Goal: Task Accomplishment & Management: Use online tool/utility

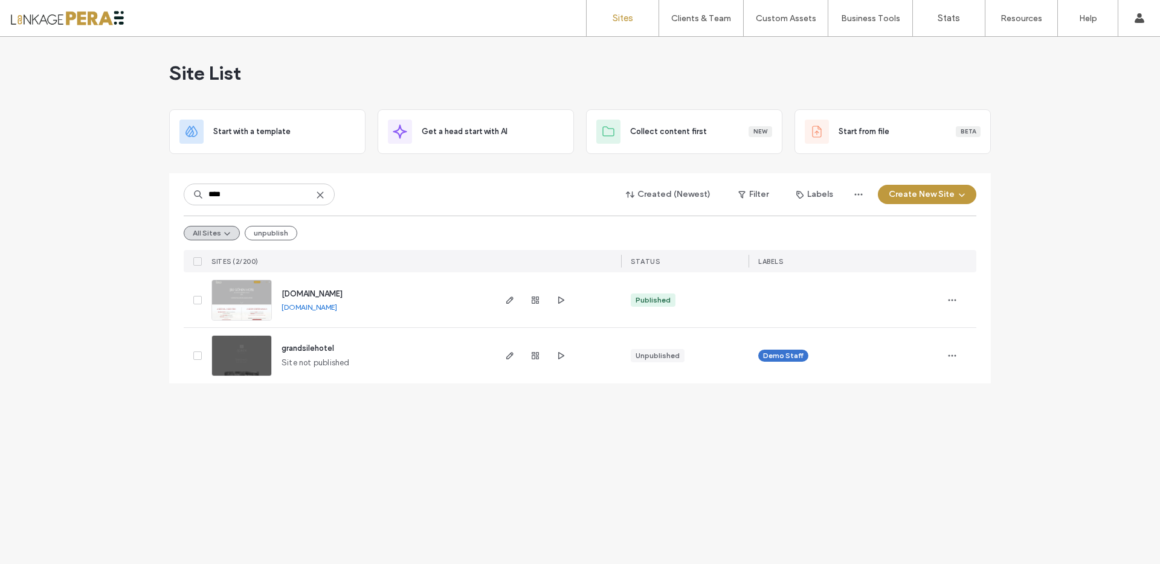
type input "****"
click at [342, 294] on span "[DOMAIN_NAME]" at bounding box center [311, 293] width 61 height 9
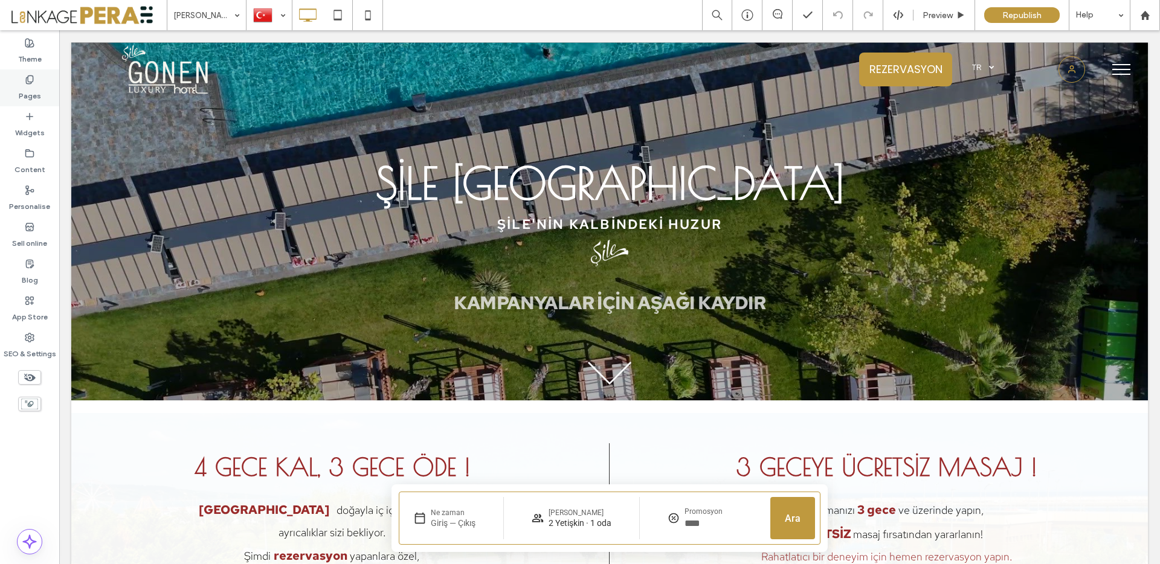
click at [42, 94] on div "Pages" at bounding box center [29, 87] width 59 height 37
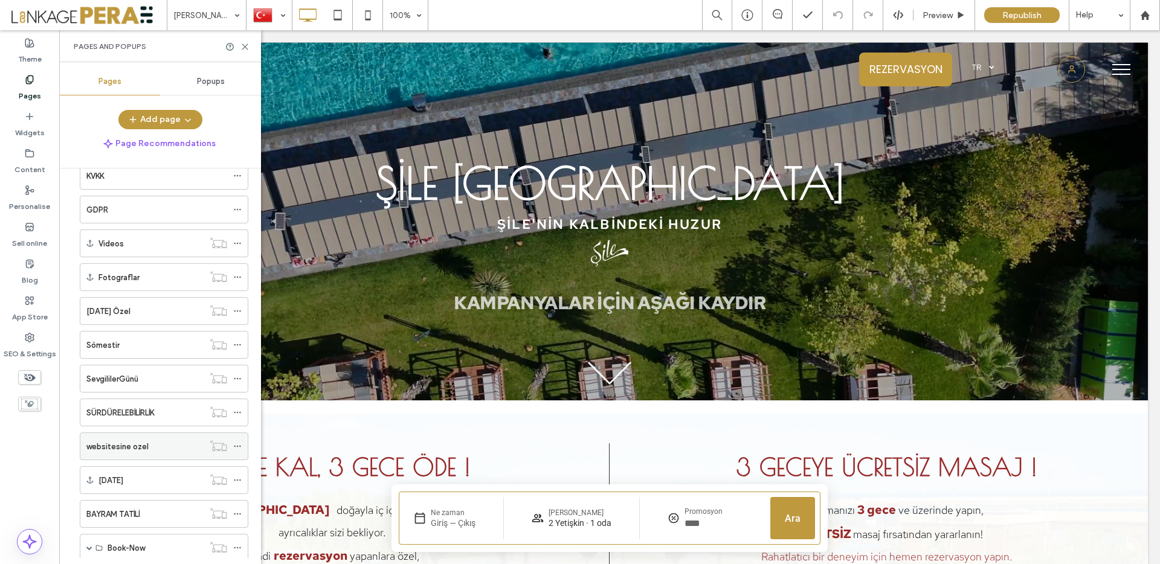
scroll to position [399, 0]
click at [86, 449] on span at bounding box center [89, 446] width 6 height 6
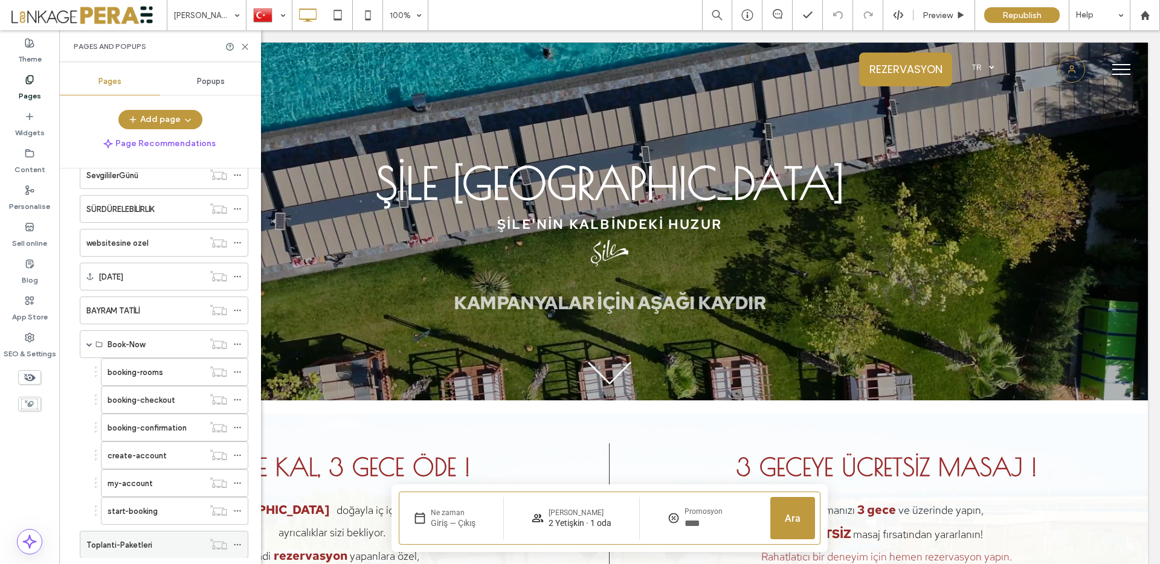
scroll to position [566, 0]
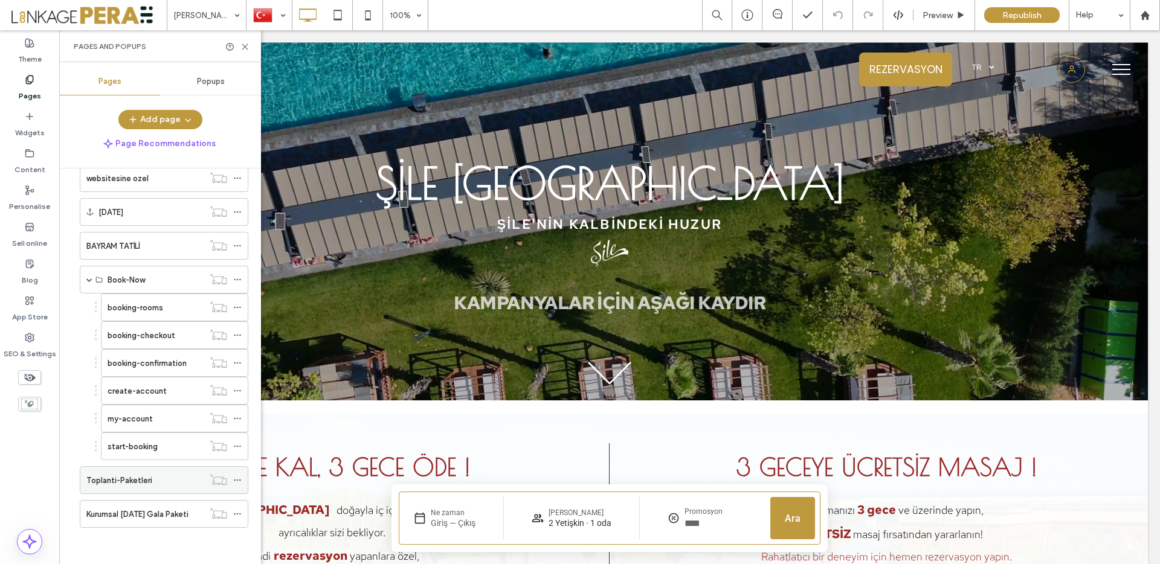
click at [135, 486] on label "Toplanti-Paketleri" at bounding box center [119, 480] width 66 height 21
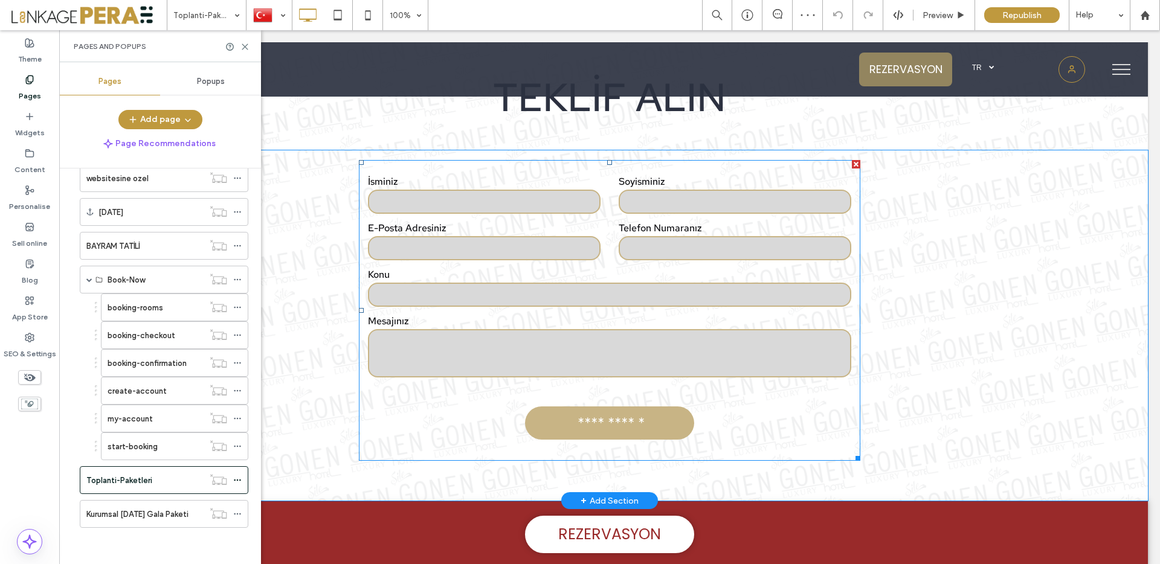
click at [515, 408] on form "**********" at bounding box center [609, 310] width 501 height 301
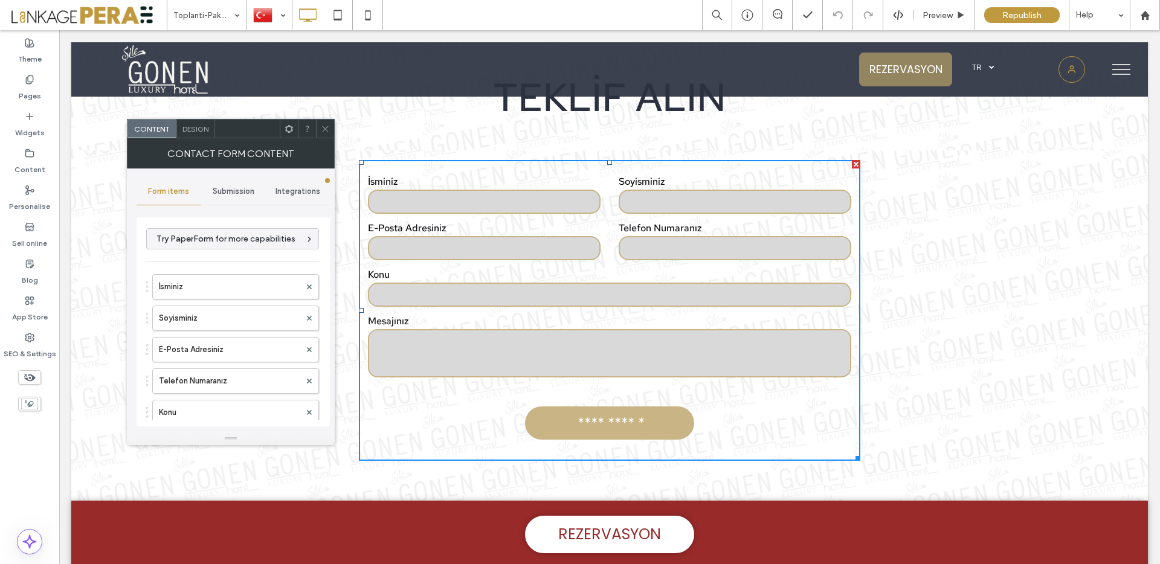
click at [234, 196] on span "Submission" at bounding box center [234, 192] width 42 height 10
click at [292, 194] on span "Integrations" at bounding box center [297, 192] width 45 height 10
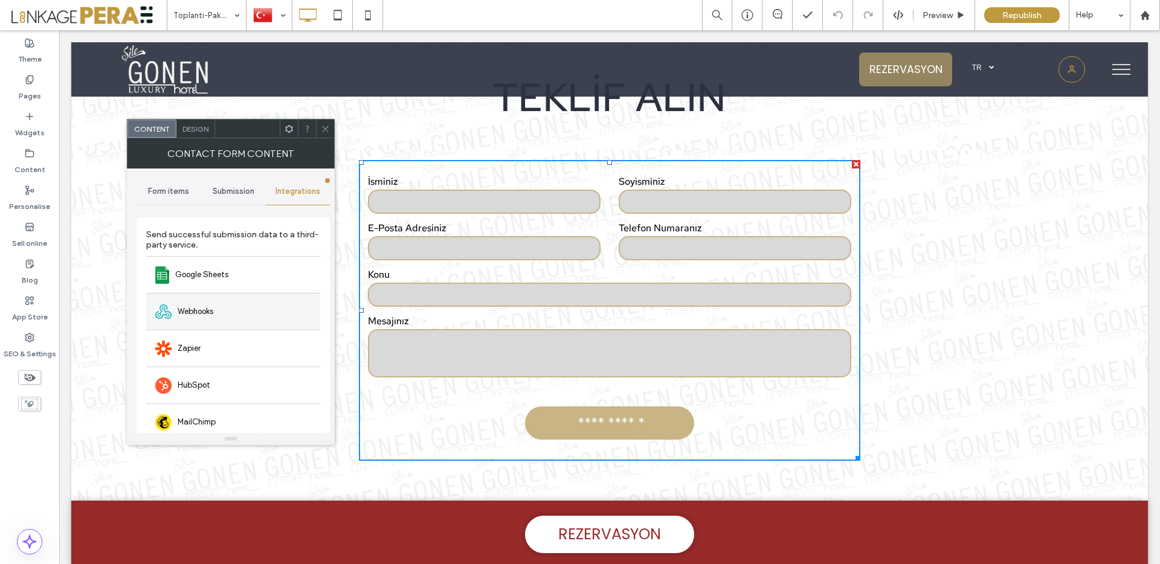
click at [234, 311] on div "Webhooks" at bounding box center [233, 311] width 174 height 37
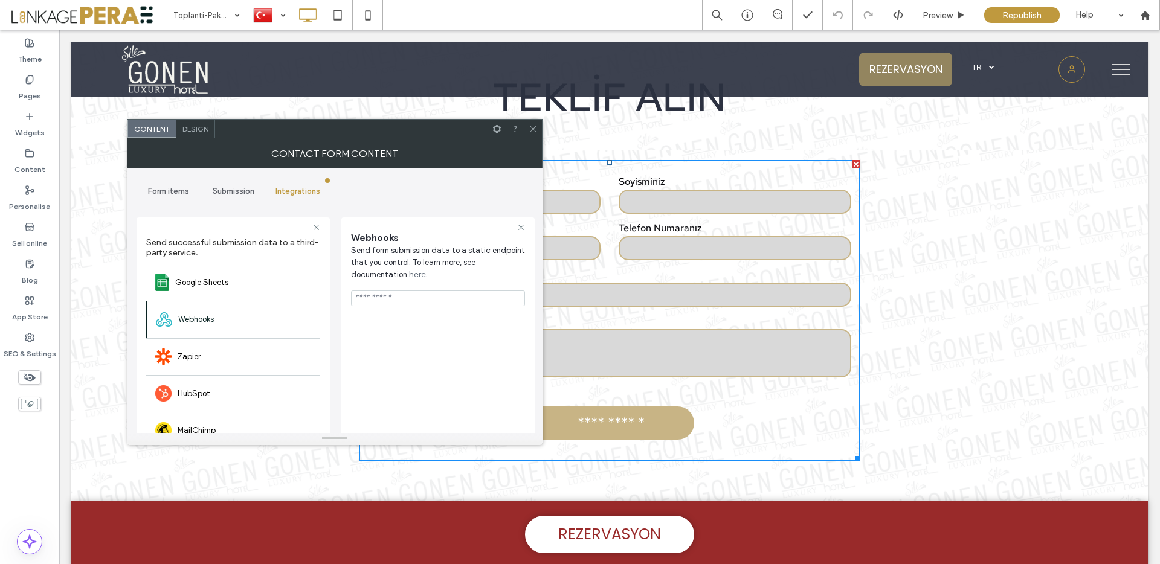
click at [403, 302] on input "url" at bounding box center [438, 299] width 174 height 16
click at [529, 126] on icon at bounding box center [533, 128] width 9 height 9
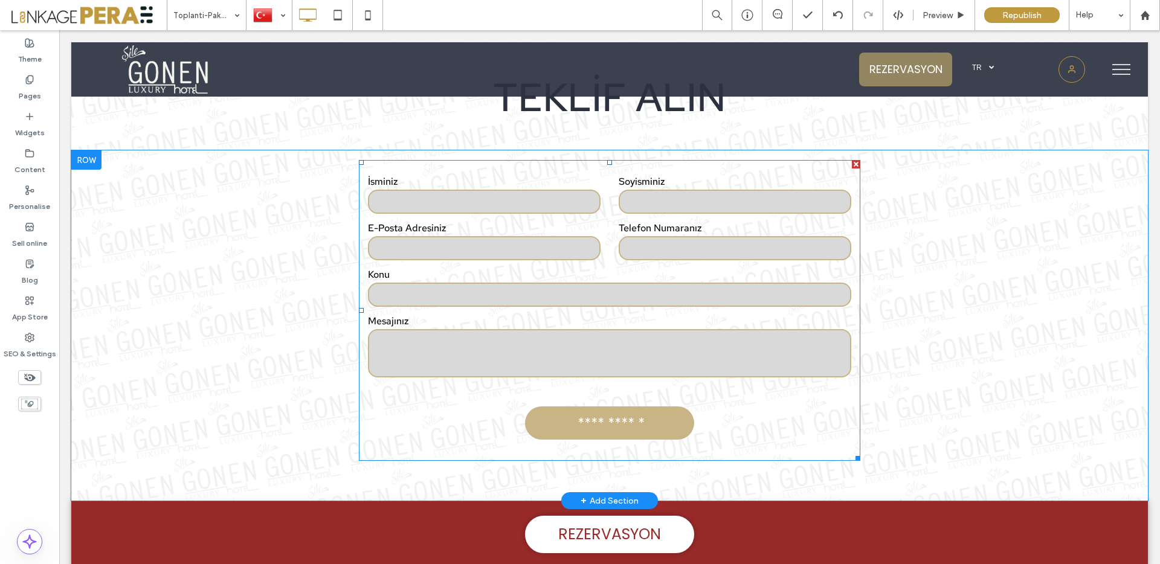
click at [482, 378] on div "Mesajınız" at bounding box center [609, 347] width 501 height 65
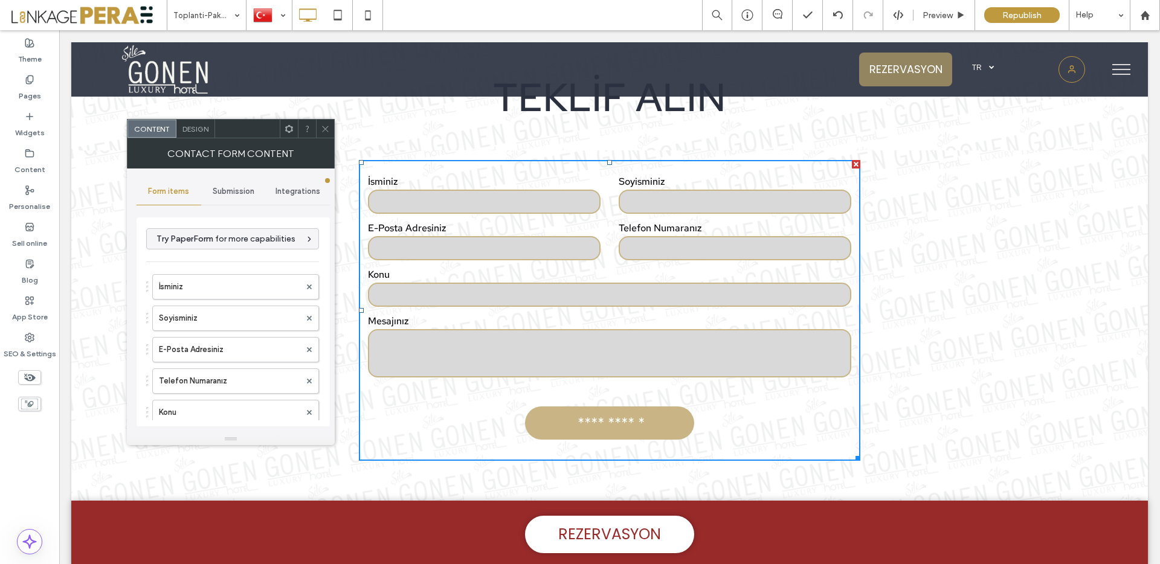
click at [295, 192] on span "Integrations" at bounding box center [297, 192] width 45 height 10
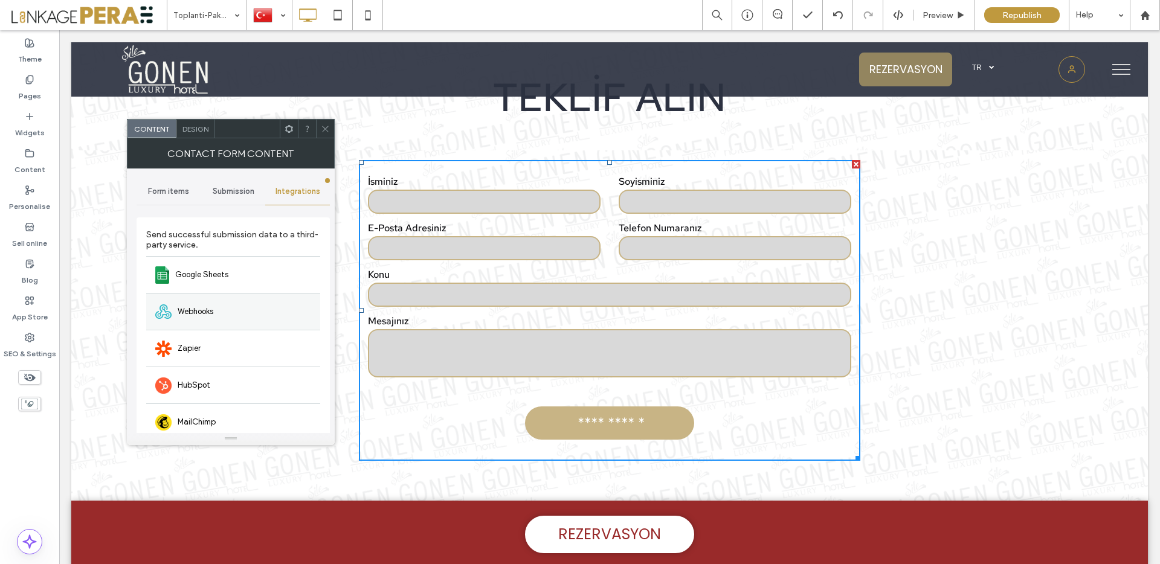
click at [206, 304] on div "Webhooks" at bounding box center [233, 311] width 174 height 37
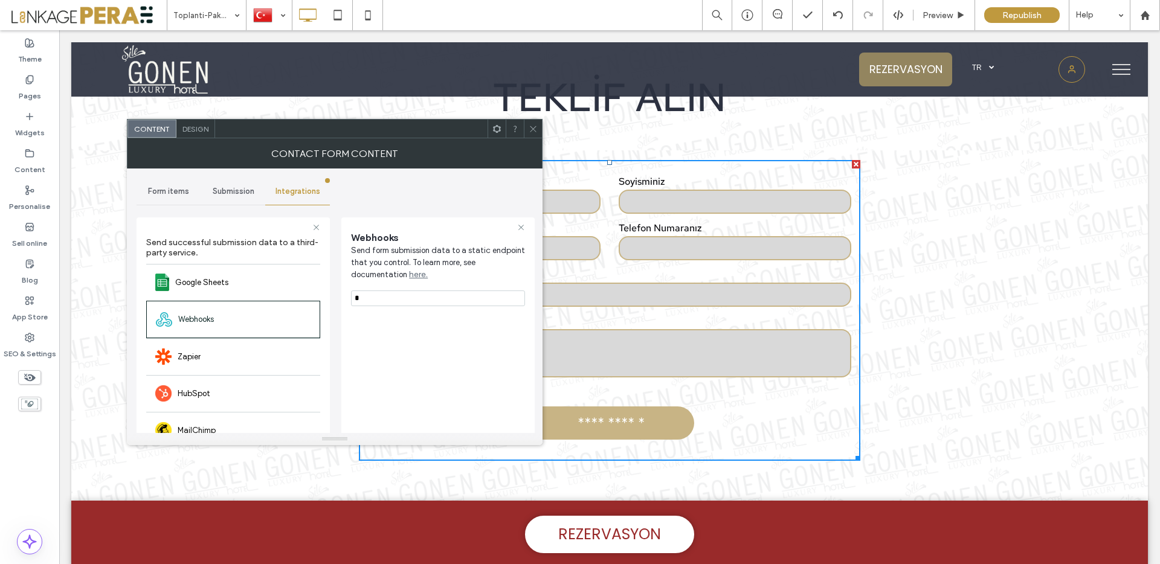
click at [365, 298] on input "*" at bounding box center [438, 299] width 174 height 16
paste input "**********"
click at [362, 301] on input "**********" at bounding box center [438, 299] width 174 height 16
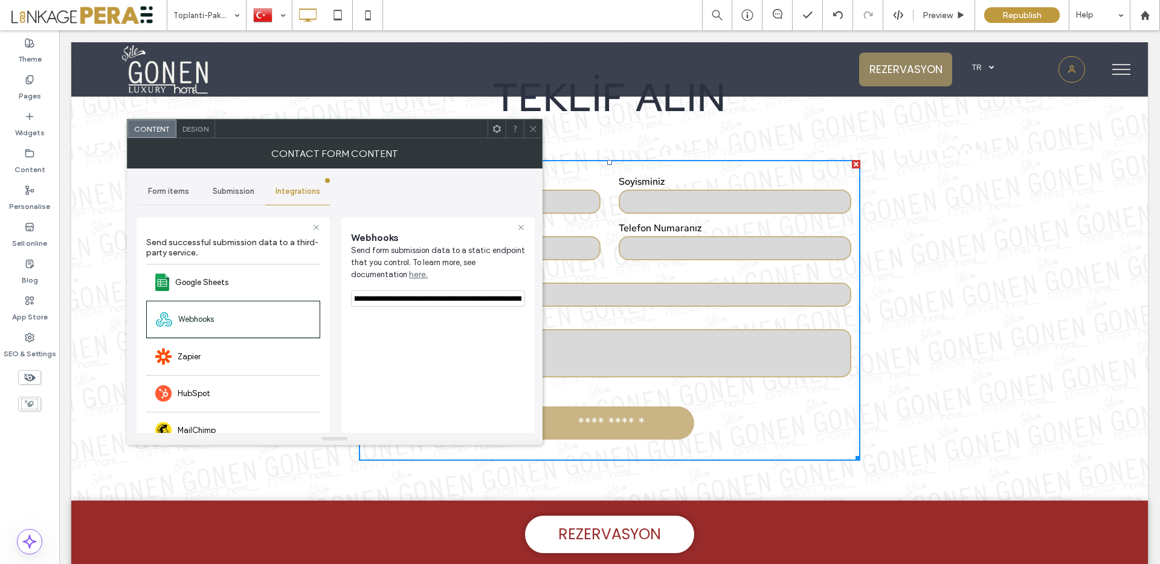
type input "**********"
click at [532, 130] on icon at bounding box center [533, 128] width 9 height 9
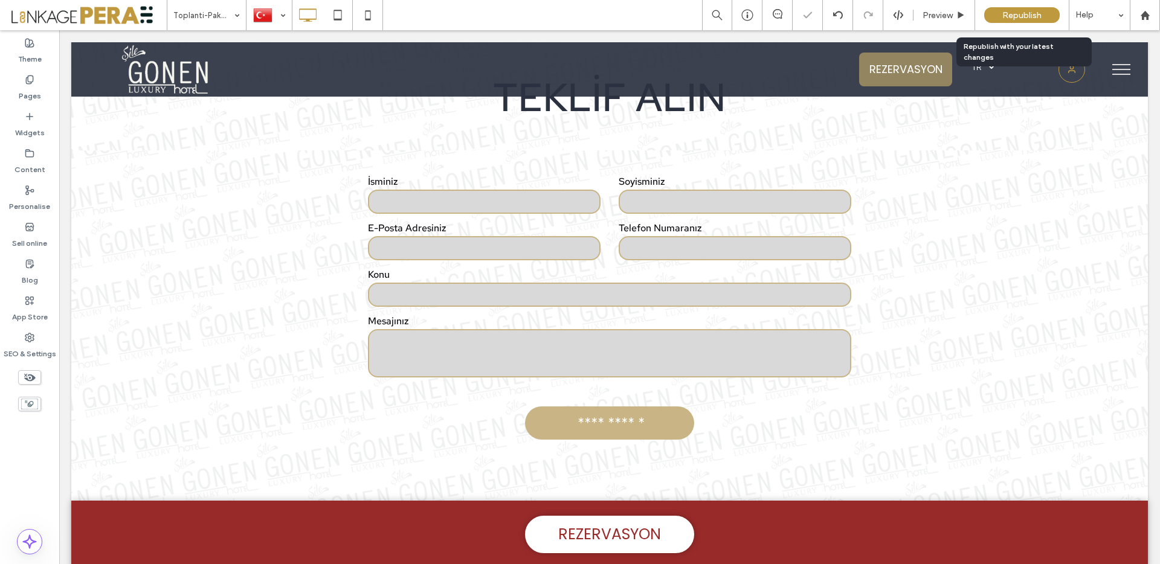
click at [1017, 14] on span "Republish" at bounding box center [1021, 15] width 39 height 10
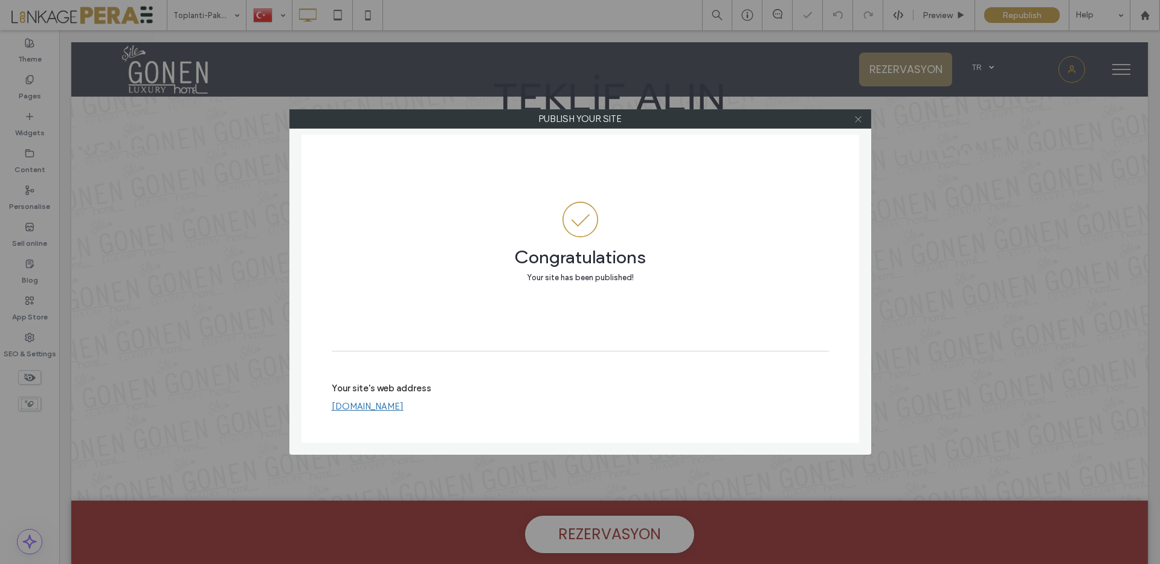
click at [858, 121] on icon at bounding box center [857, 119] width 9 height 9
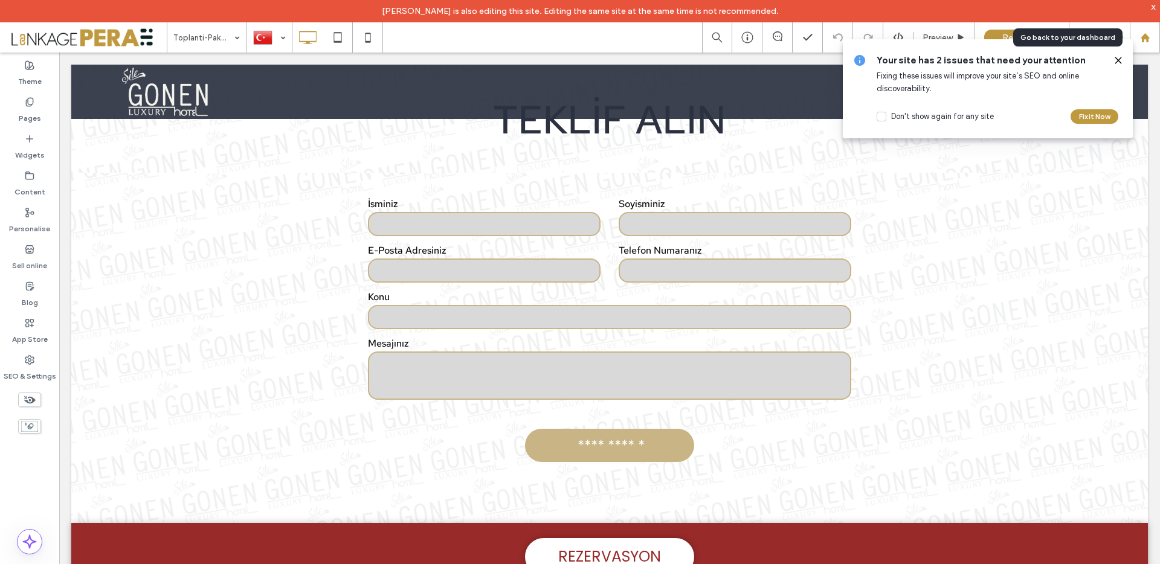
drag, startPoint x: 1144, startPoint y: 37, endPoint x: 1073, endPoint y: 50, distance: 72.4
click at [1143, 37] on use at bounding box center [1144, 37] width 9 height 9
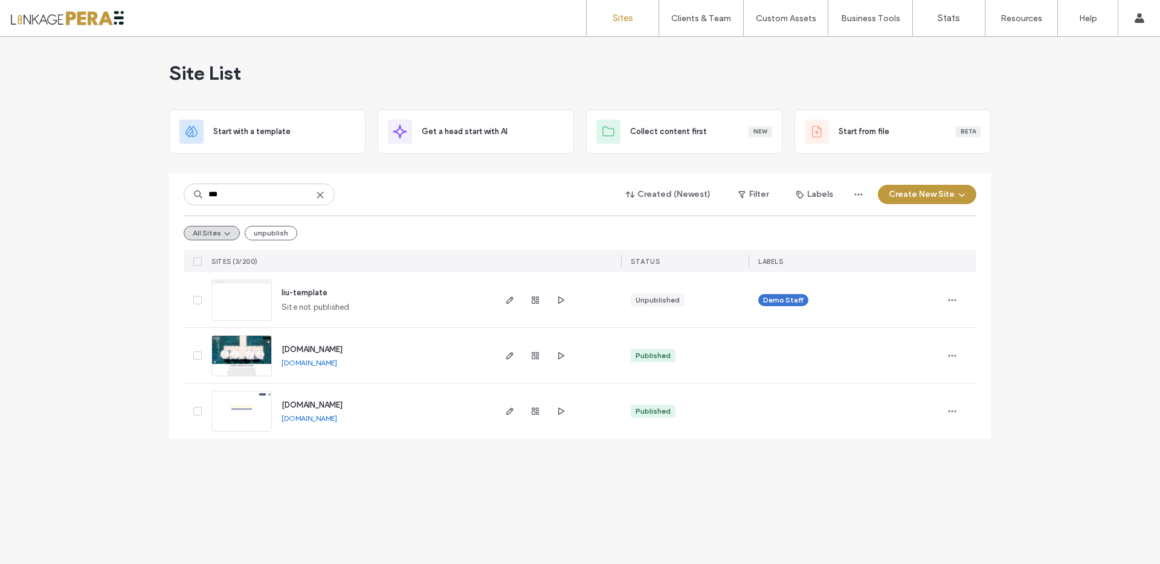
type input "***"
click at [342, 403] on span "www.liuresorts.com" at bounding box center [311, 404] width 61 height 9
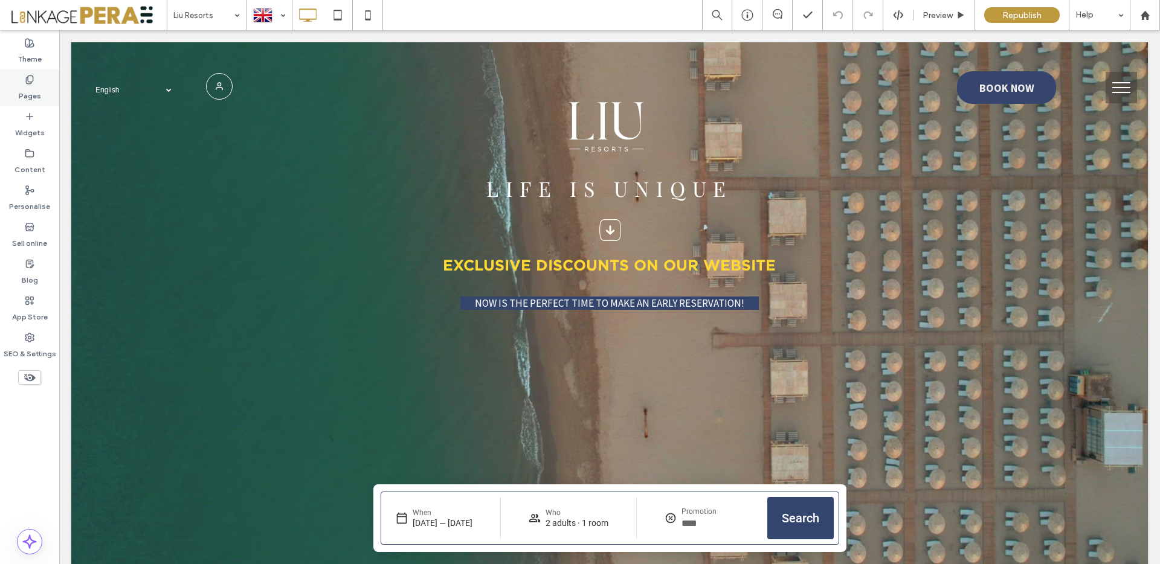
click at [16, 85] on div "Pages" at bounding box center [29, 87] width 59 height 37
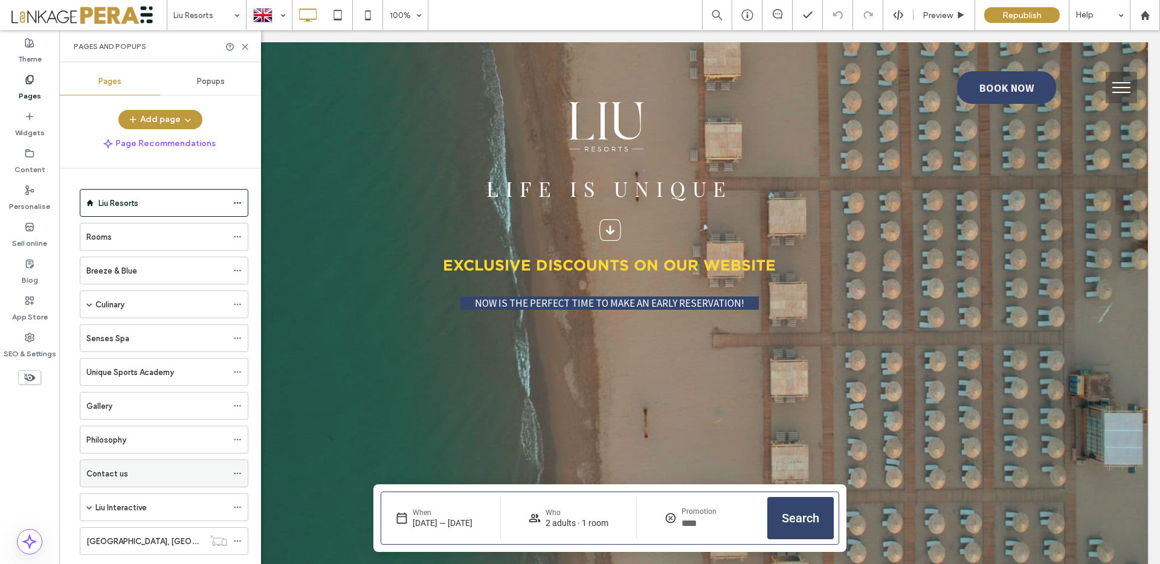
click at [143, 469] on div "Contact us" at bounding box center [156, 474] width 141 height 13
click at [245, 46] on use at bounding box center [244, 46] width 5 height 5
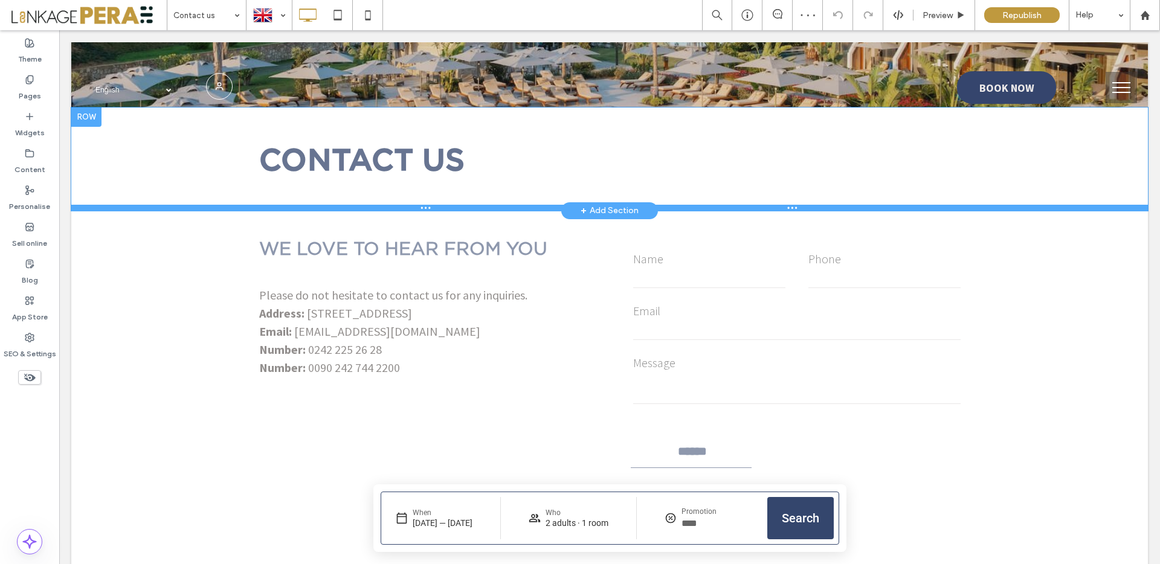
scroll to position [461, 0]
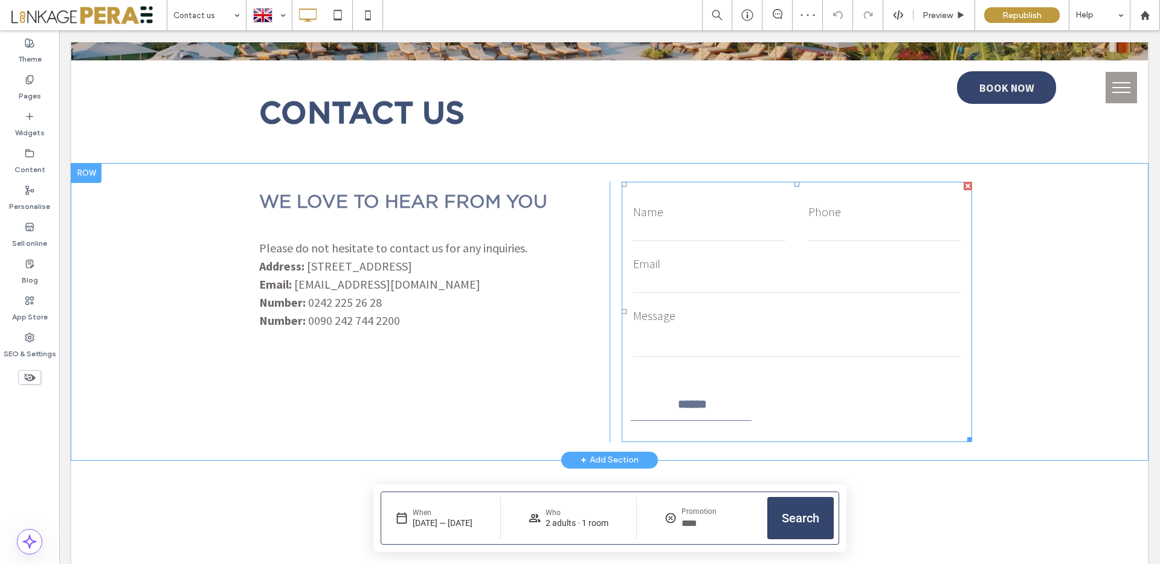
click at [697, 266] on label "Email" at bounding box center [797, 264] width 328 height 18
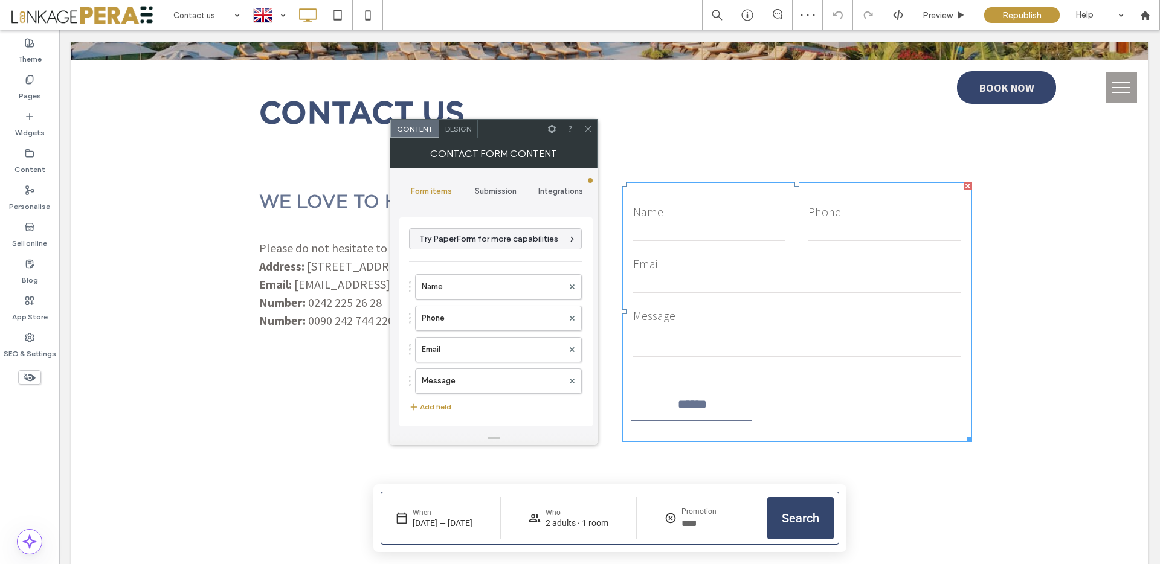
type input "******"
type input "**********"
click at [549, 198] on div "Integrations" at bounding box center [560, 191] width 65 height 27
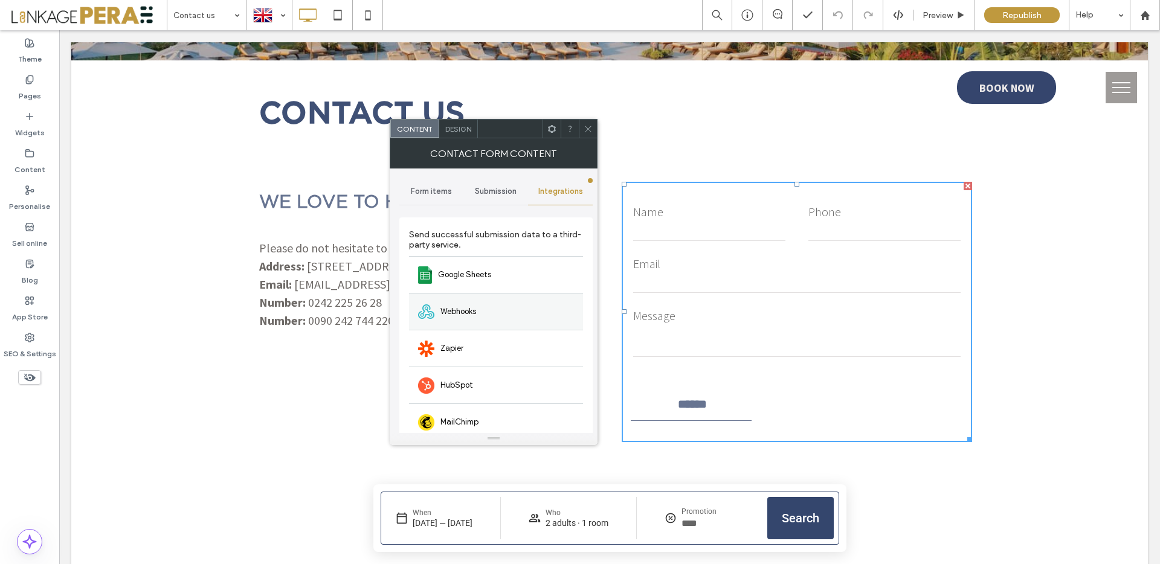
drag, startPoint x: 469, startPoint y: 338, endPoint x: 474, endPoint y: 332, distance: 7.7
click at [469, 338] on div "Zapier" at bounding box center [496, 348] width 174 height 37
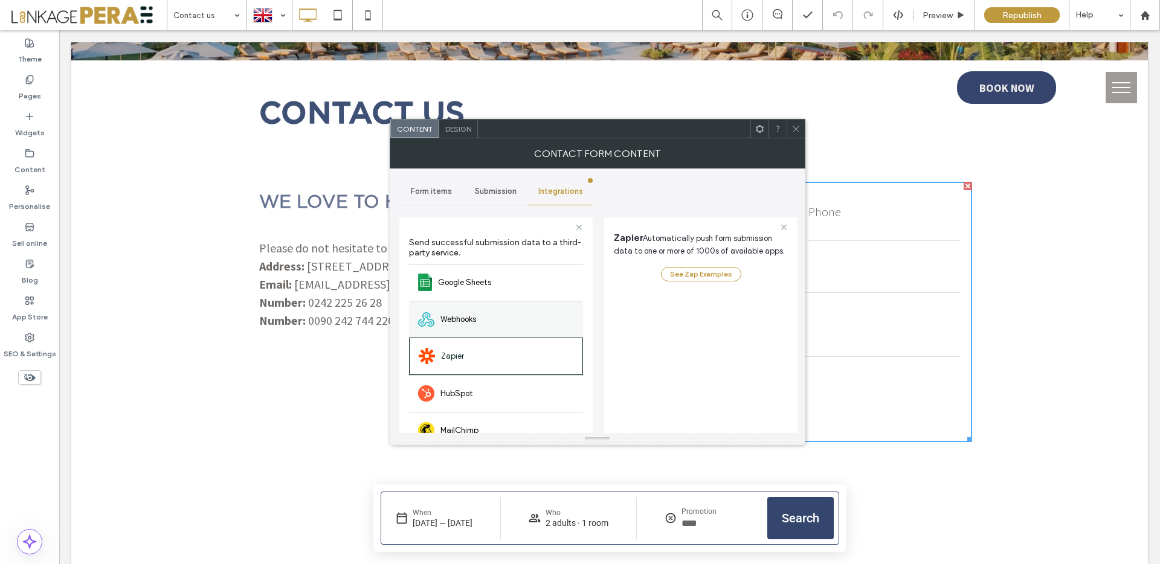
click at [478, 326] on div "Webhooks" at bounding box center [496, 319] width 174 height 37
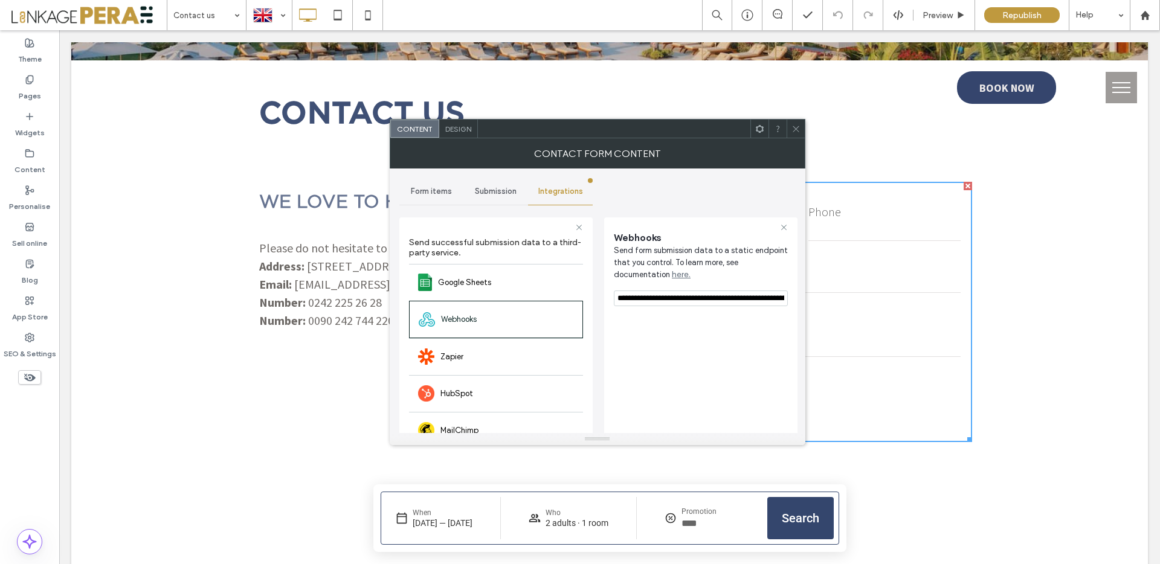
scroll to position [0, 492]
drag, startPoint x: 762, startPoint y: 327, endPoint x: 909, endPoint y: 298, distance: 149.5
click at [693, 317] on div "**********" at bounding box center [701, 375] width 174 height 304
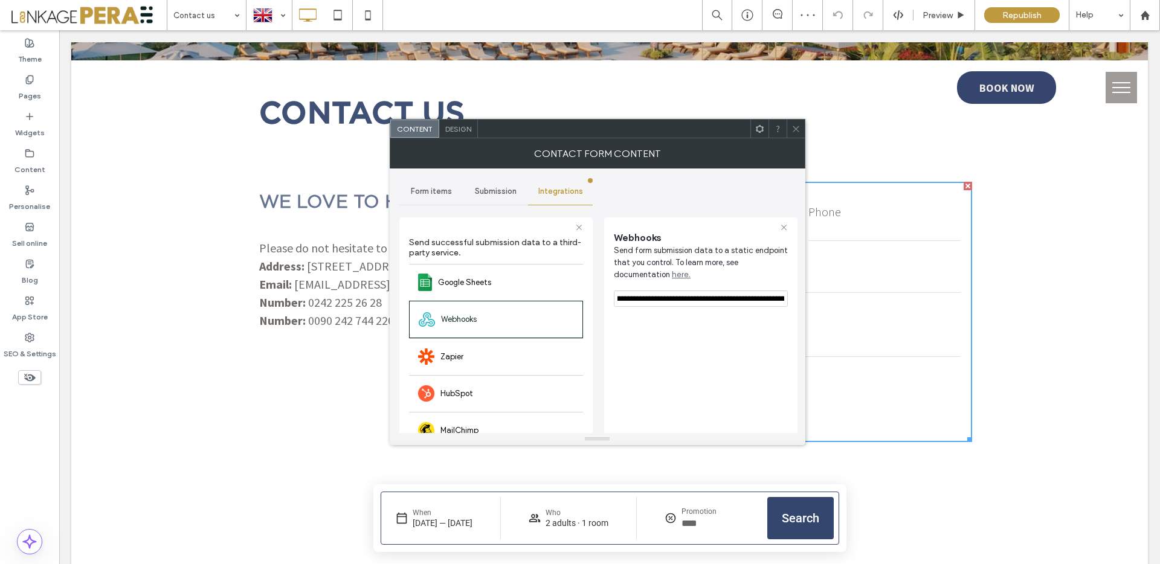
click at [792, 128] on icon at bounding box center [795, 128] width 9 height 9
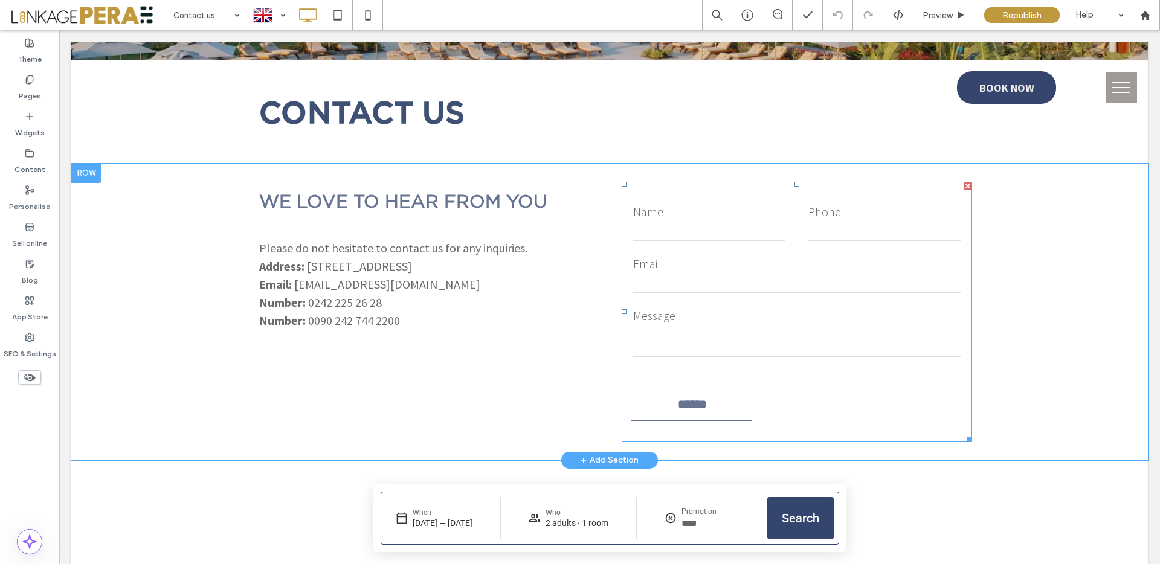
click at [709, 275] on input "email" at bounding box center [797, 284] width 328 height 18
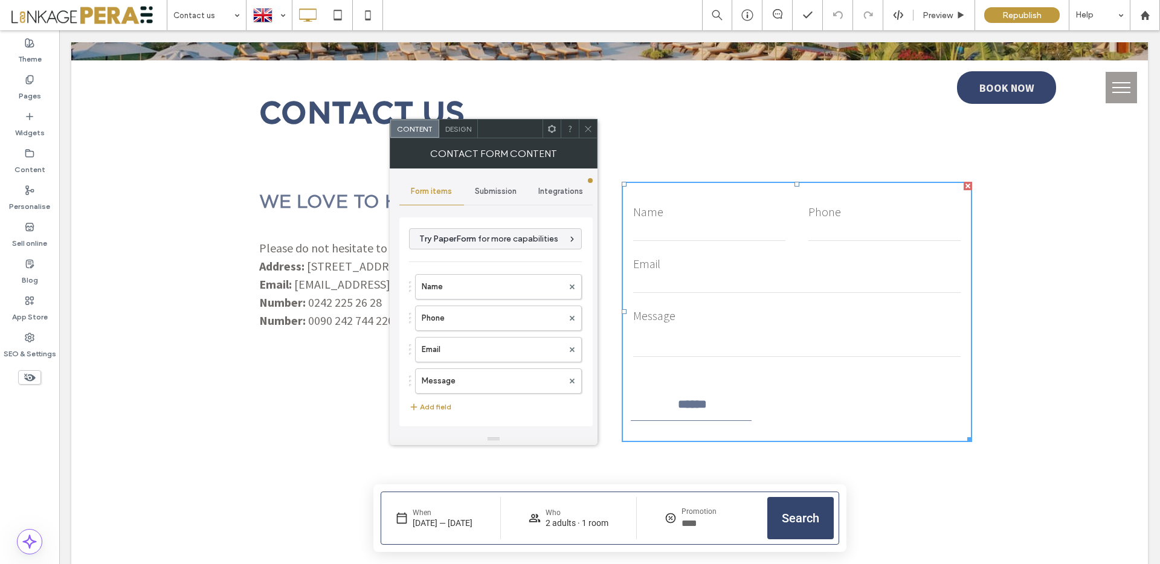
click at [500, 188] on span "Submission" at bounding box center [496, 192] width 42 height 10
click at [509, 254] on label "New submission notification" at bounding box center [496, 248] width 161 height 24
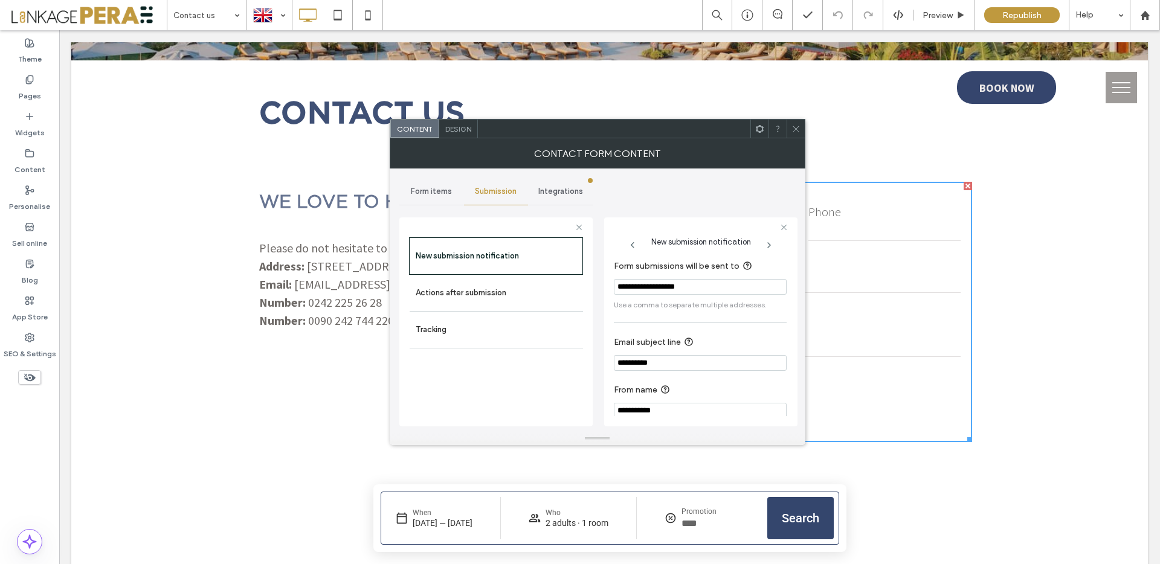
scroll to position [11, 0]
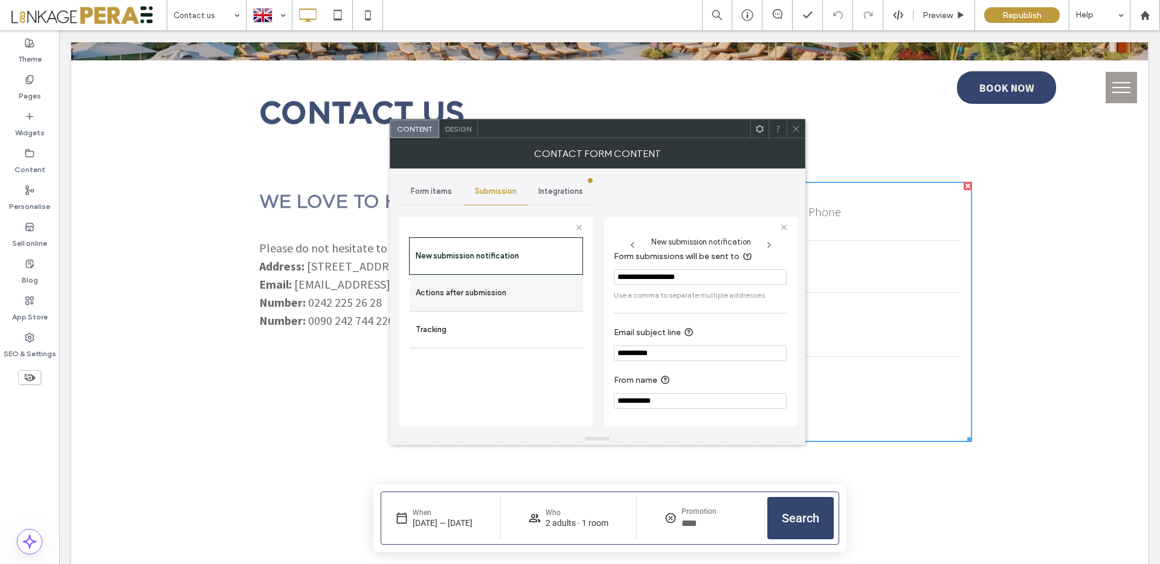
click at [477, 307] on div "Actions after submission" at bounding box center [496, 293] width 173 height 36
click at [476, 292] on label "Actions after submission" at bounding box center [496, 293] width 161 height 24
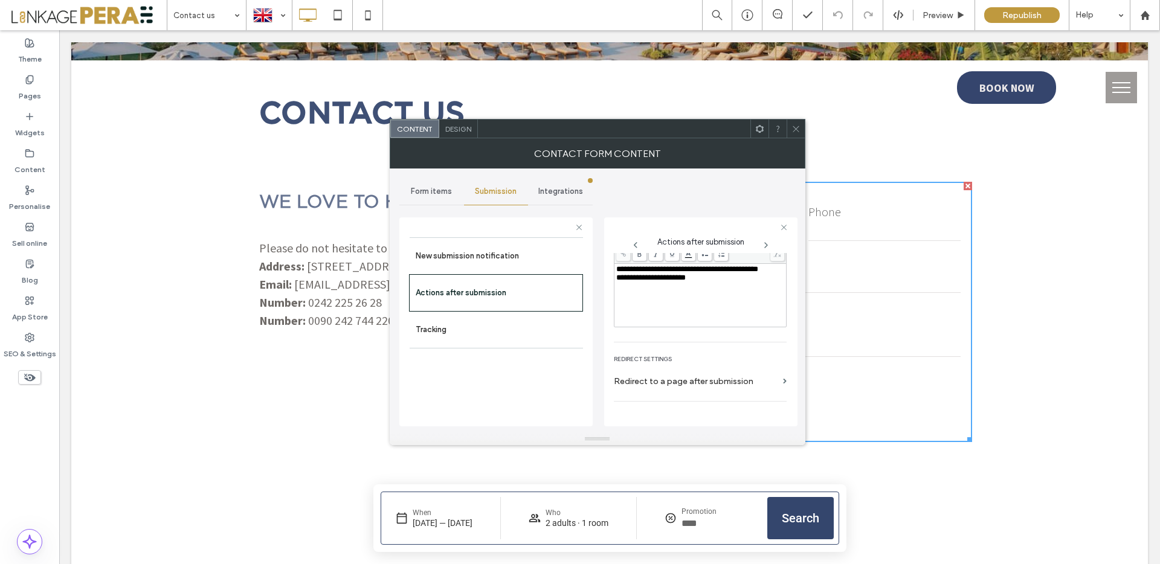
scroll to position [209, 0]
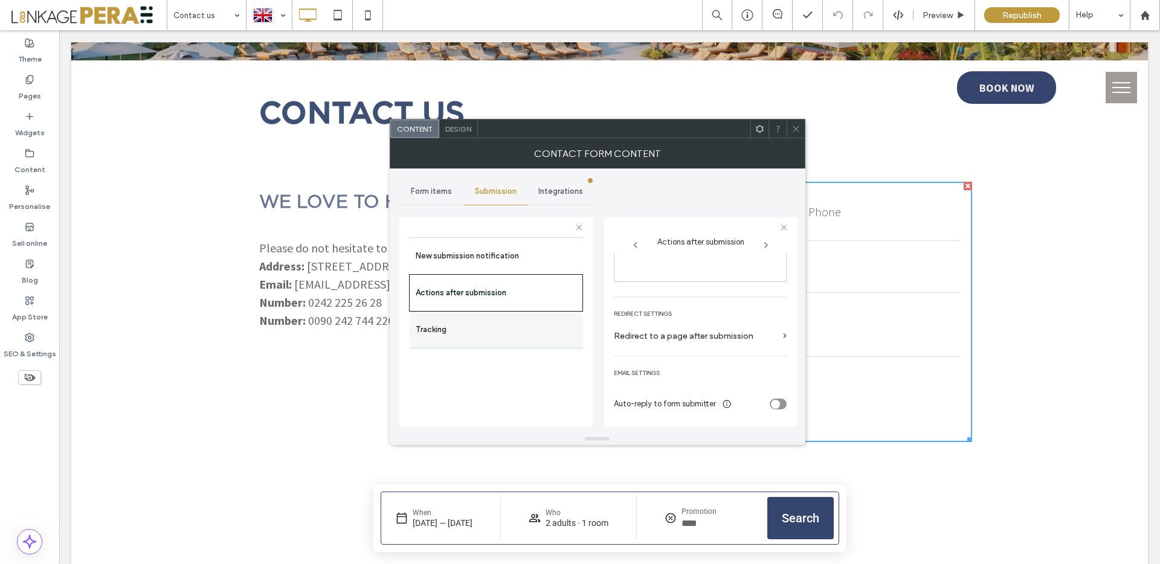
click at [494, 331] on label "Tracking" at bounding box center [496, 330] width 161 height 24
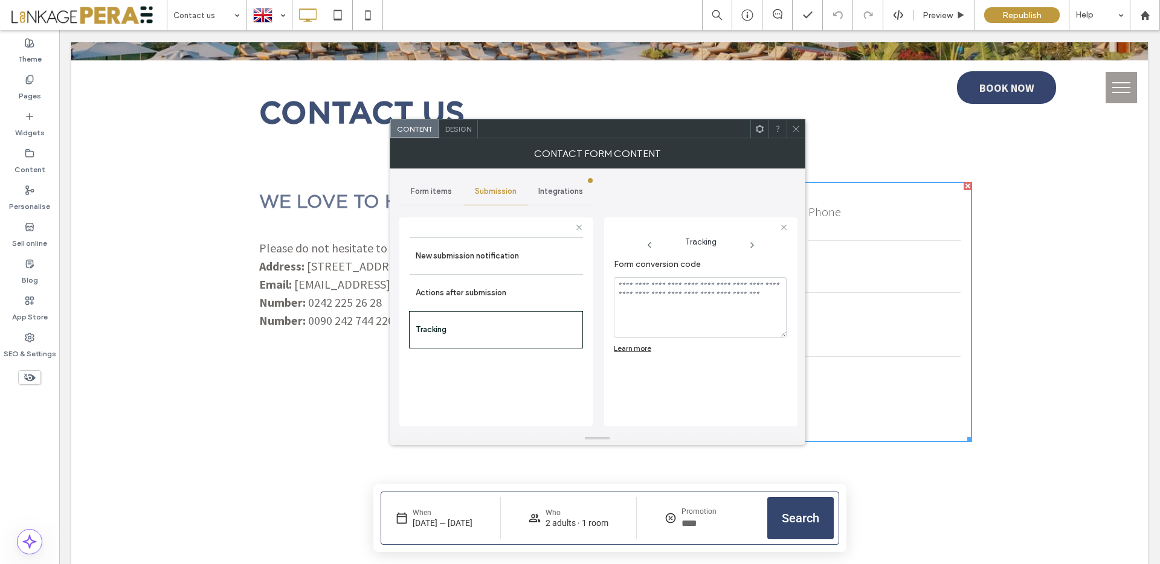
click at [411, 182] on div "Form items" at bounding box center [431, 191] width 65 height 27
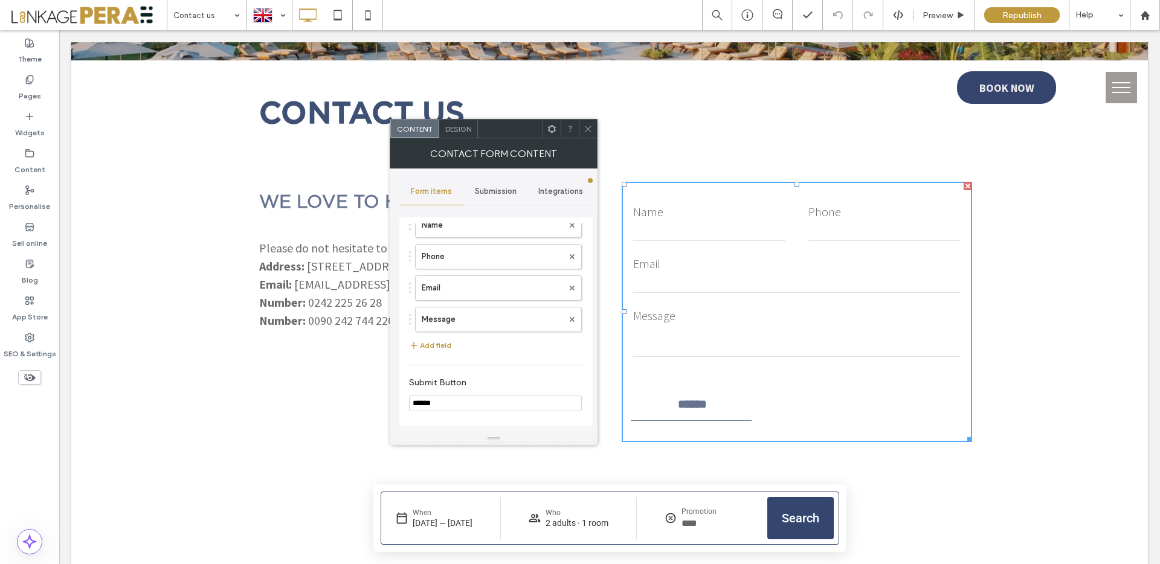
scroll to position [14, 0]
click at [470, 272] on label "Name" at bounding box center [492, 272] width 141 height 24
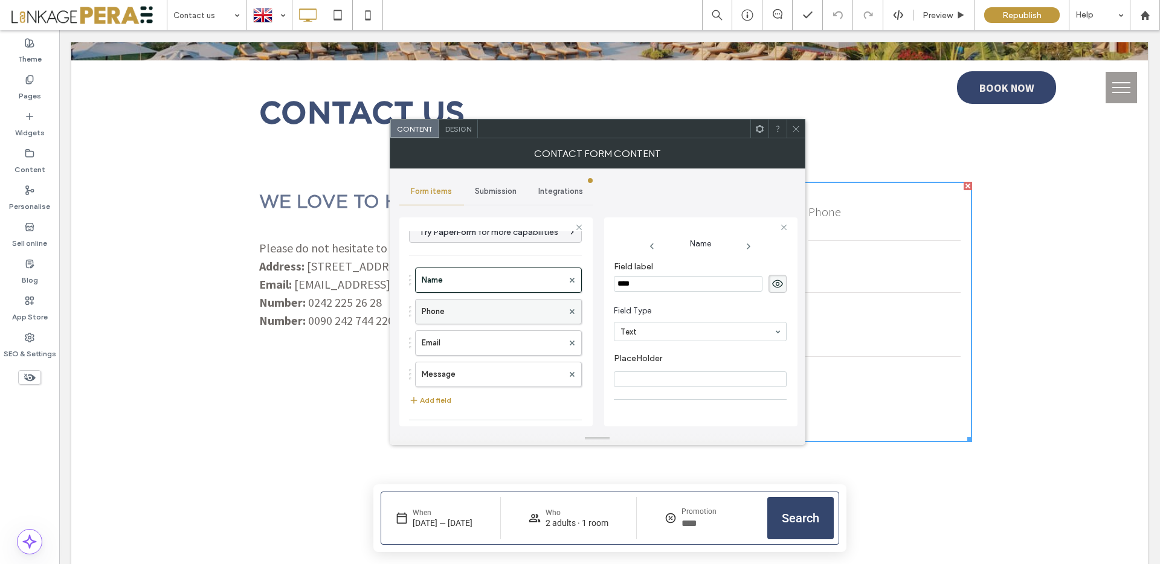
click at [474, 307] on label "Phone" at bounding box center [492, 312] width 141 height 24
click at [474, 341] on label "Email" at bounding box center [492, 344] width 141 height 24
type input "**"
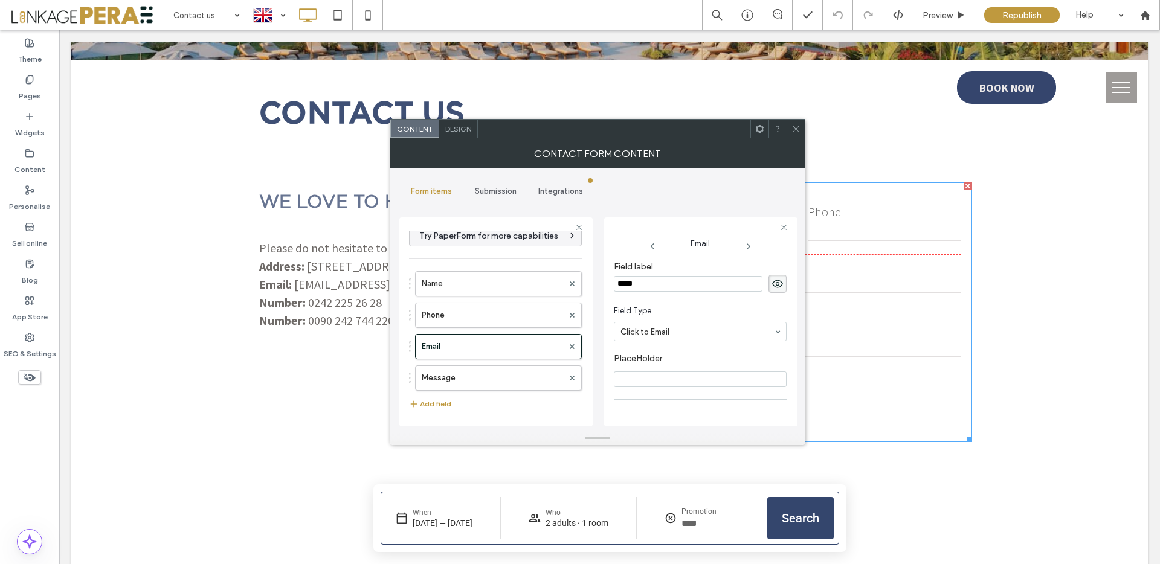
click at [495, 202] on div "Submission" at bounding box center [496, 191] width 65 height 27
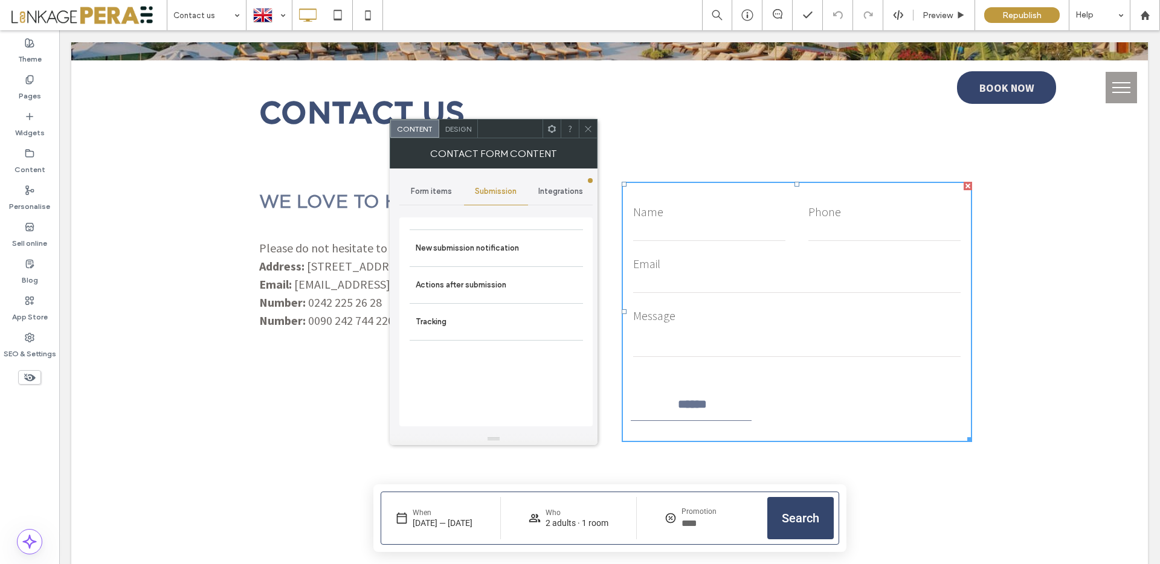
click at [557, 198] on div "Integrations" at bounding box center [560, 191] width 65 height 27
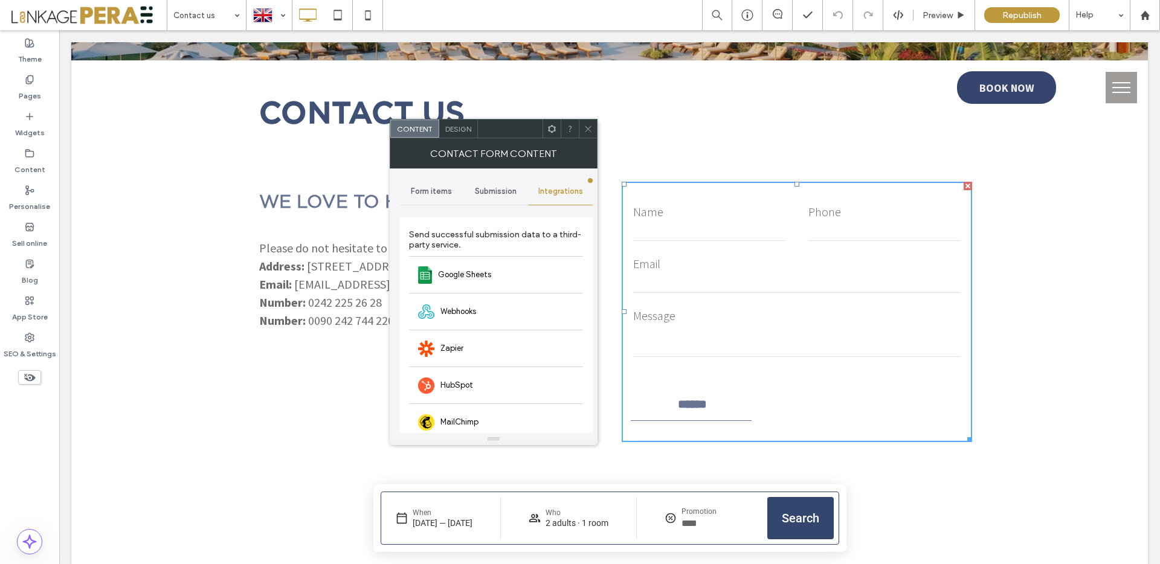
click at [423, 191] on span "Form items" at bounding box center [431, 192] width 41 height 10
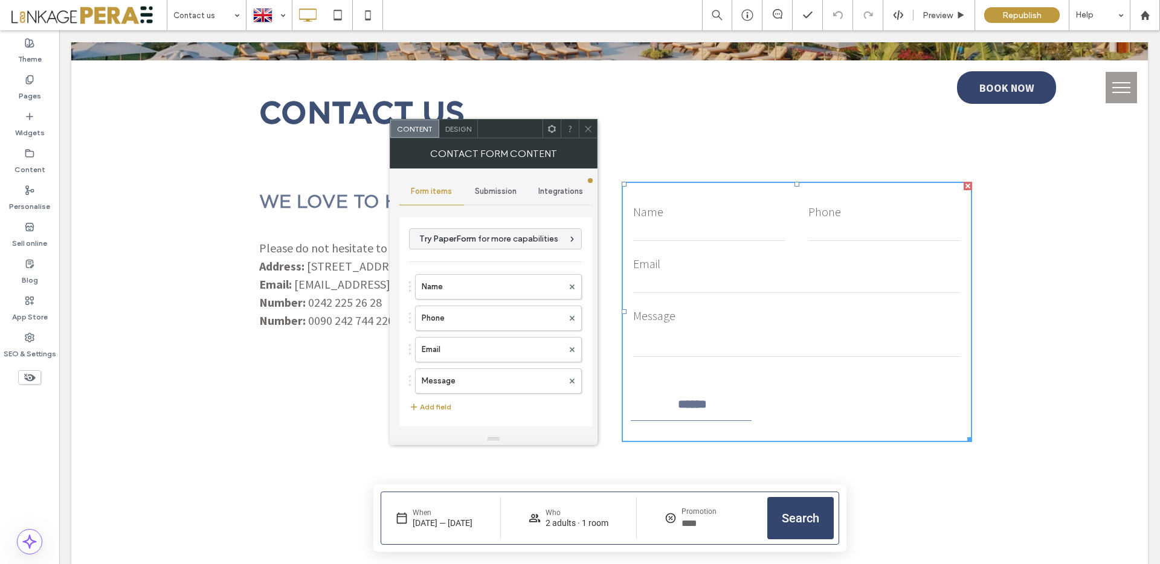
click at [510, 189] on span "Submission" at bounding box center [496, 192] width 42 height 10
click at [483, 321] on label "Tracking" at bounding box center [496, 322] width 161 height 24
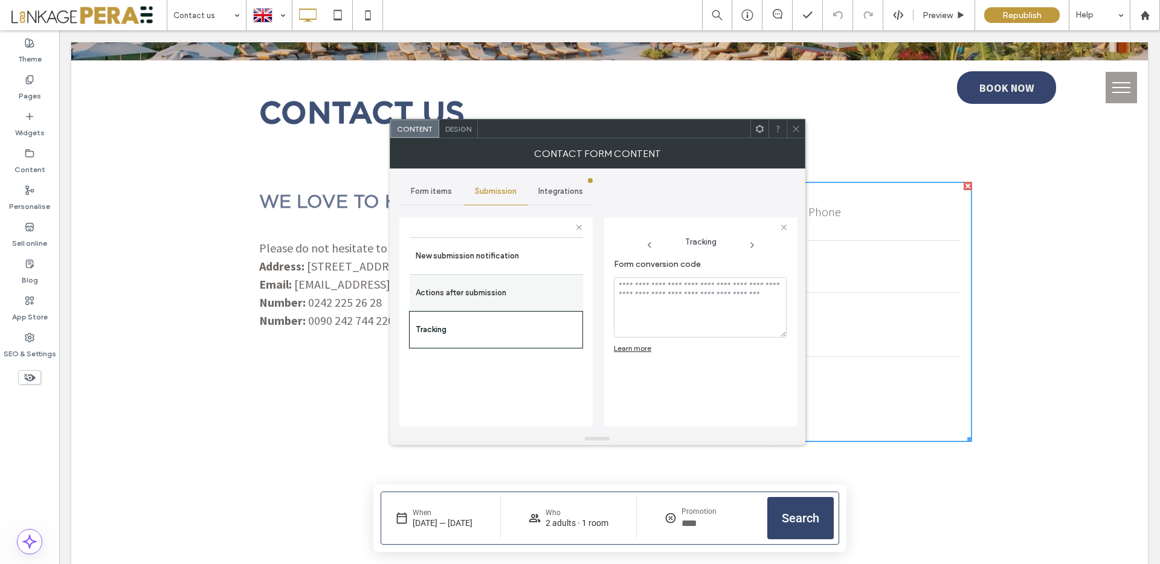
click at [501, 295] on label "Actions after submission" at bounding box center [496, 293] width 161 height 24
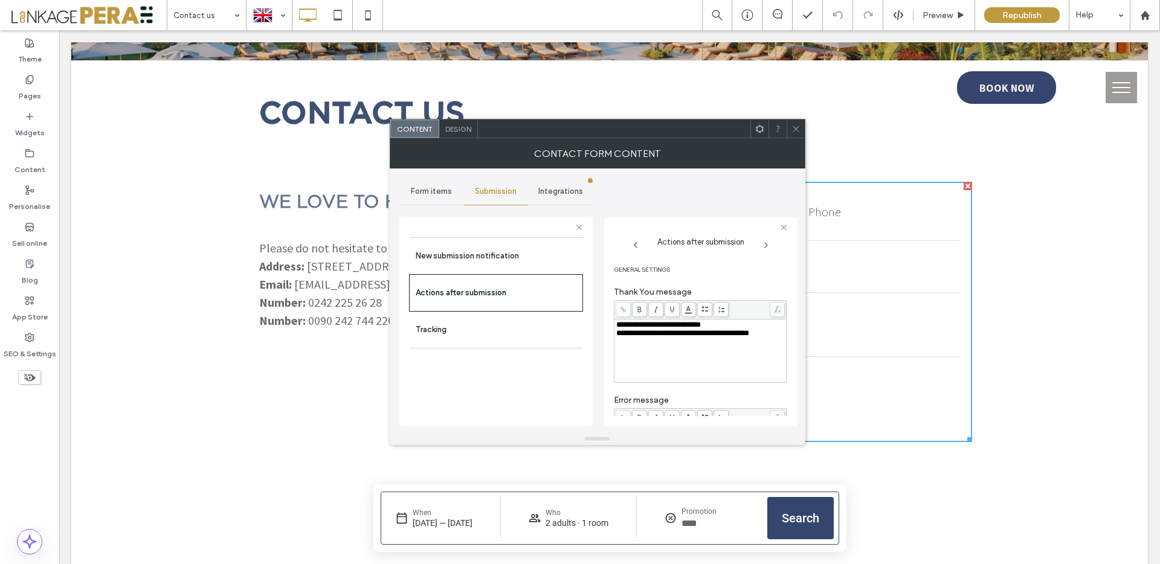
scroll to position [209, 0]
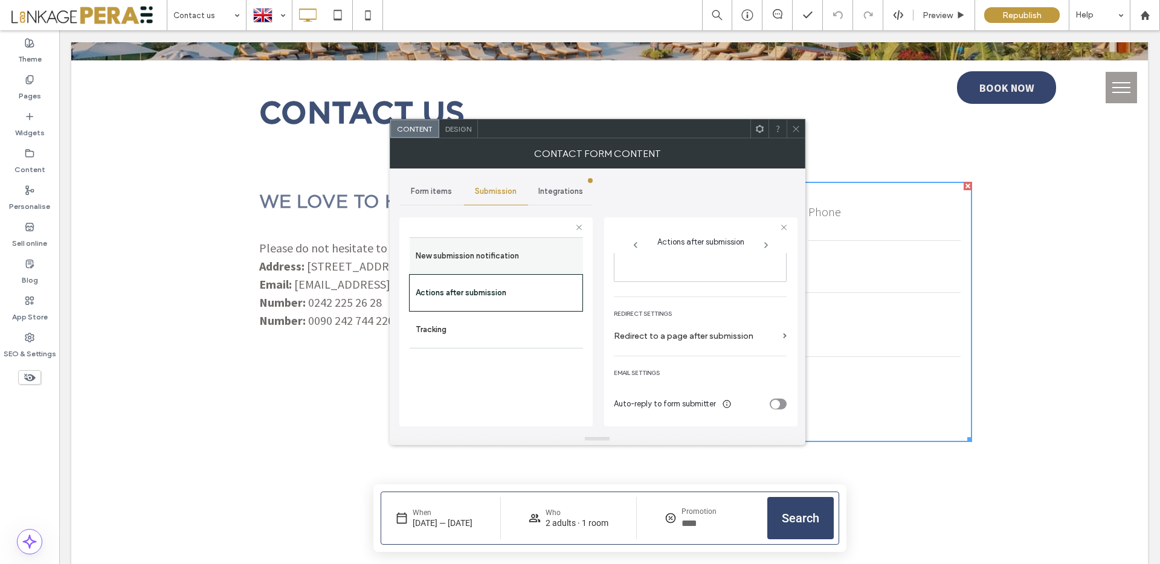
click at [495, 251] on label "New submission notification" at bounding box center [496, 256] width 161 height 24
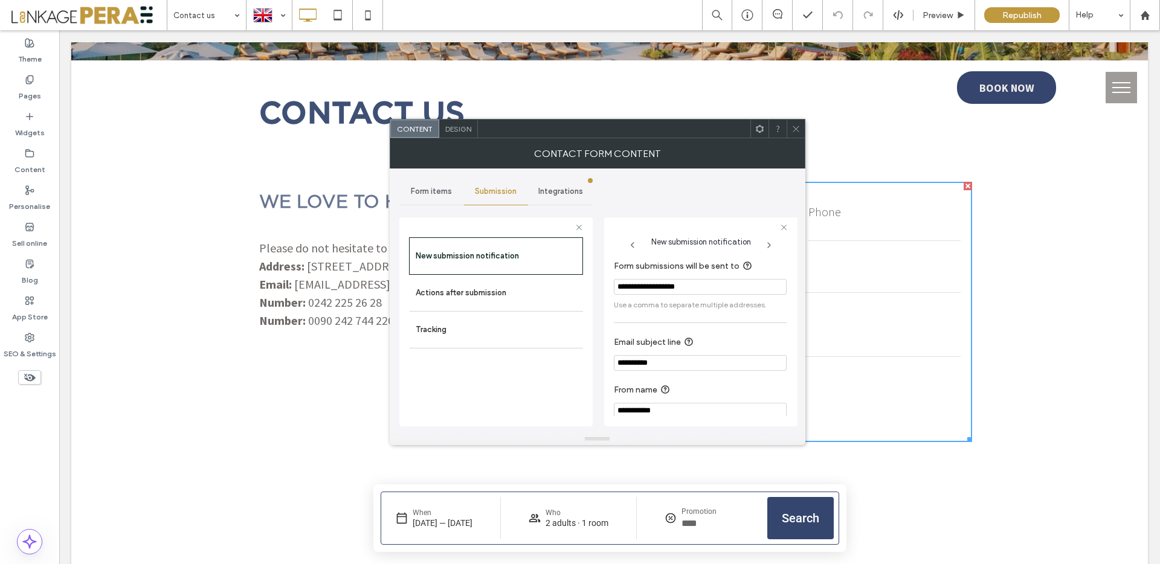
scroll to position [11, 0]
click at [801, 129] on div at bounding box center [795, 129] width 18 height 18
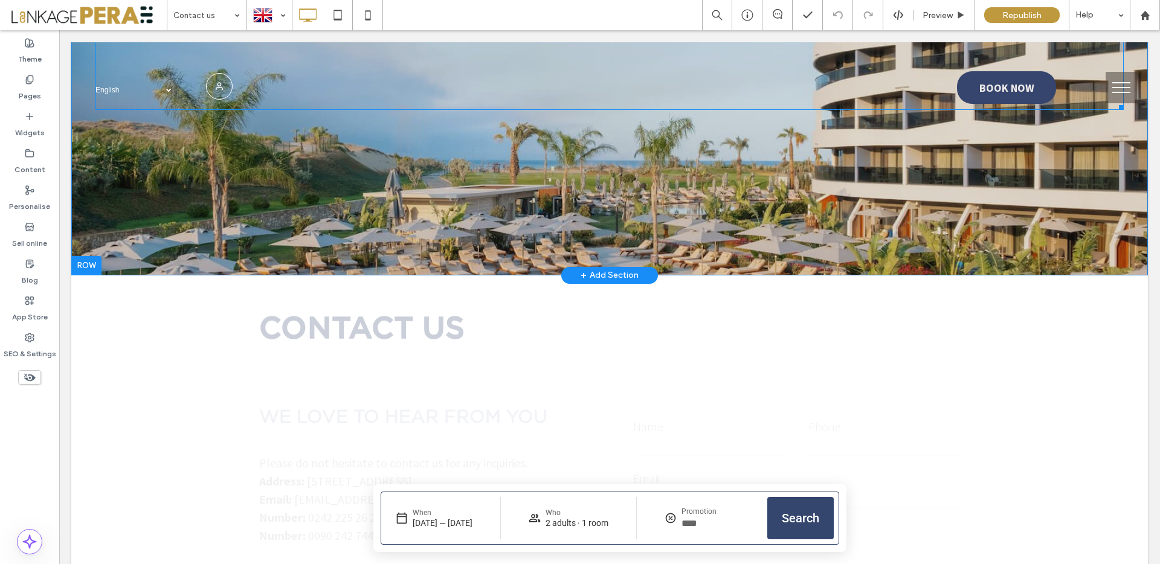
scroll to position [0, 0]
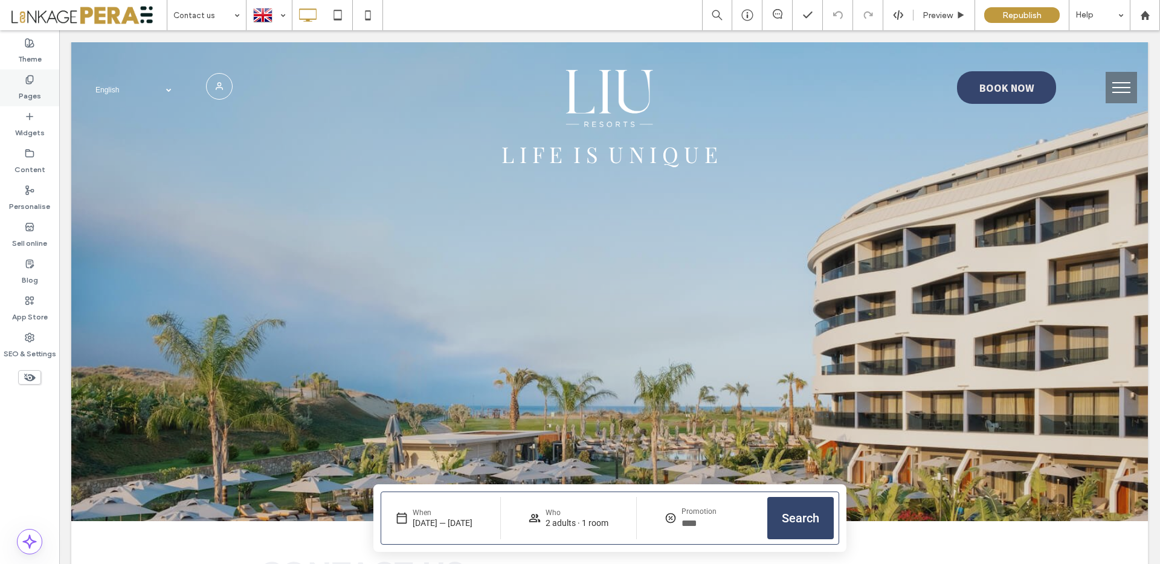
click at [35, 91] on label "Pages" at bounding box center [30, 93] width 22 height 17
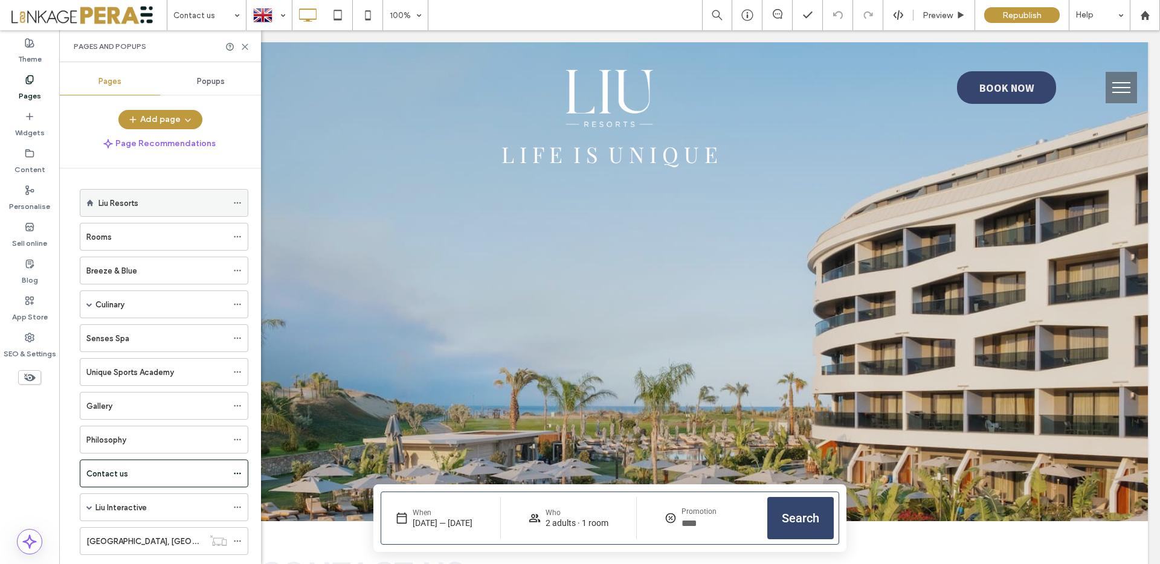
click at [173, 202] on div "Liu Resorts" at bounding box center [162, 203] width 129 height 13
click at [245, 47] on use at bounding box center [244, 46] width 5 height 5
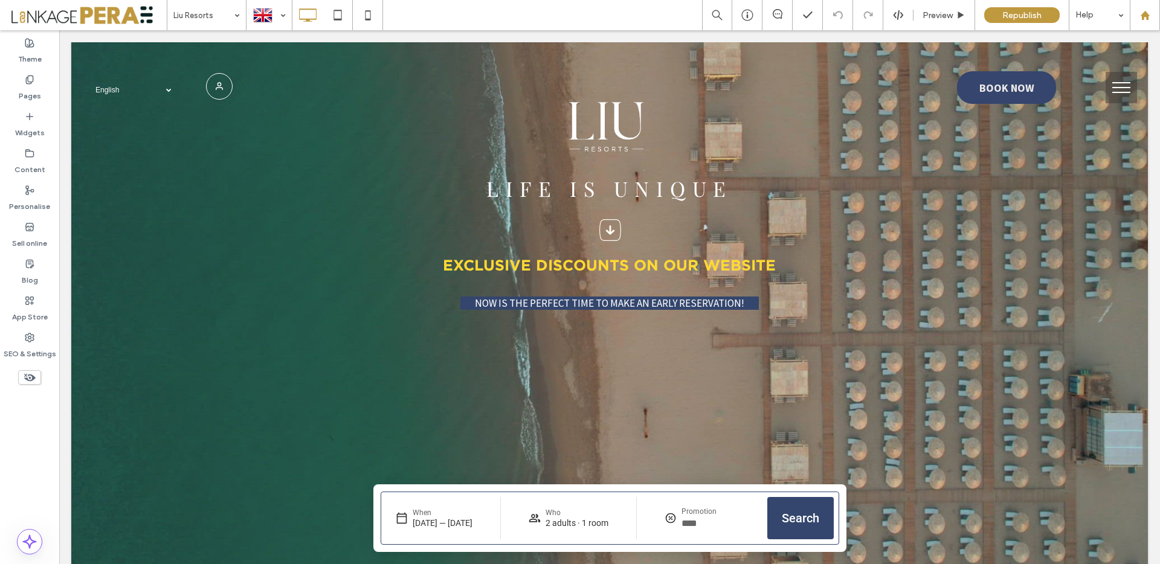
click at [1146, 6] on div at bounding box center [1145, 15] width 30 height 30
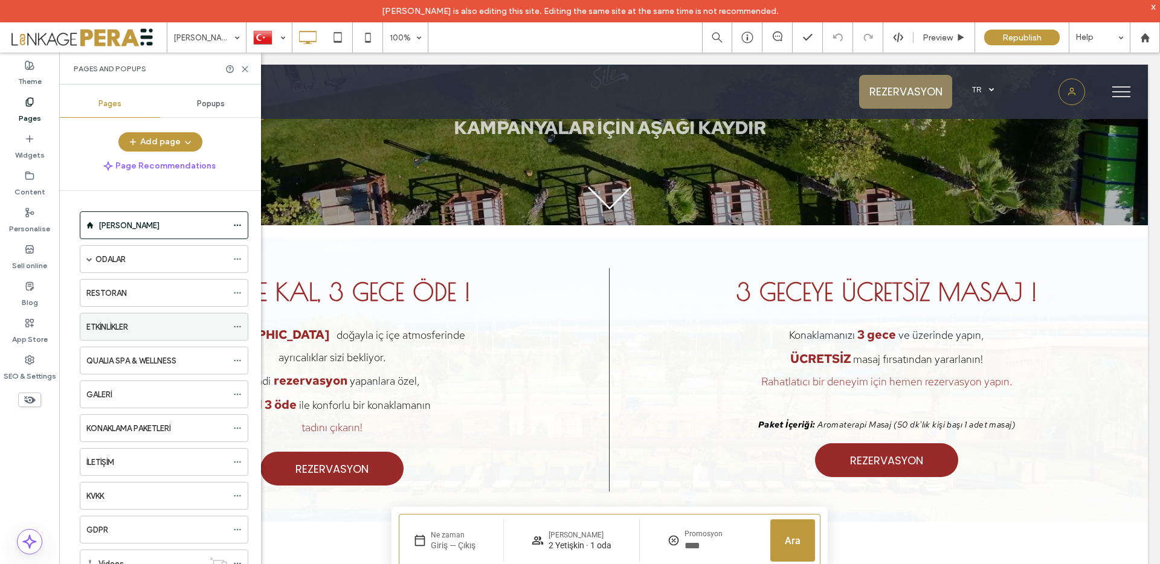
click at [156, 326] on div "ETKİNLİKLER" at bounding box center [156, 327] width 141 height 13
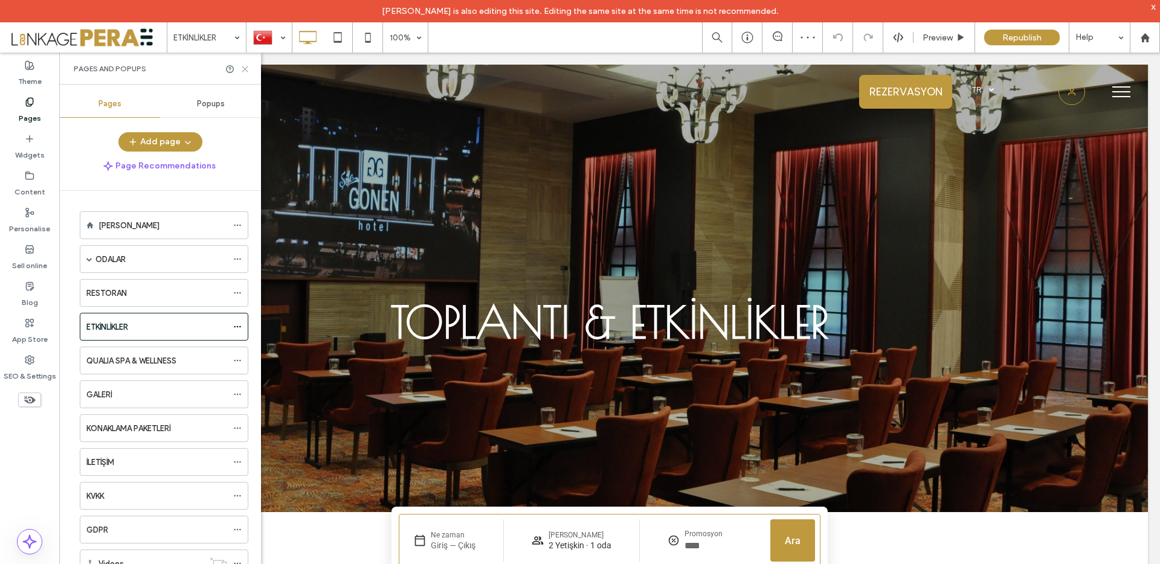
click at [245, 69] on use at bounding box center [244, 68] width 5 height 5
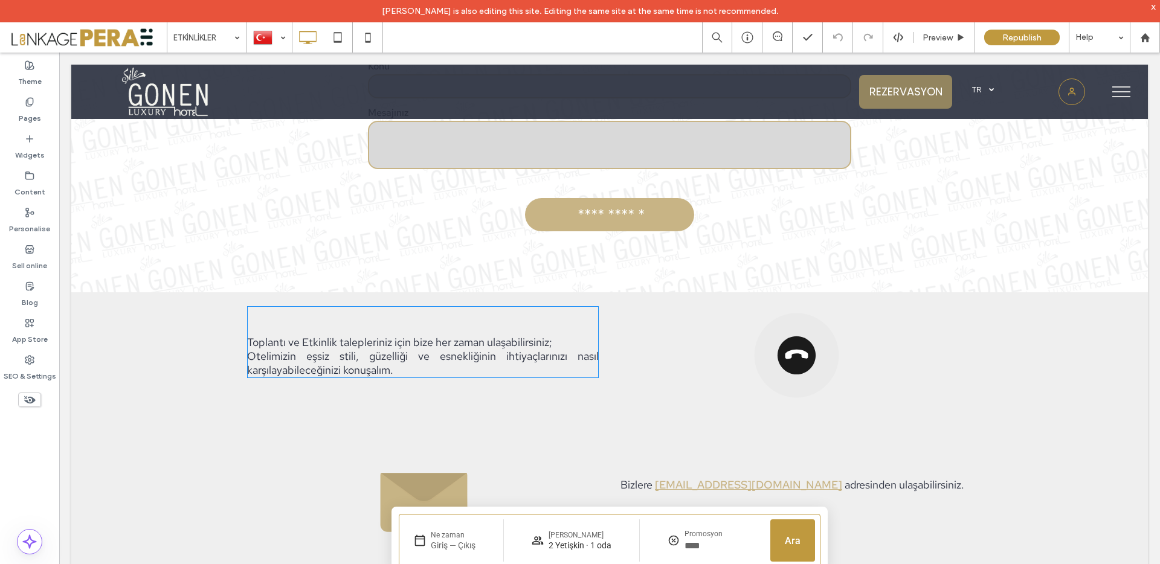
scroll to position [2078, 0]
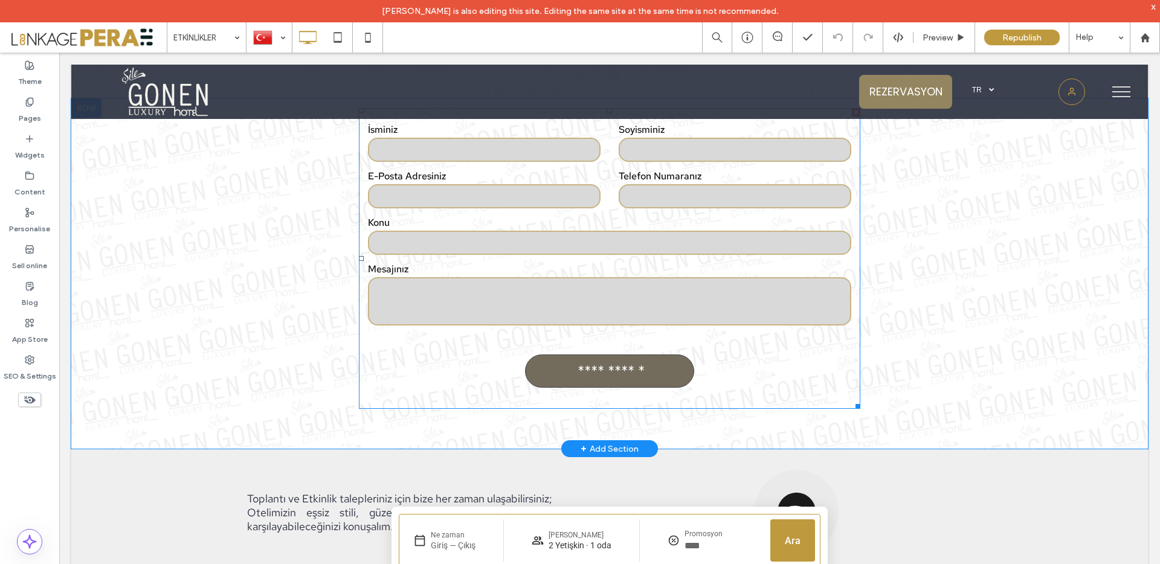
click at [693, 373] on div "**********" at bounding box center [609, 371] width 169 height 33
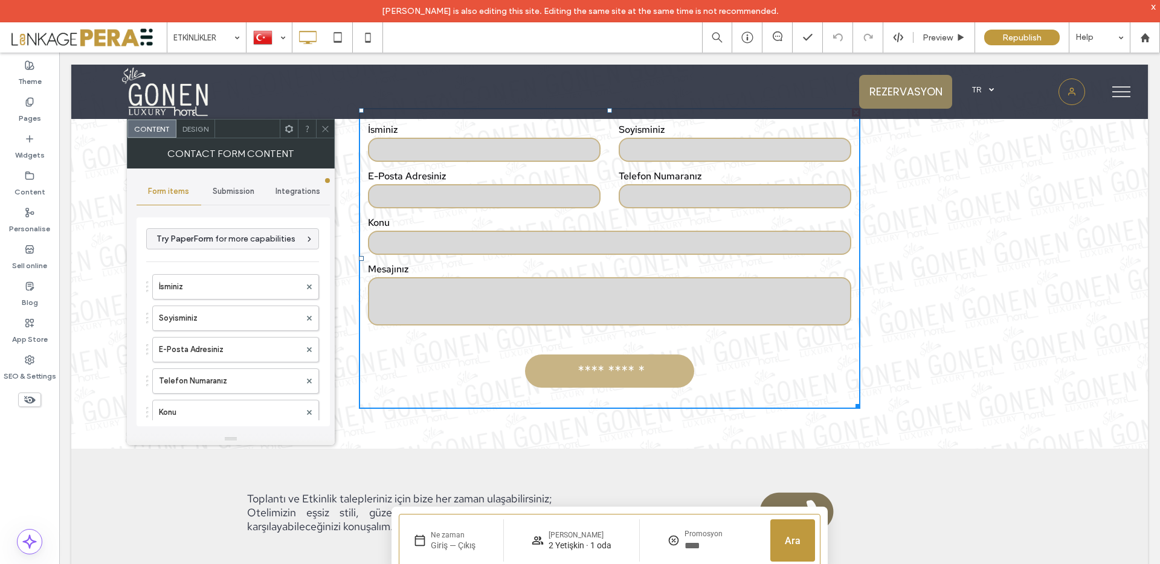
click at [318, 179] on div "Integrations" at bounding box center [297, 191] width 65 height 27
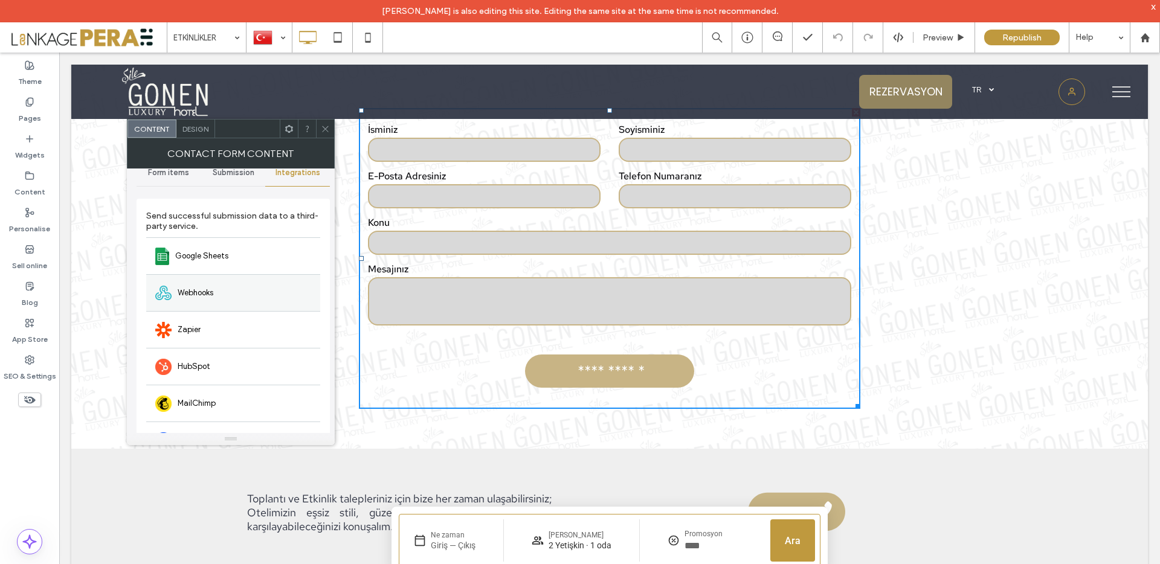
scroll to position [0, 0]
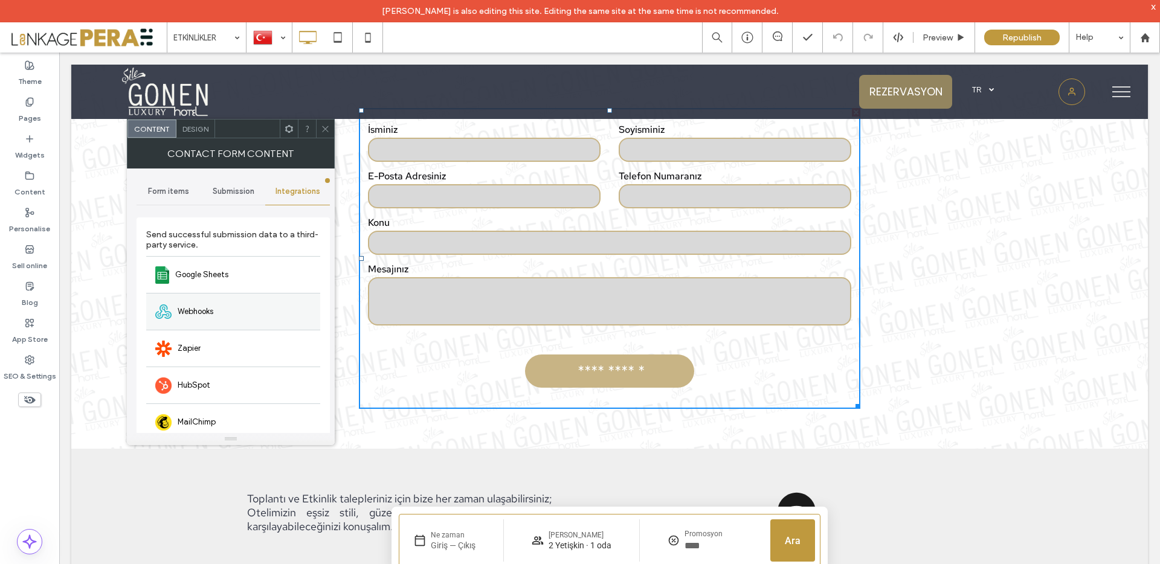
click at [245, 323] on div "Webhooks" at bounding box center [233, 311] width 174 height 37
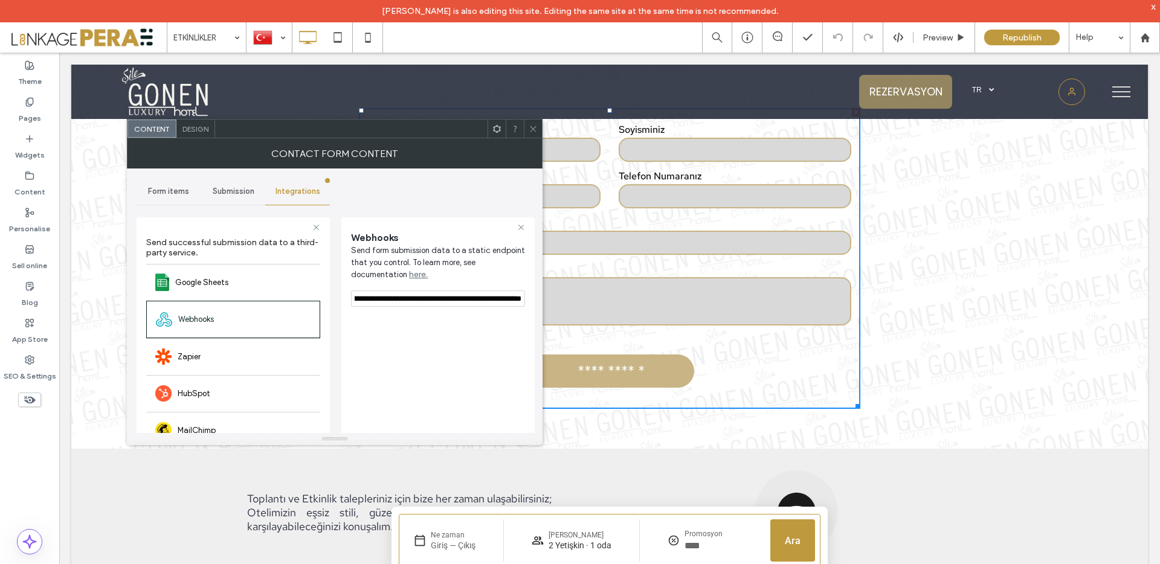
scroll to position [0, 502]
drag, startPoint x: 361, startPoint y: 298, endPoint x: 533, endPoint y: 301, distance: 171.6
click at [533, 301] on div "**********" at bounding box center [437, 375] width 193 height 317
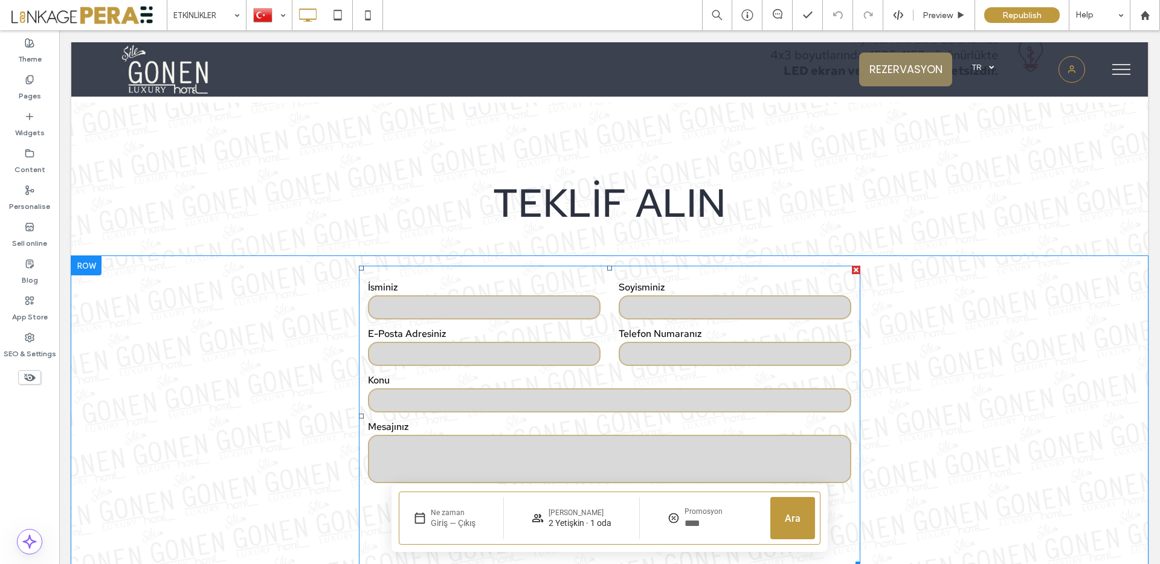
scroll to position [1896, 0]
click at [548, 343] on div "E-Posta Adresiniz" at bounding box center [484, 350] width 251 height 40
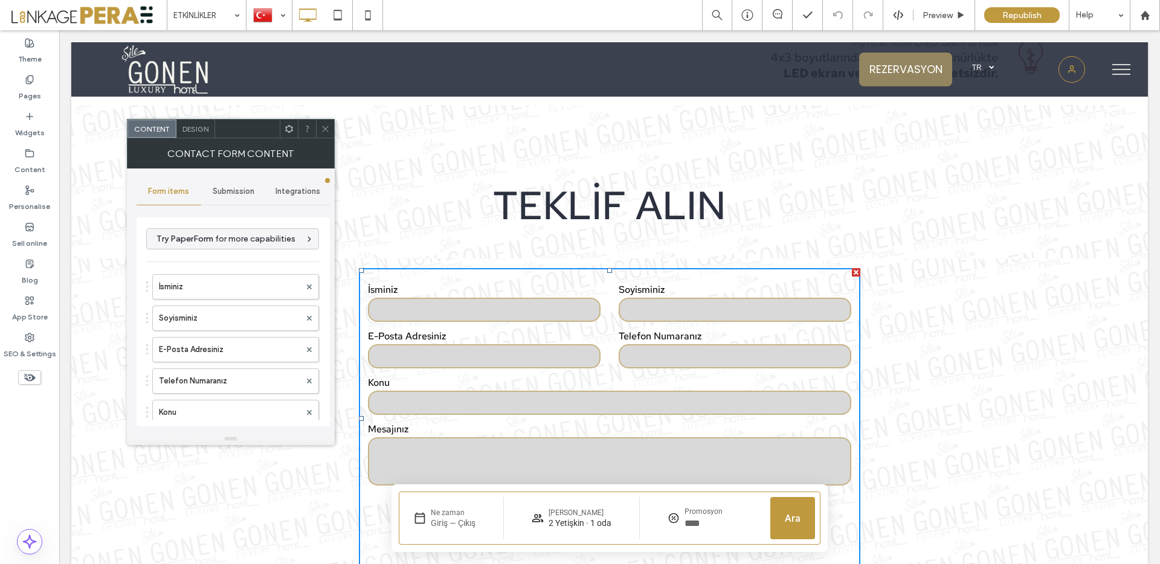
type input "**********"
click at [227, 281] on label "İsminiz" at bounding box center [229, 287] width 141 height 24
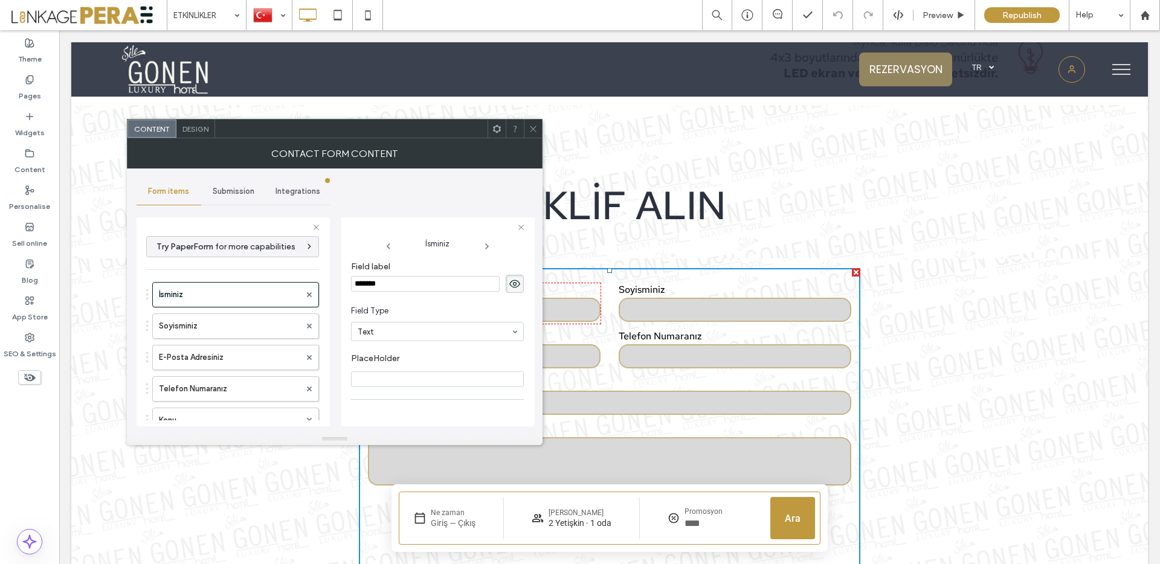
click at [428, 288] on input "*******" at bounding box center [425, 284] width 149 height 16
click at [165, 323] on label "Soyisminiz" at bounding box center [229, 326] width 141 height 24
click at [404, 291] on input "**********" at bounding box center [425, 284] width 149 height 16
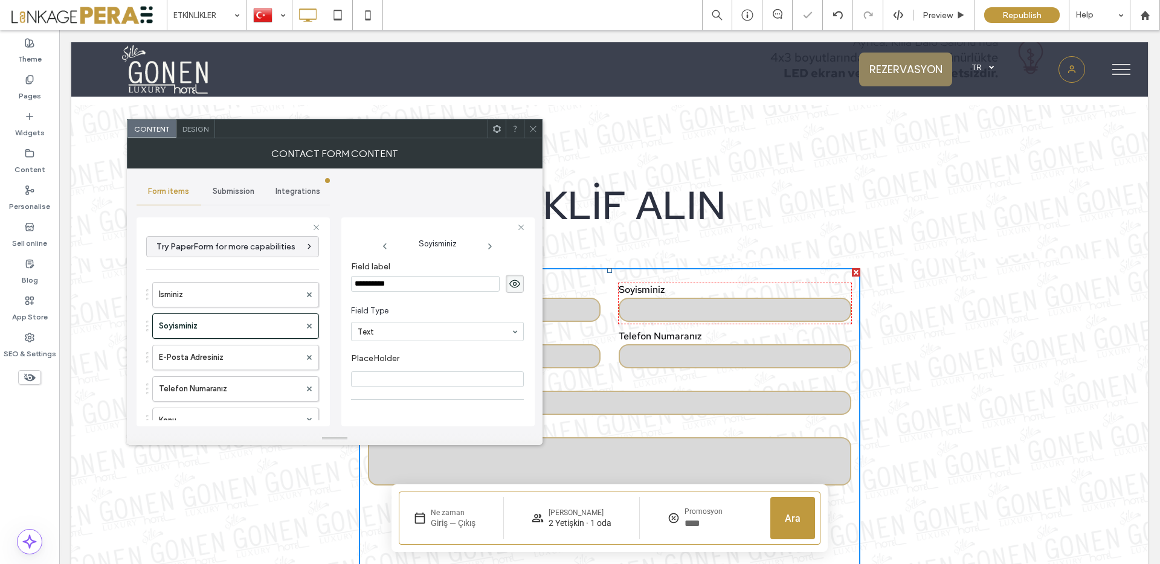
click at [404, 291] on input "**********" at bounding box center [425, 284] width 149 height 16
click at [216, 352] on label "E-Posta Adresiniz" at bounding box center [229, 357] width 141 height 24
click at [435, 289] on input "**********" at bounding box center [425, 284] width 149 height 16
click at [224, 378] on label "Telefon Numaranız" at bounding box center [229, 389] width 141 height 24
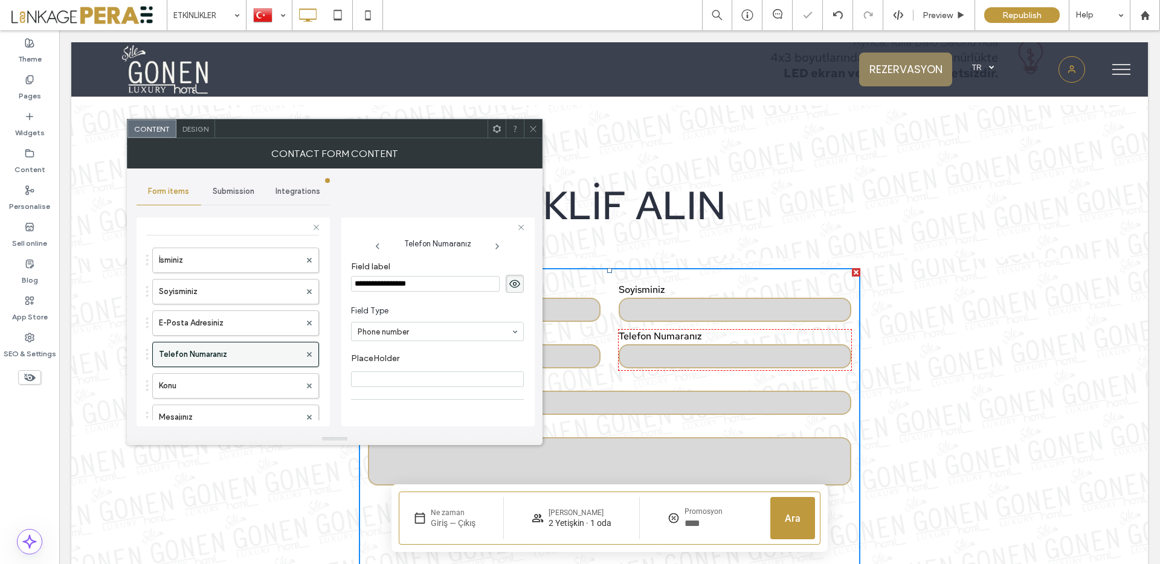
scroll to position [94, 0]
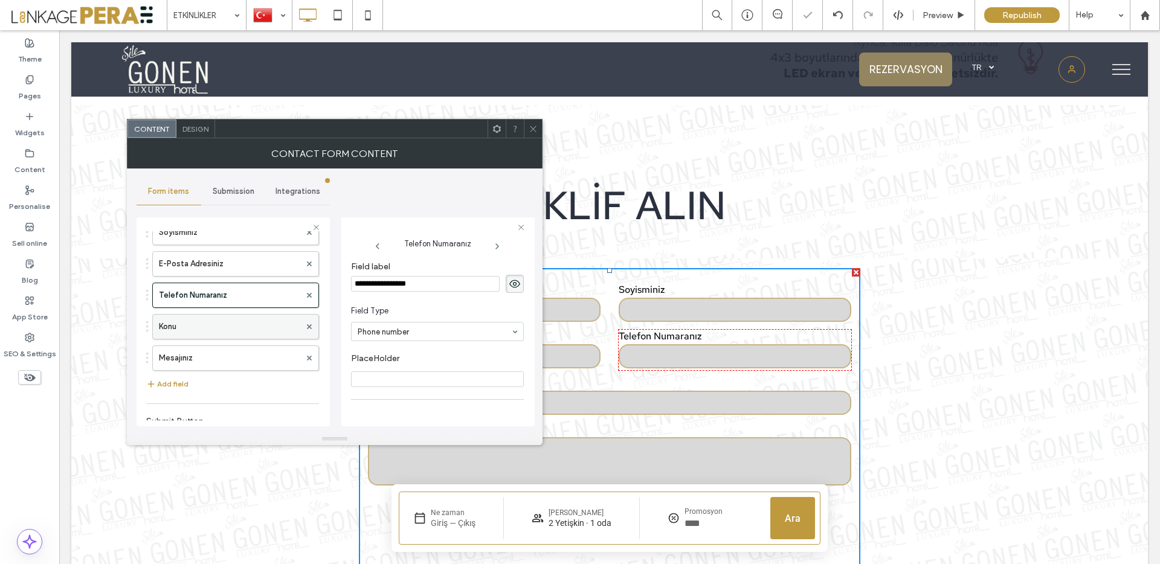
click at [227, 330] on label "Konu" at bounding box center [229, 327] width 141 height 24
click at [220, 357] on label "Mesajınız" at bounding box center [229, 358] width 141 height 24
click at [227, 293] on label "Telefon Numaranız" at bounding box center [229, 295] width 141 height 24
click at [379, 281] on input "**********" at bounding box center [425, 284] width 149 height 16
click at [463, 344] on section "Field Type Phone number" at bounding box center [437, 323] width 173 height 48
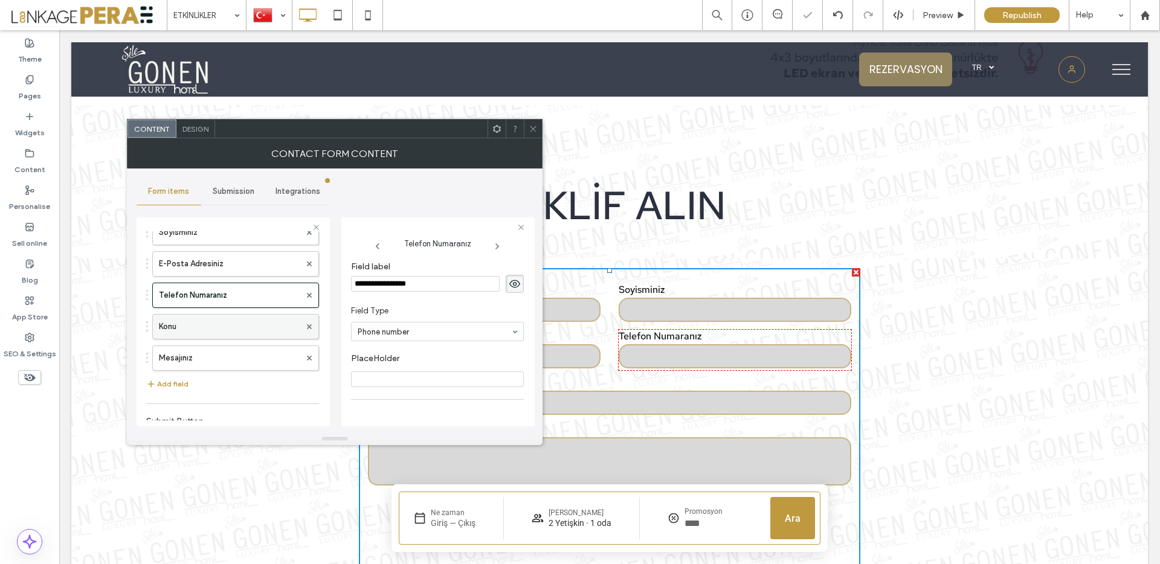
click at [243, 335] on label "Konu" at bounding box center [229, 327] width 141 height 24
type input "**"
click at [426, 290] on input "****" at bounding box center [425, 284] width 149 height 16
drag, startPoint x: 191, startPoint y: 364, endPoint x: 326, endPoint y: 327, distance: 139.2
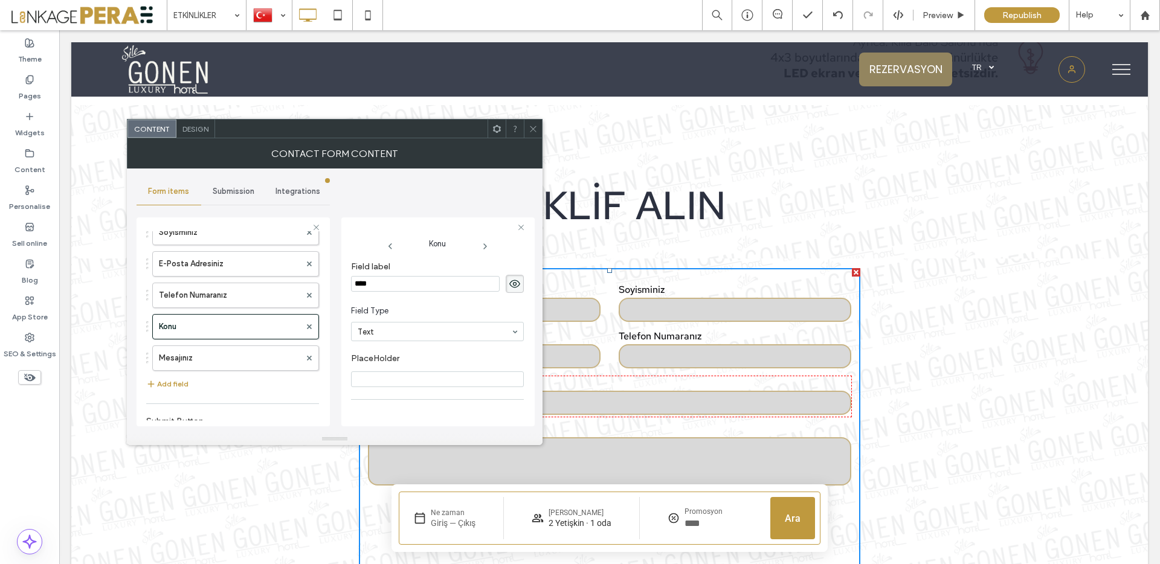
click at [191, 364] on label "Mesajınız" at bounding box center [229, 358] width 141 height 24
click at [404, 289] on input "*********" at bounding box center [425, 284] width 149 height 16
click at [527, 129] on div at bounding box center [533, 129] width 18 height 18
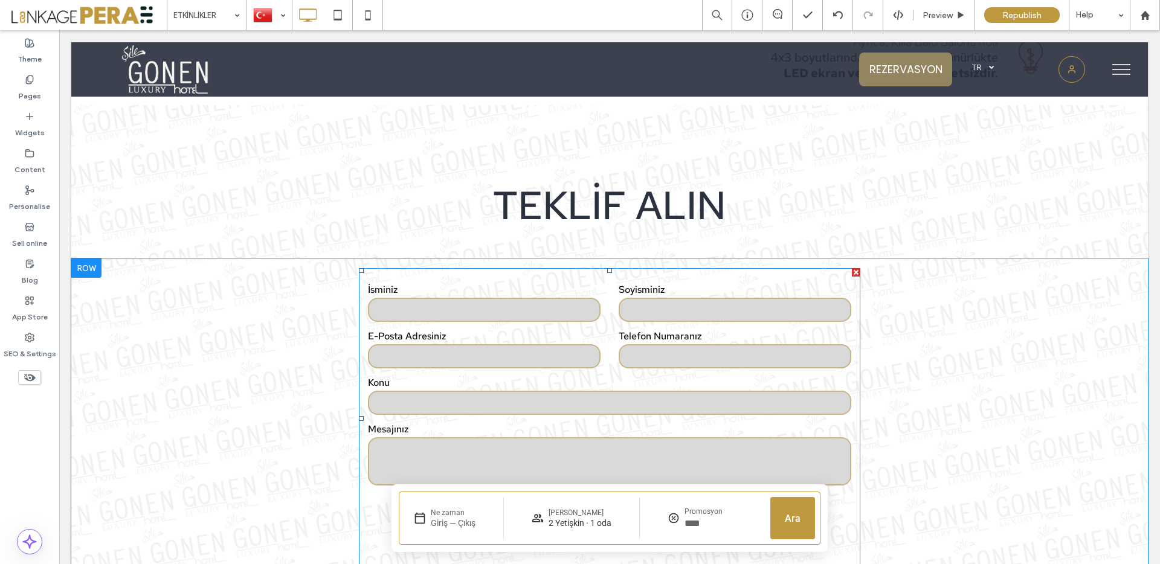
click at [506, 295] on label "İsminiz" at bounding box center [484, 289] width 233 height 13
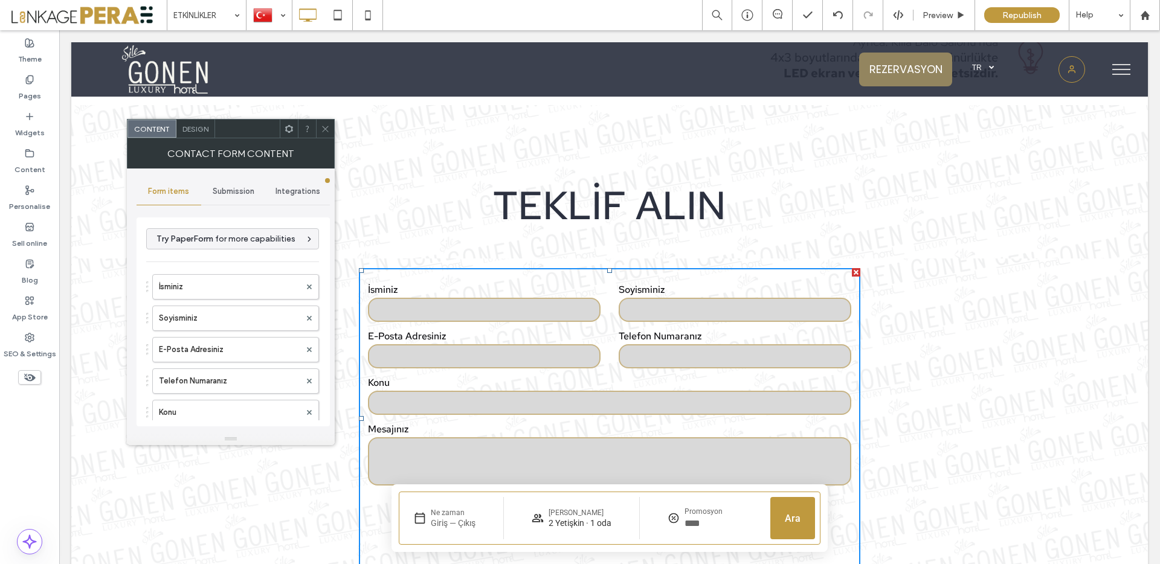
click at [285, 190] on span "Integrations" at bounding box center [297, 192] width 45 height 10
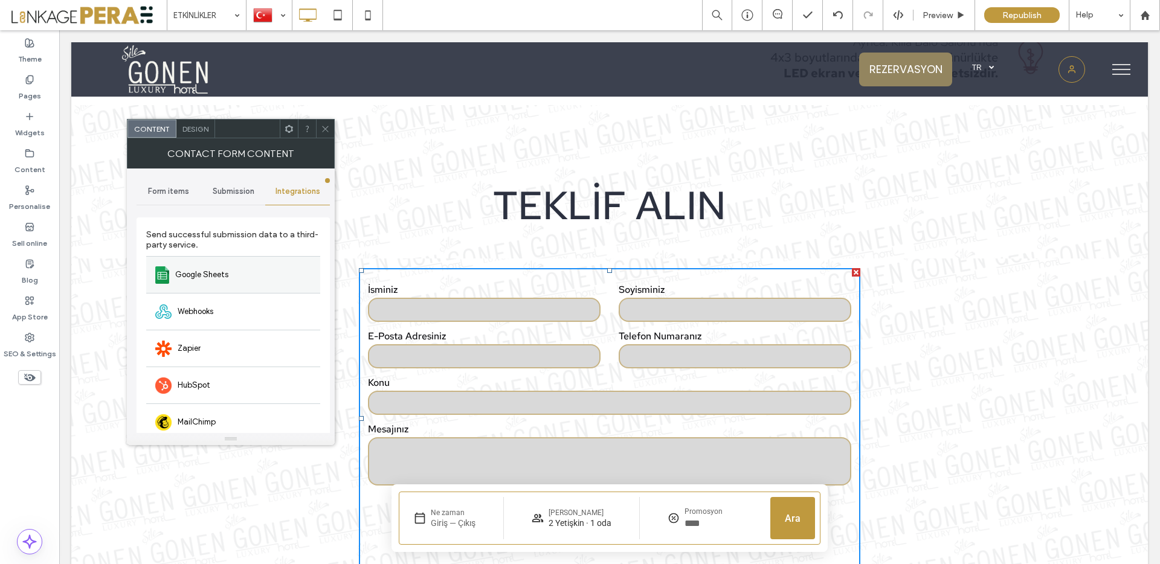
click at [252, 275] on div "Google Sheets" at bounding box center [233, 274] width 174 height 37
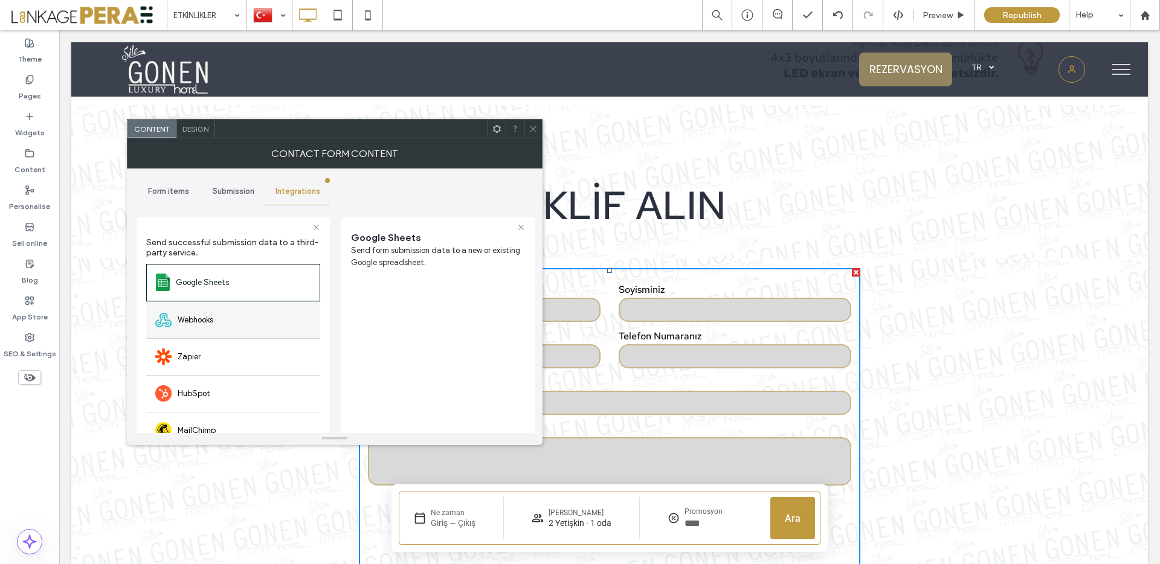
click at [251, 306] on div "Webhooks" at bounding box center [233, 319] width 174 height 37
click at [422, 303] on input "url" at bounding box center [438, 299] width 174 height 16
paste input "**********"
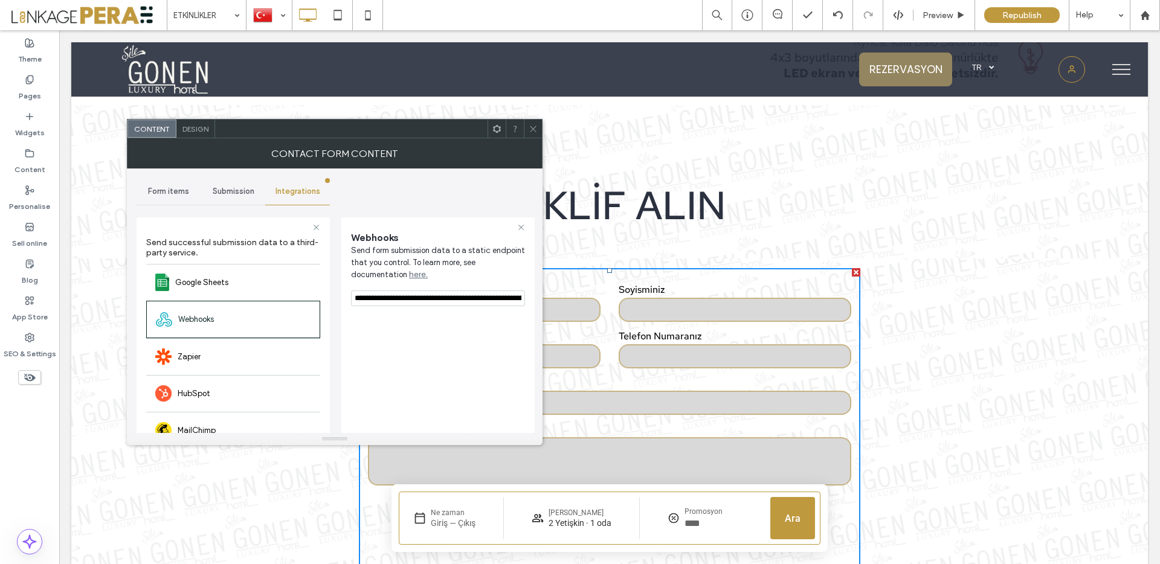
scroll to position [0, 495]
type input "**********"
click at [536, 126] on icon at bounding box center [533, 128] width 9 height 9
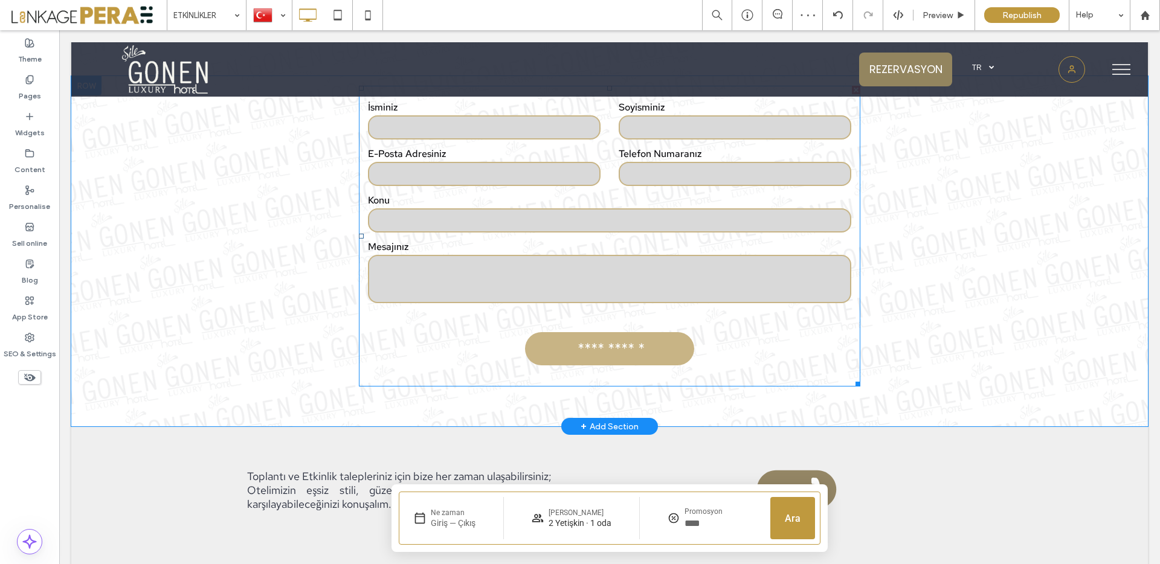
scroll to position [2103, 0]
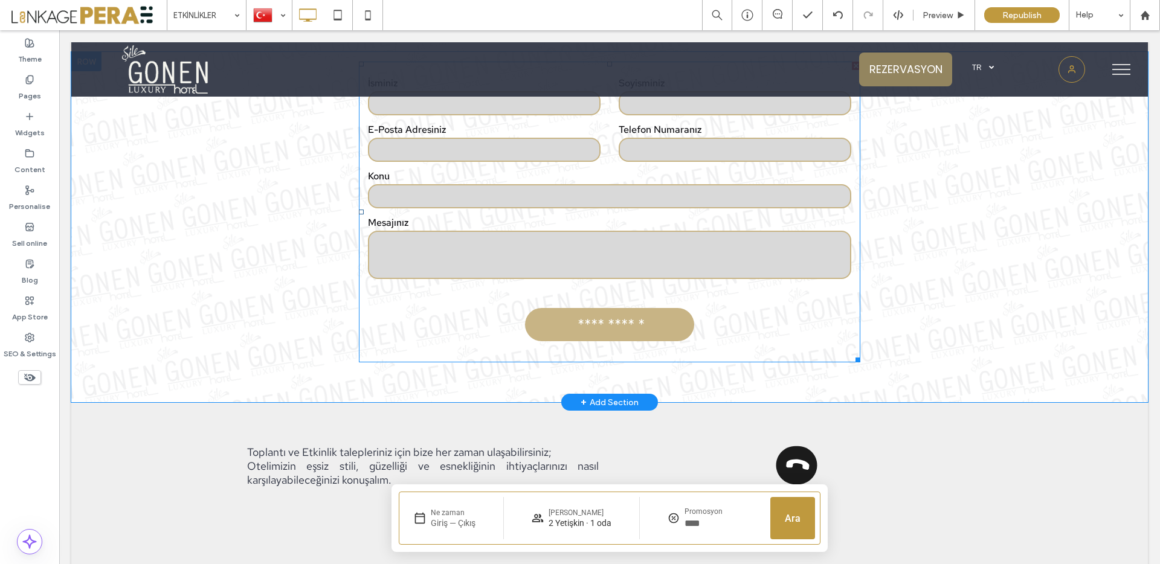
click at [684, 228] on label "Mesajınız" at bounding box center [609, 222] width 483 height 13
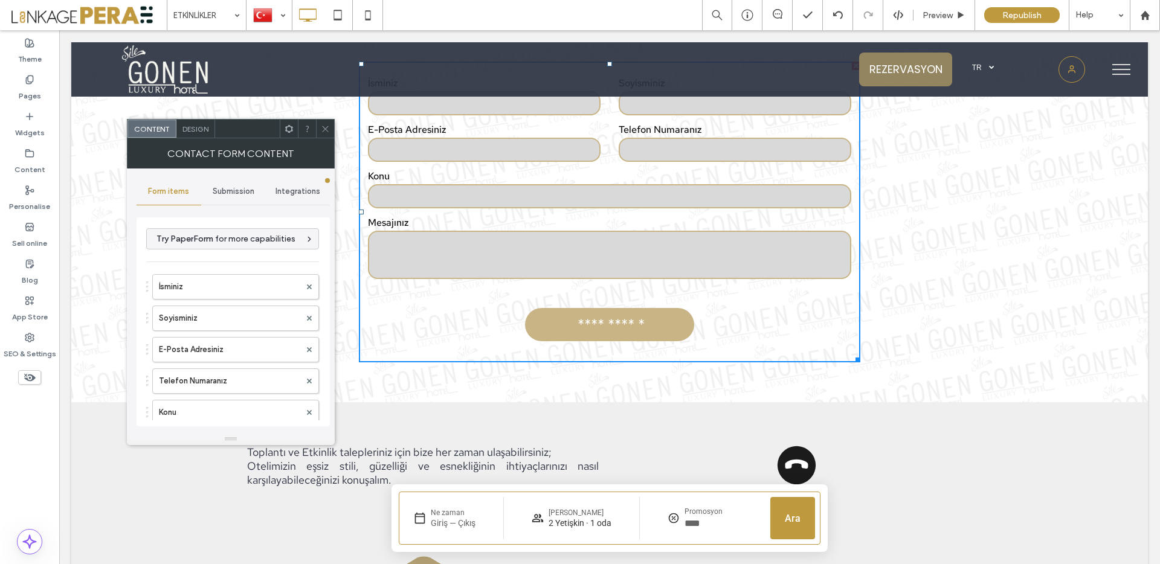
click at [283, 190] on span "Integrations" at bounding box center [297, 192] width 45 height 10
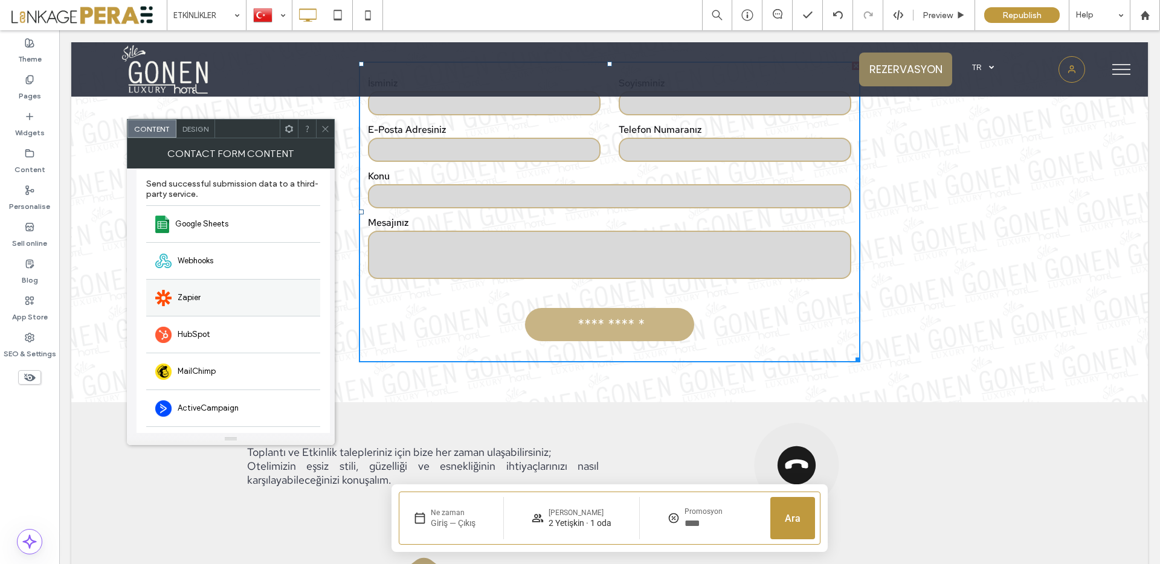
scroll to position [93, 0]
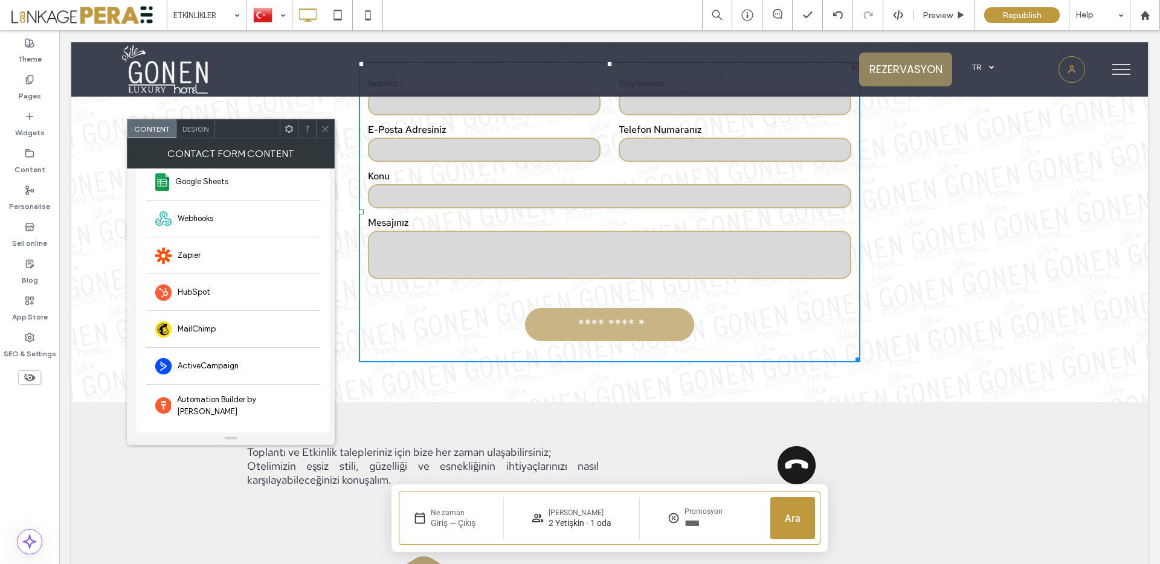
click at [203, 132] on span "Design" at bounding box center [195, 128] width 26 height 9
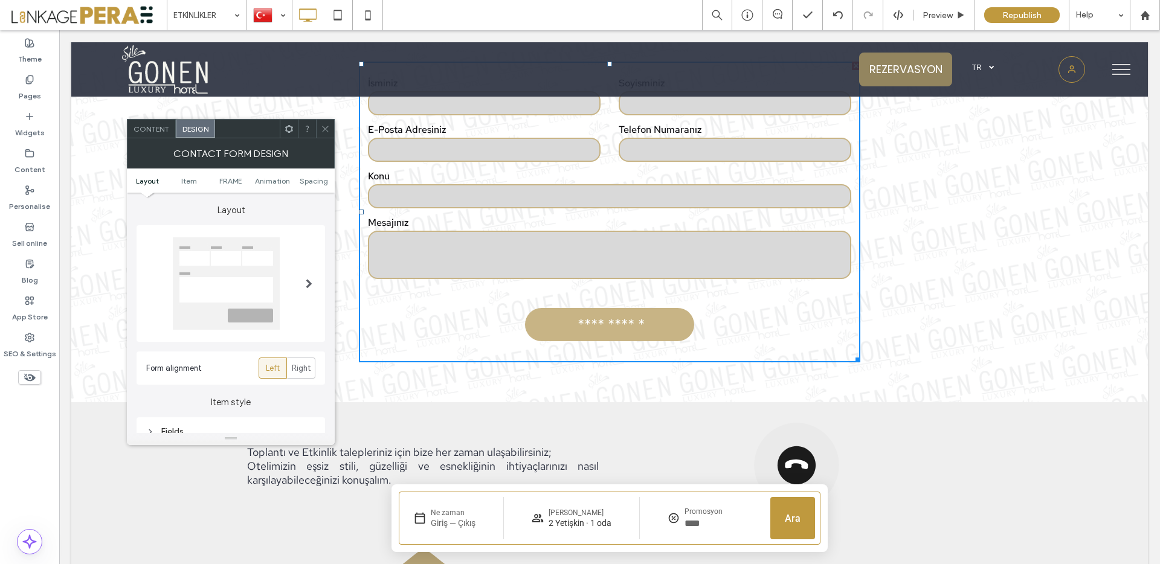
drag, startPoint x: 330, startPoint y: 125, endPoint x: 277, endPoint y: 92, distance: 63.2
click at [330, 125] on div at bounding box center [325, 129] width 18 height 18
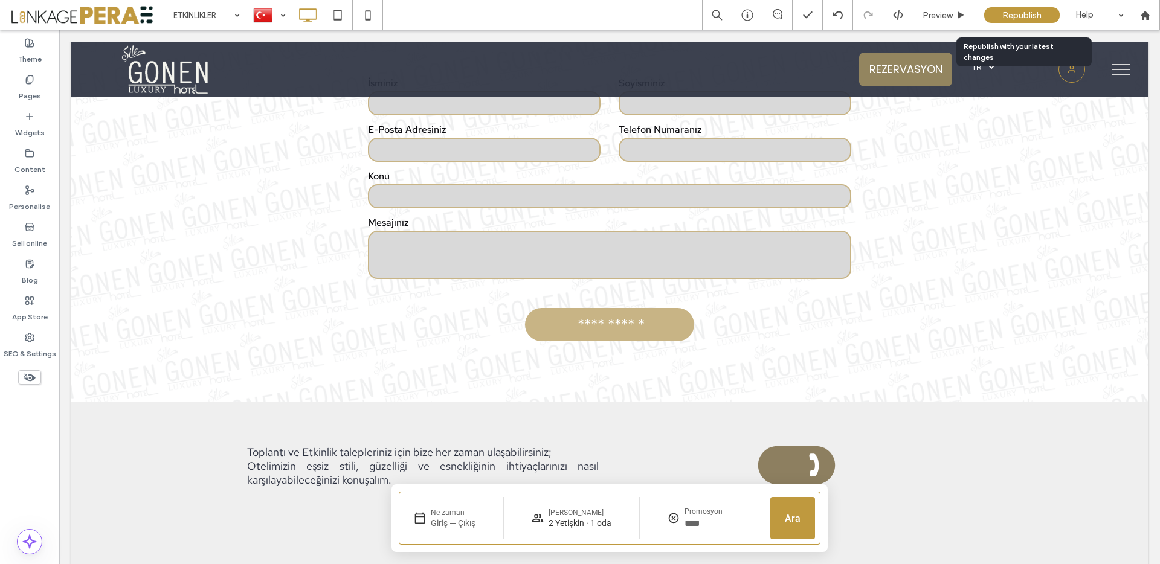
click at [1007, 17] on span "Republish" at bounding box center [1021, 15] width 39 height 10
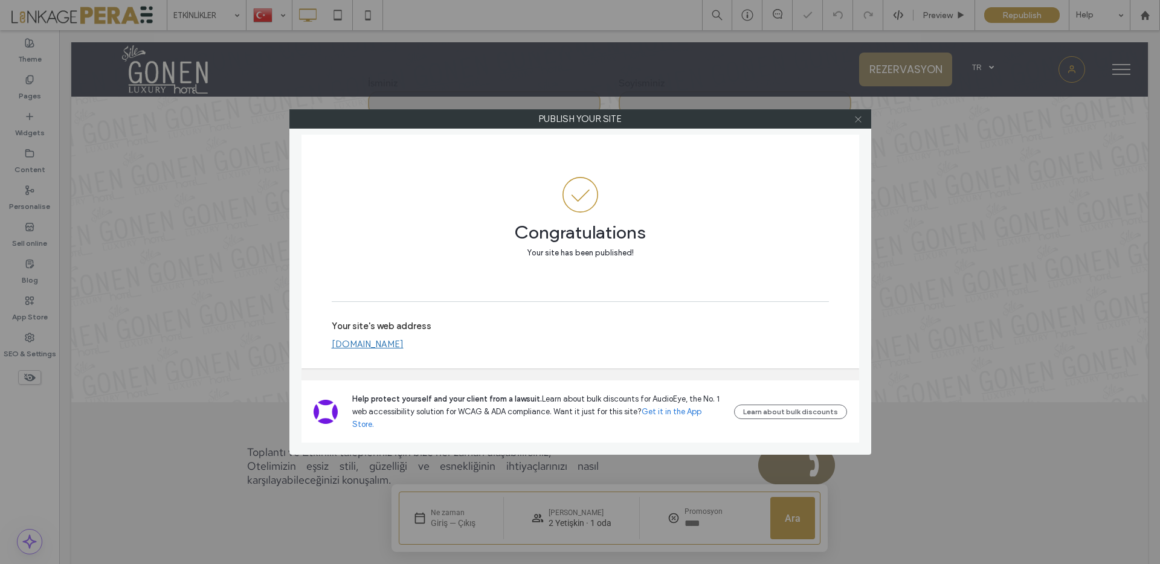
click at [858, 118] on use at bounding box center [858, 119] width 6 height 6
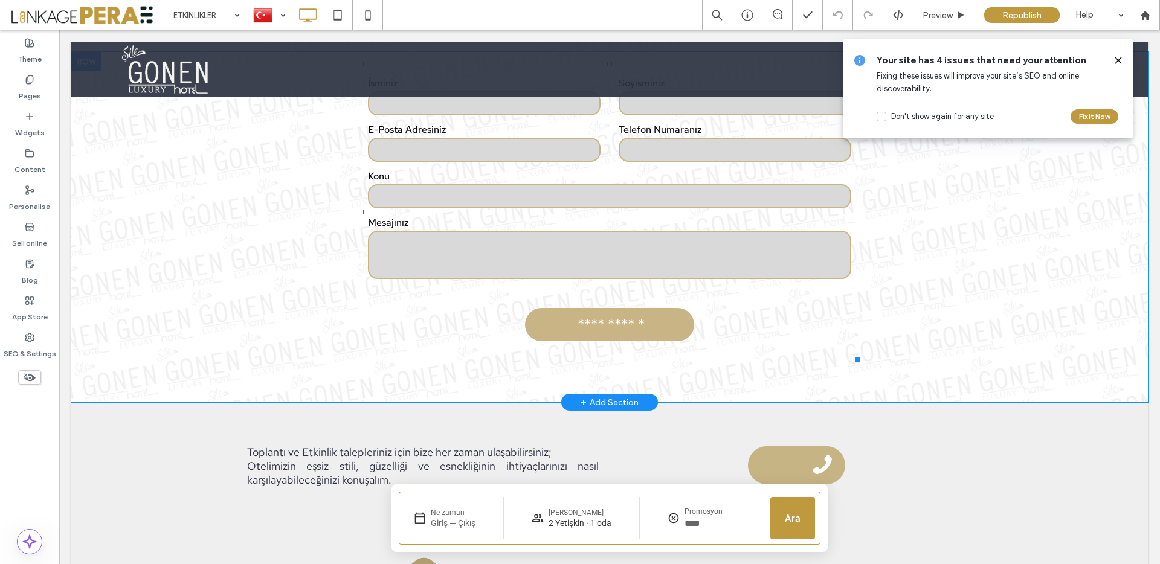
click at [441, 215] on form "**********" at bounding box center [609, 212] width 501 height 301
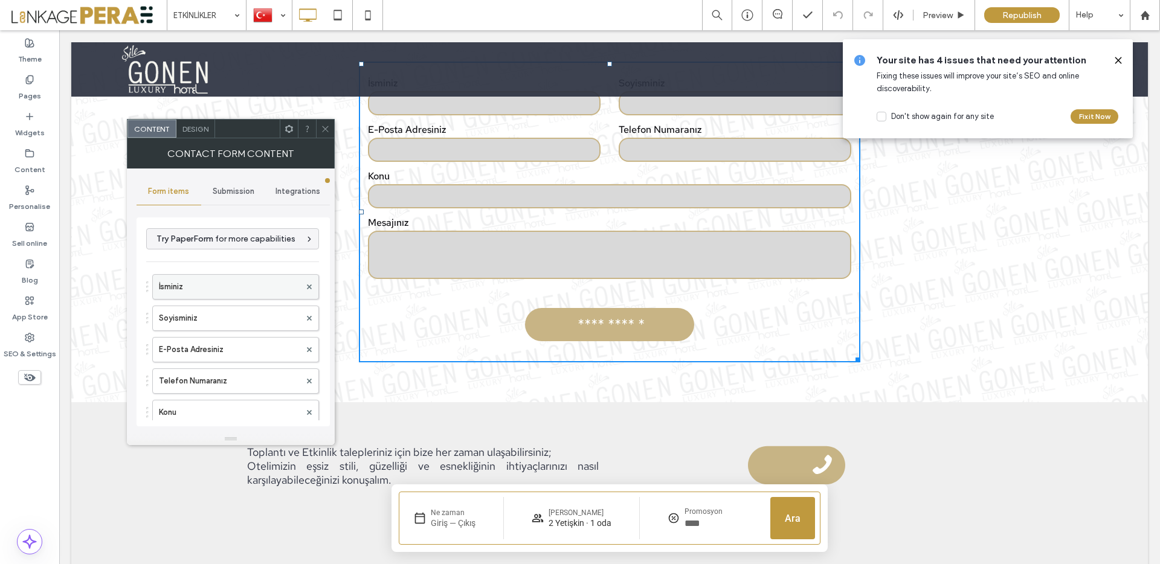
click at [225, 280] on label "İsminiz" at bounding box center [229, 287] width 141 height 24
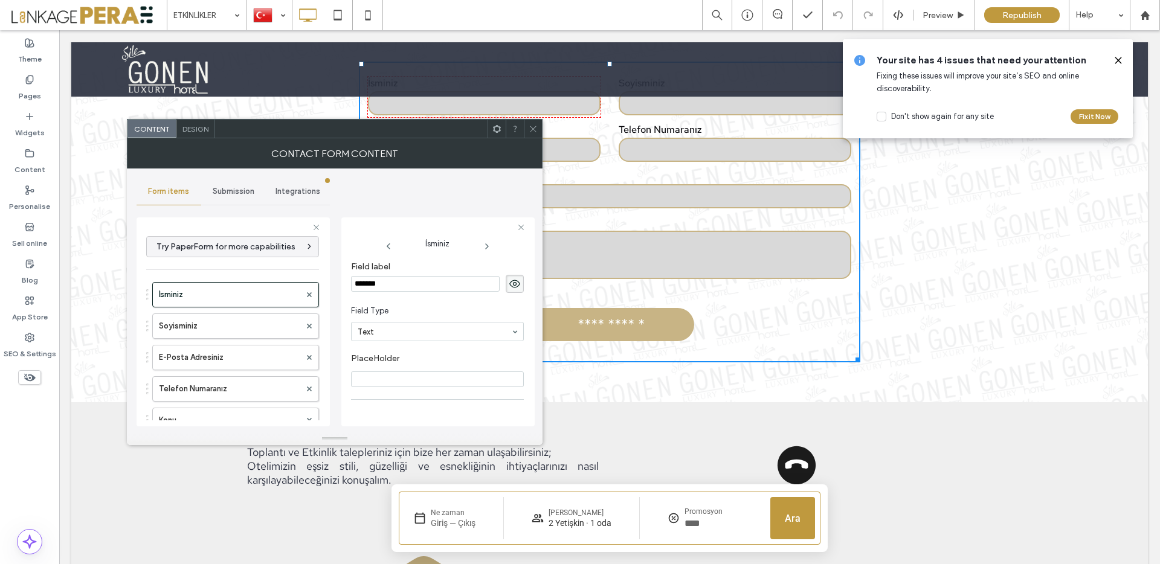
click at [288, 187] on span "Integrations" at bounding box center [297, 192] width 45 height 10
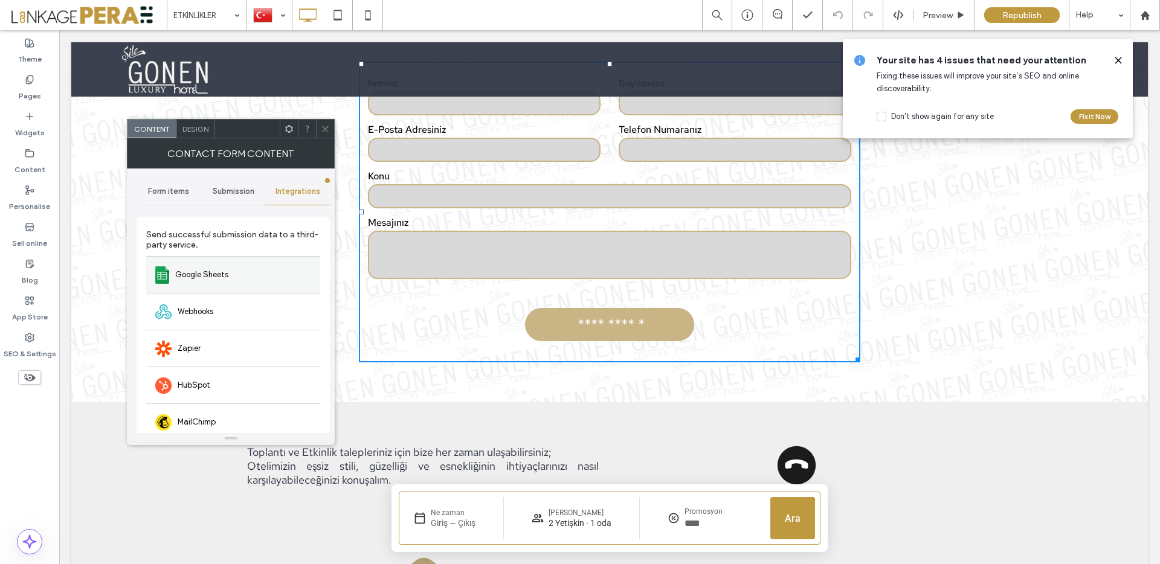
click at [259, 266] on div "Google Sheets" at bounding box center [233, 274] width 174 height 37
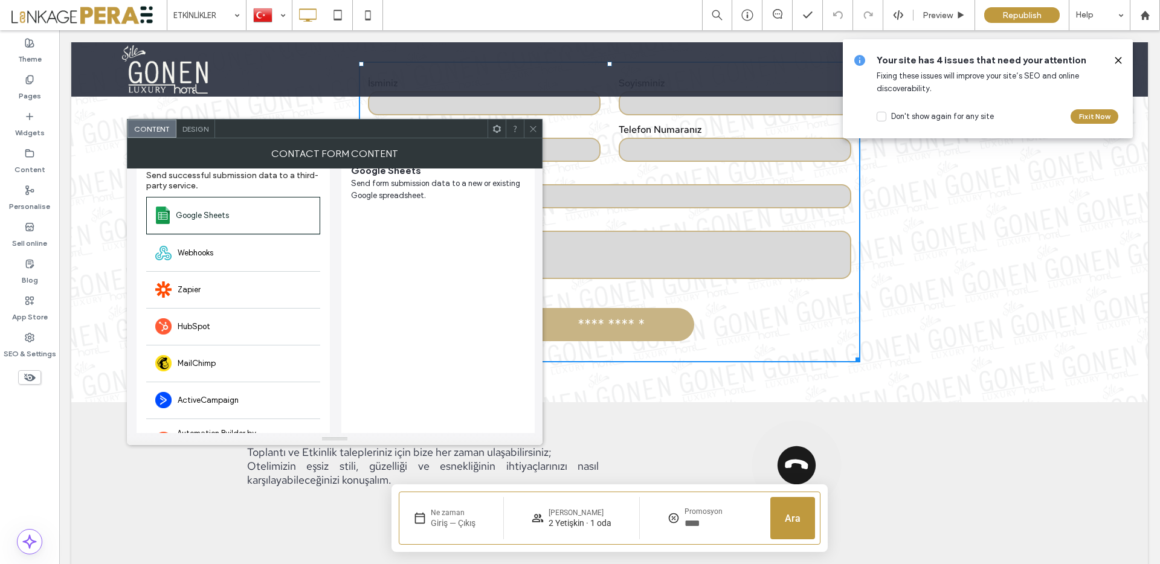
scroll to position [0, 0]
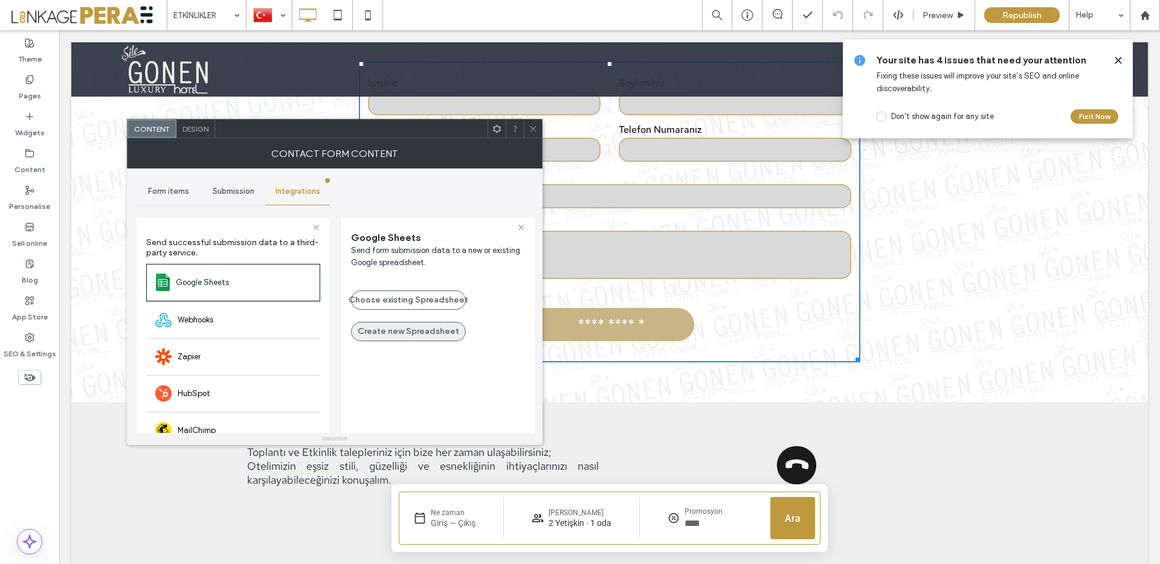
click at [429, 335] on button "Create new Spreadsheet" at bounding box center [408, 331] width 115 height 19
click at [454, 300] on button "Choose existing Spreadsheet" at bounding box center [408, 300] width 115 height 19
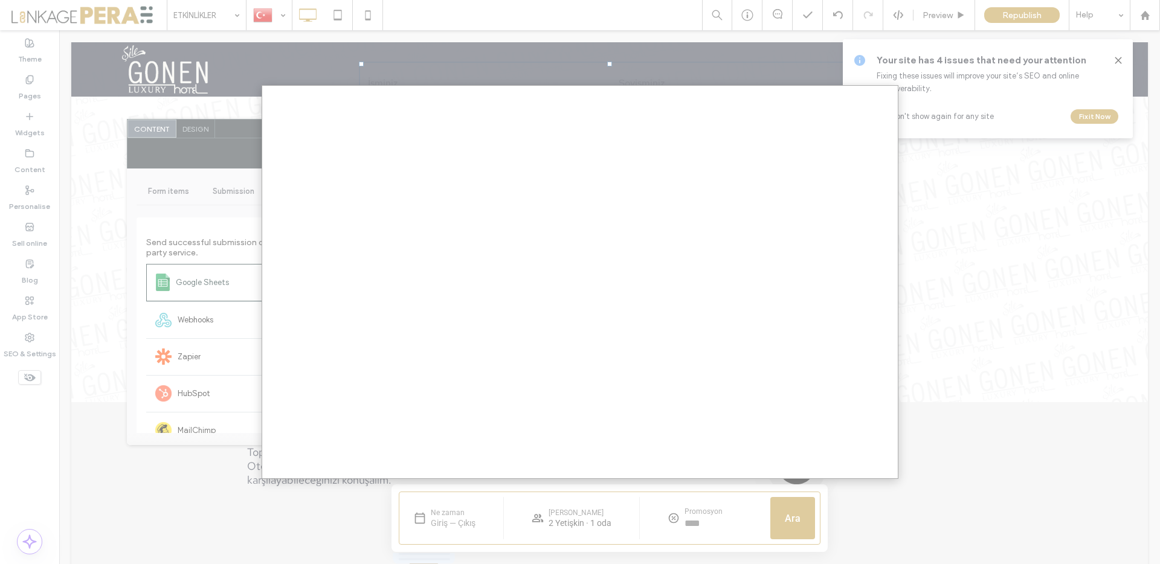
click at [233, 250] on div at bounding box center [580, 282] width 1160 height 564
click at [936, 428] on div at bounding box center [580, 282] width 1160 height 564
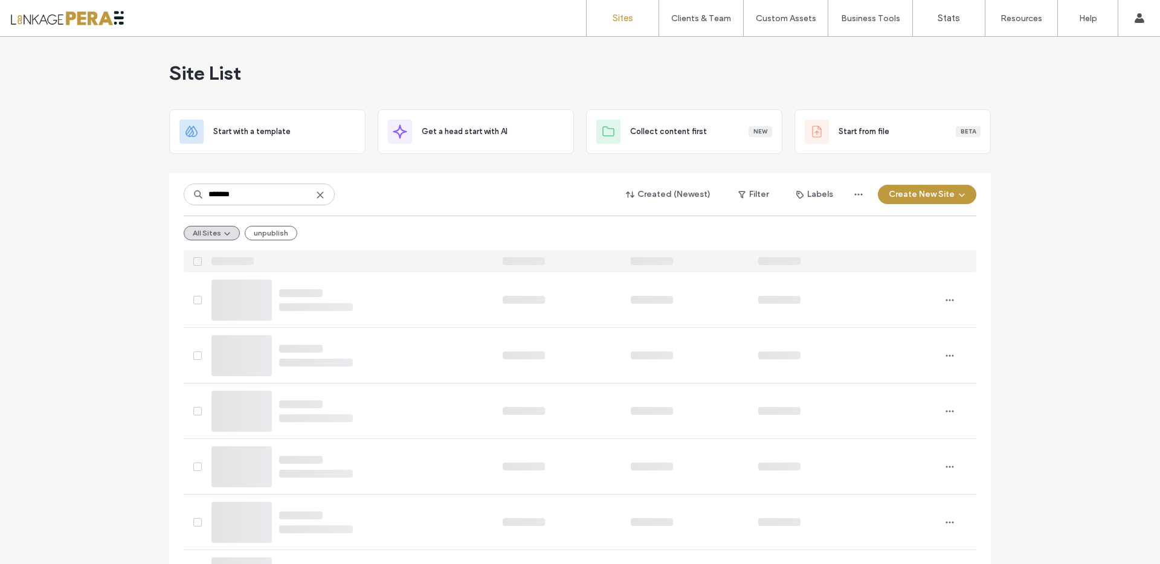
type input "*******"
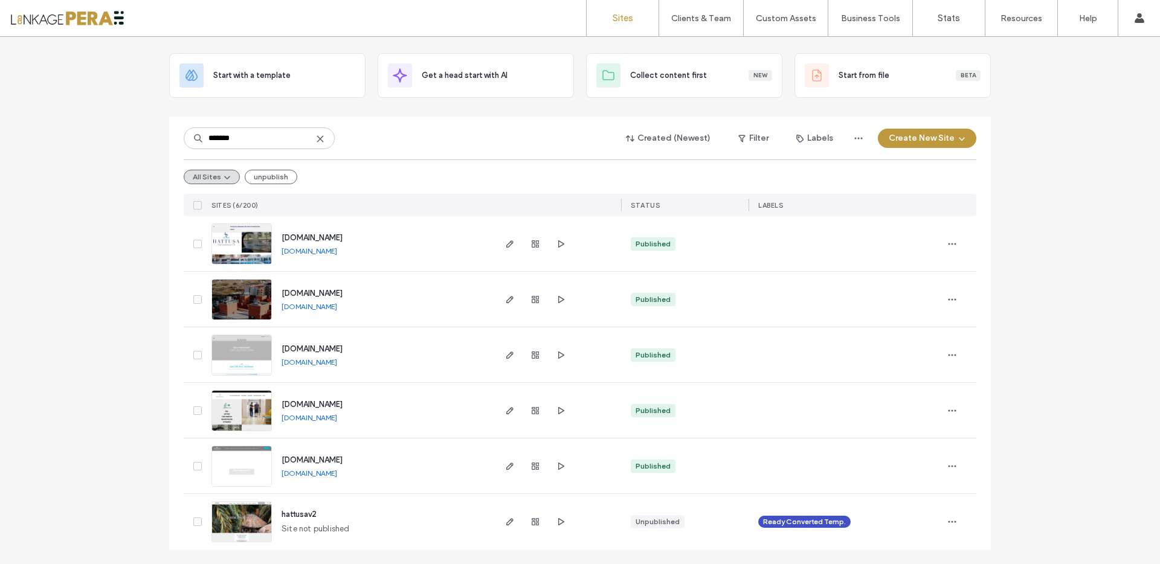
click at [342, 291] on span "[DOMAIN_NAME]" at bounding box center [311, 293] width 61 height 9
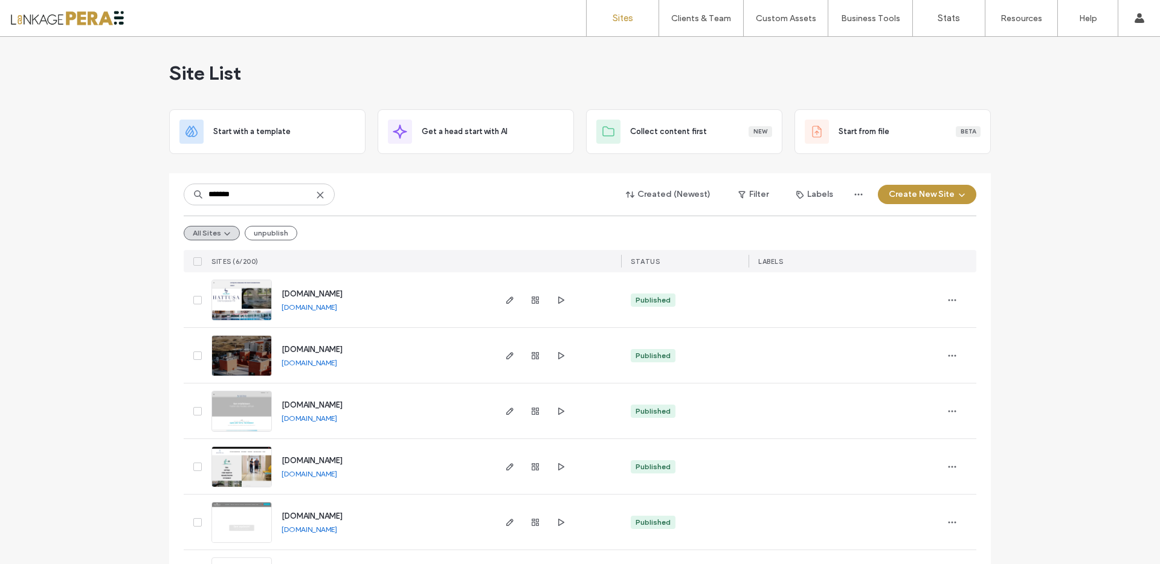
type input "*******"
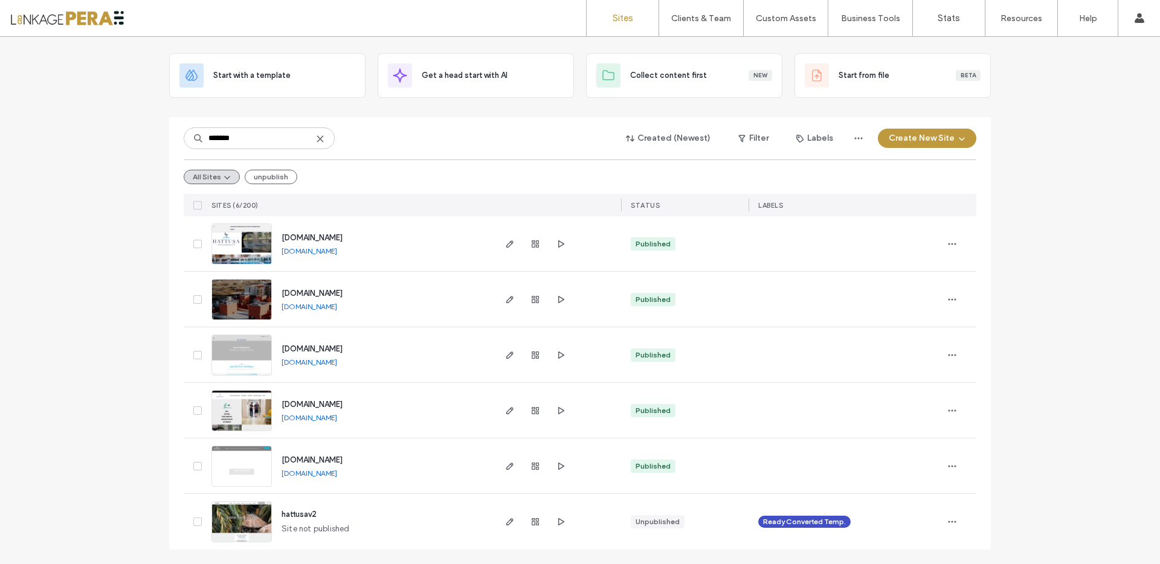
click at [339, 460] on span "[DOMAIN_NAME]" at bounding box center [311, 459] width 61 height 9
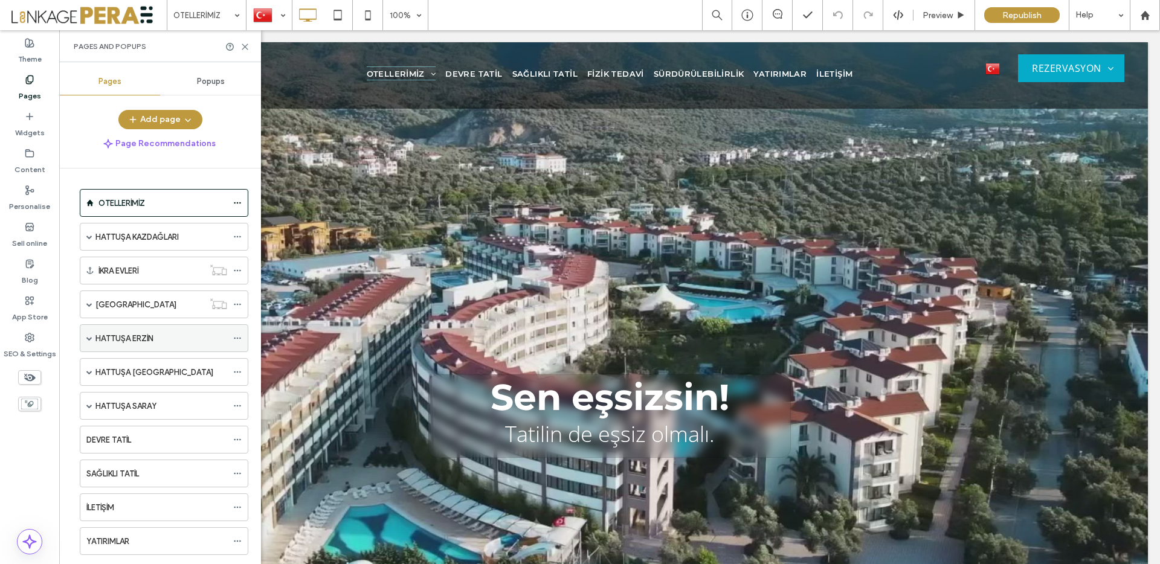
scroll to position [71, 0]
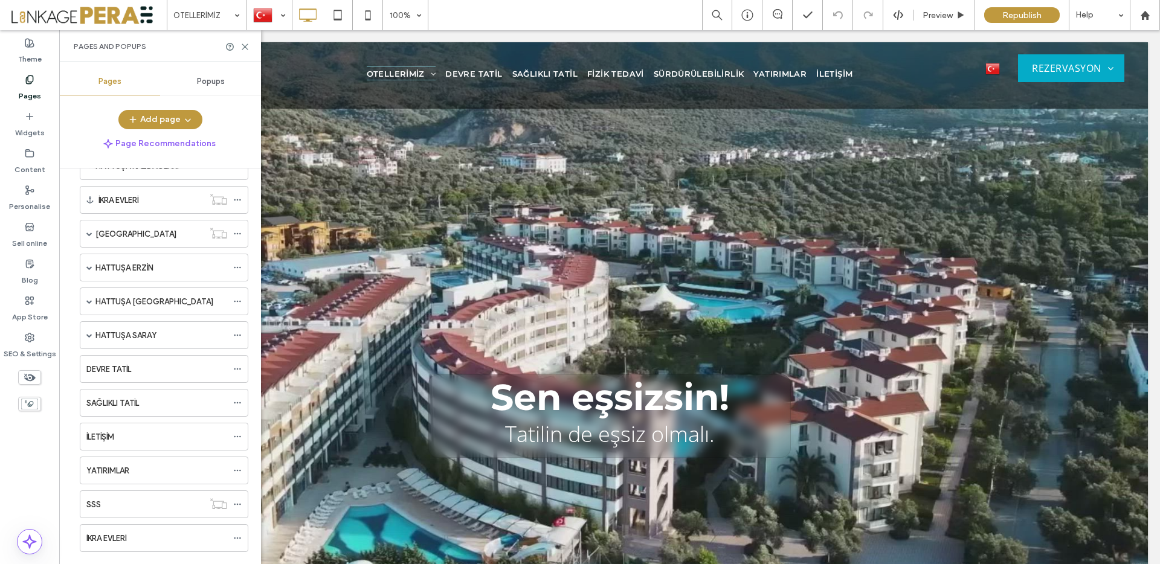
click at [159, 306] on label "HATTUŞA [GEOGRAPHIC_DATA]" at bounding box center [154, 301] width 118 height 21
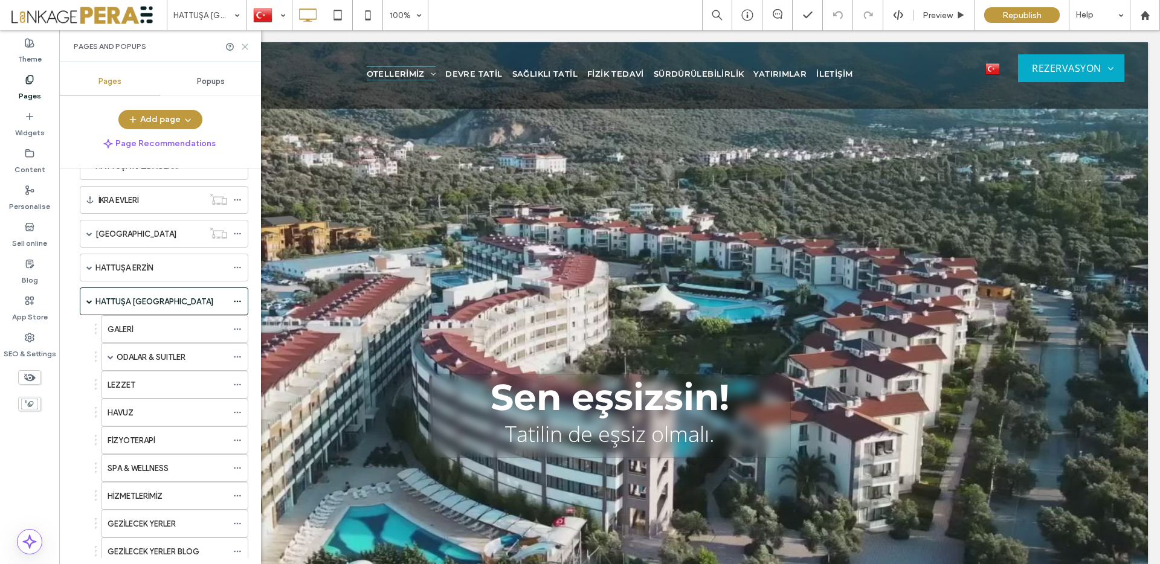
click at [241, 46] on icon at bounding box center [244, 46] width 9 height 9
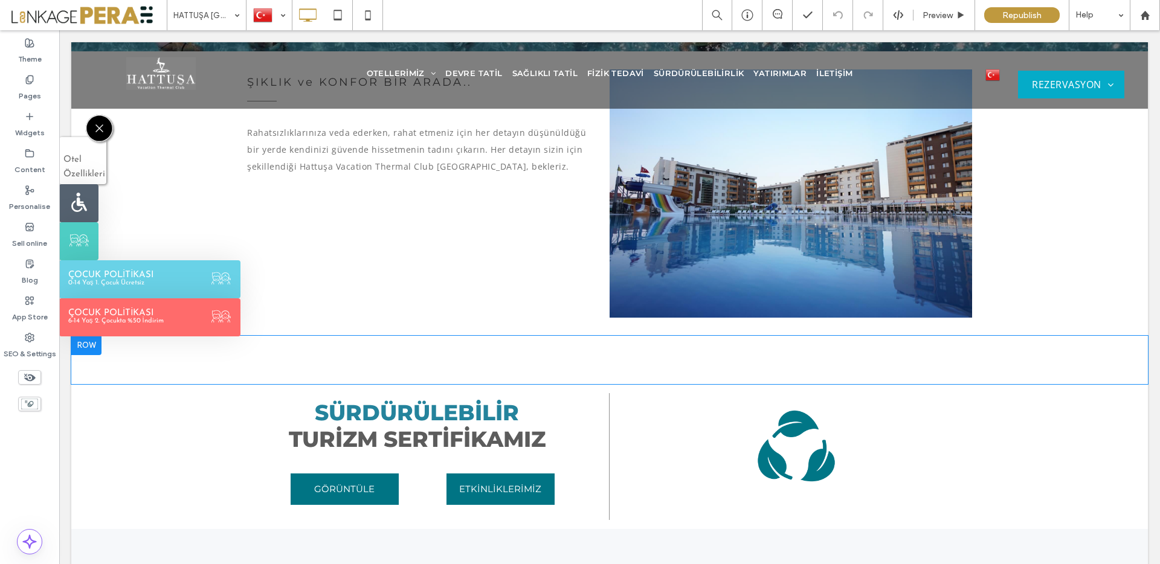
scroll to position [1540, 0]
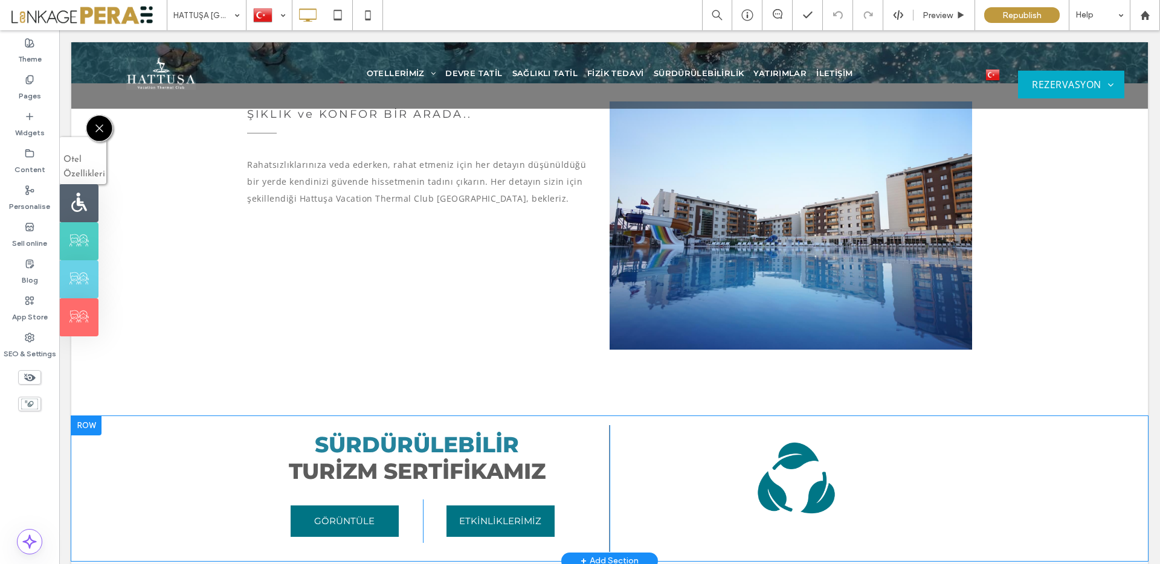
click at [96, 431] on div at bounding box center [86, 425] width 30 height 19
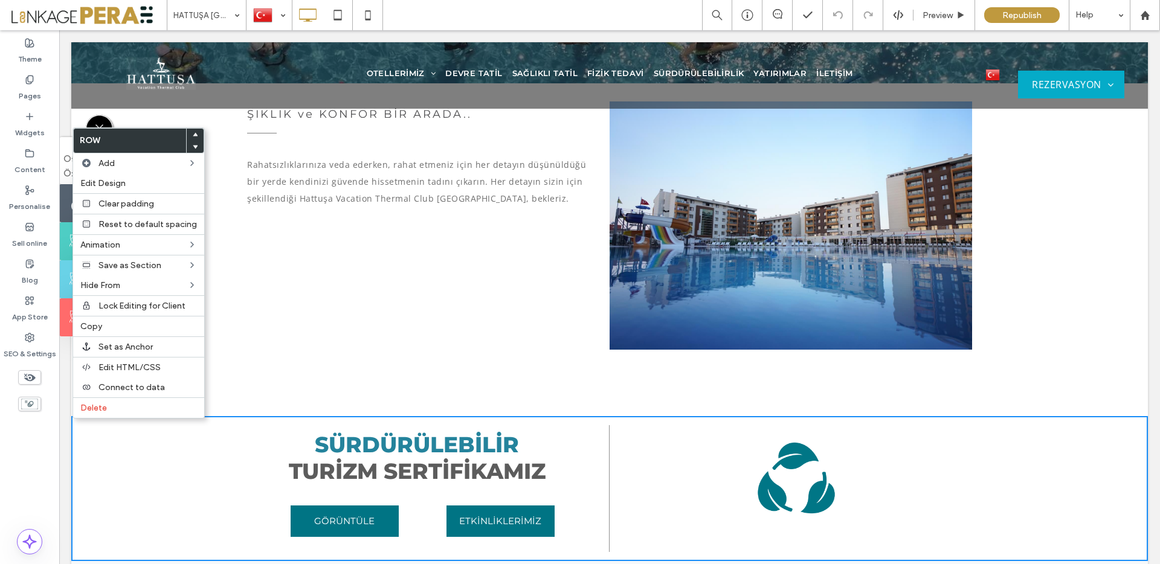
scroll to position [1538, 0]
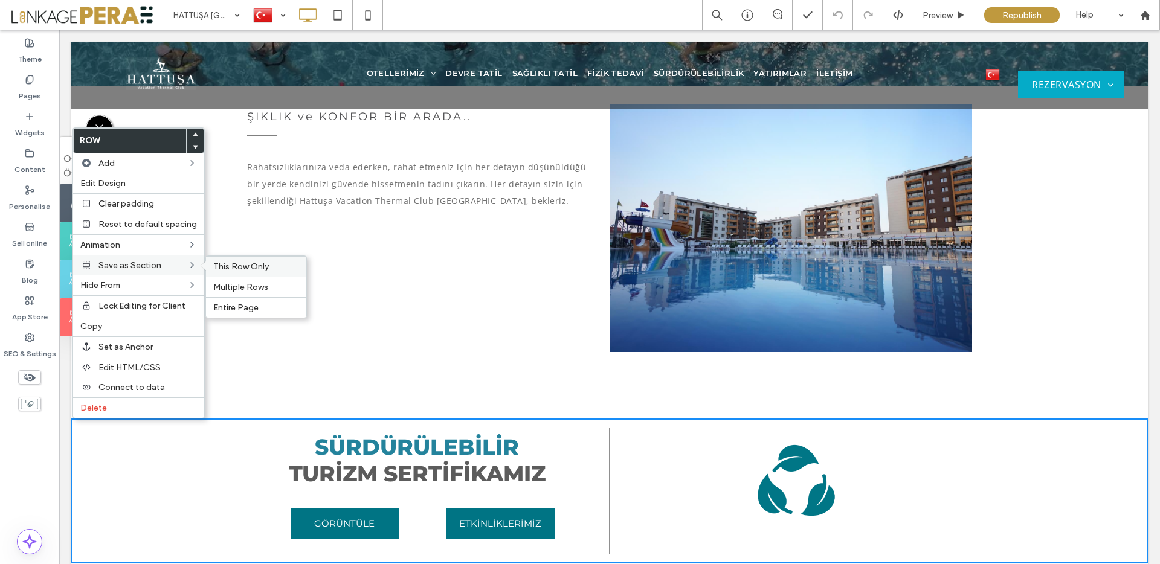
click at [259, 271] on div "This Row Only" at bounding box center [256, 266] width 100 height 21
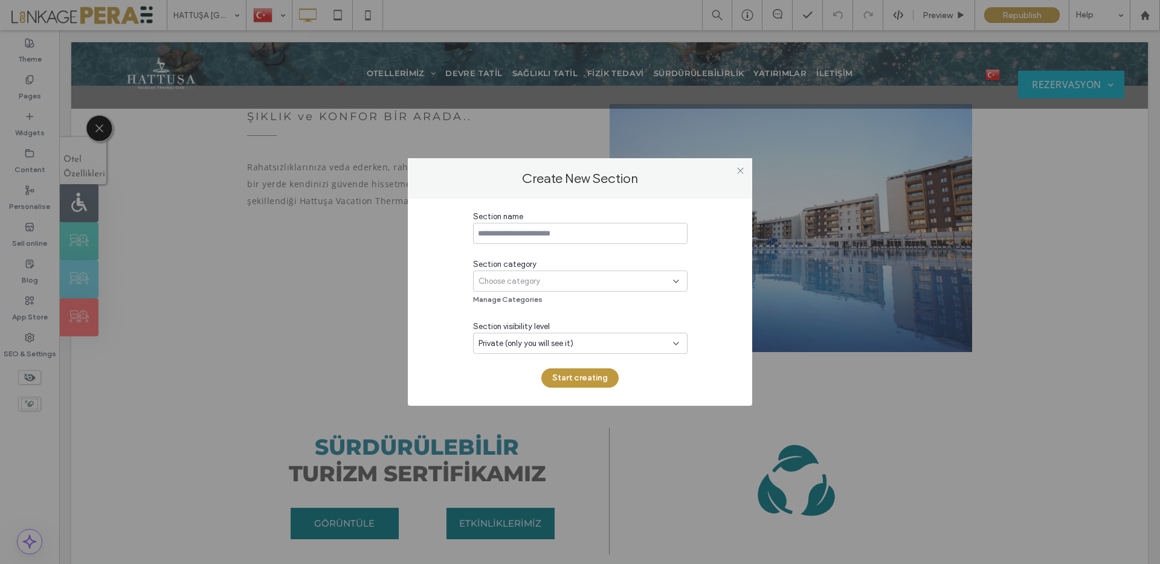
click at [532, 230] on input at bounding box center [580, 233] width 214 height 21
type input "**********"
click at [525, 278] on span "Choose category" at bounding box center [509, 281] width 62 height 12
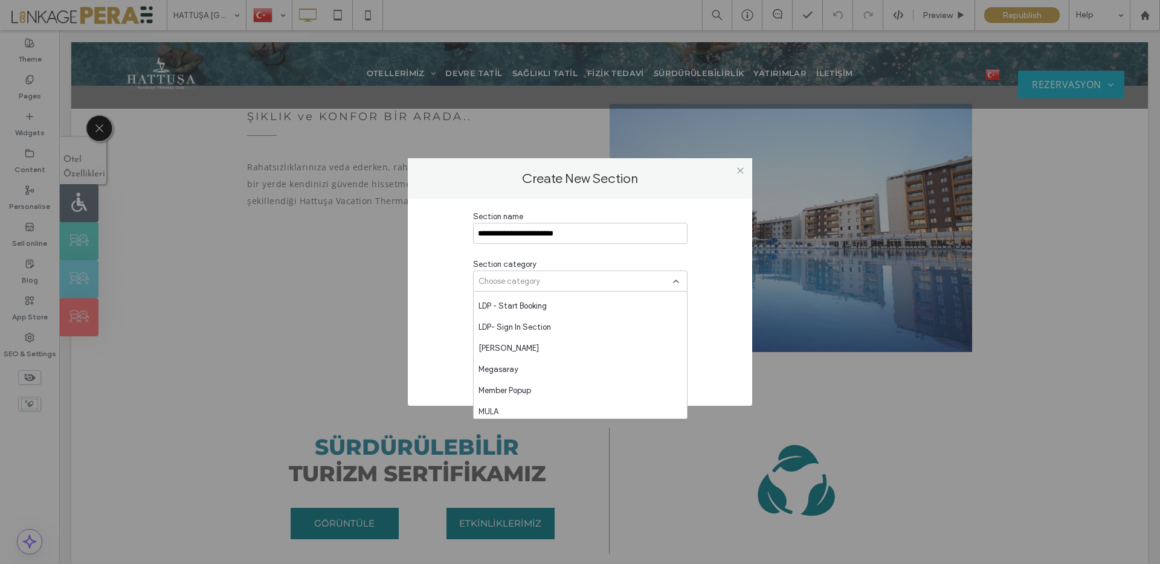
scroll to position [1290, 0]
click at [530, 324] on div "PERA-B" at bounding box center [580, 323] width 213 height 21
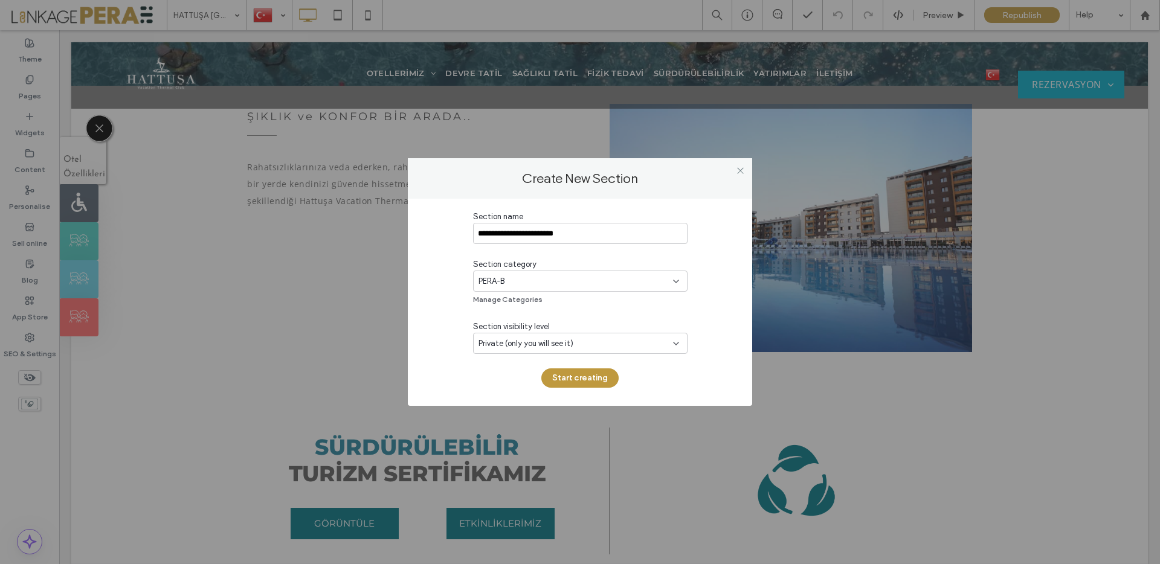
click at [531, 278] on div "PERA-B" at bounding box center [575, 281] width 194 height 12
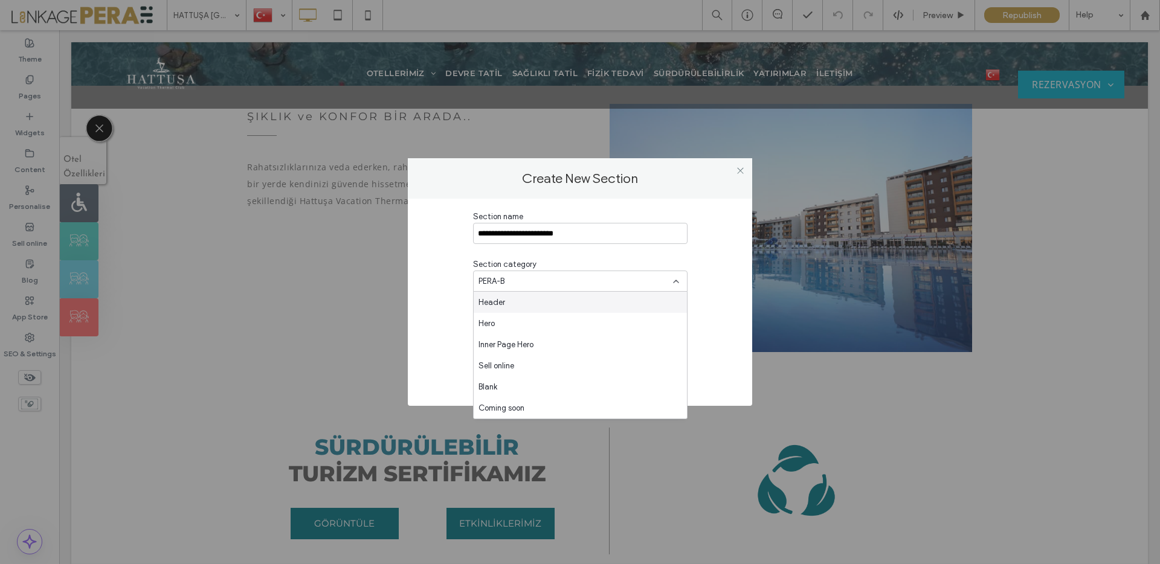
click at [443, 291] on div "**********" at bounding box center [580, 299] width 308 height 177
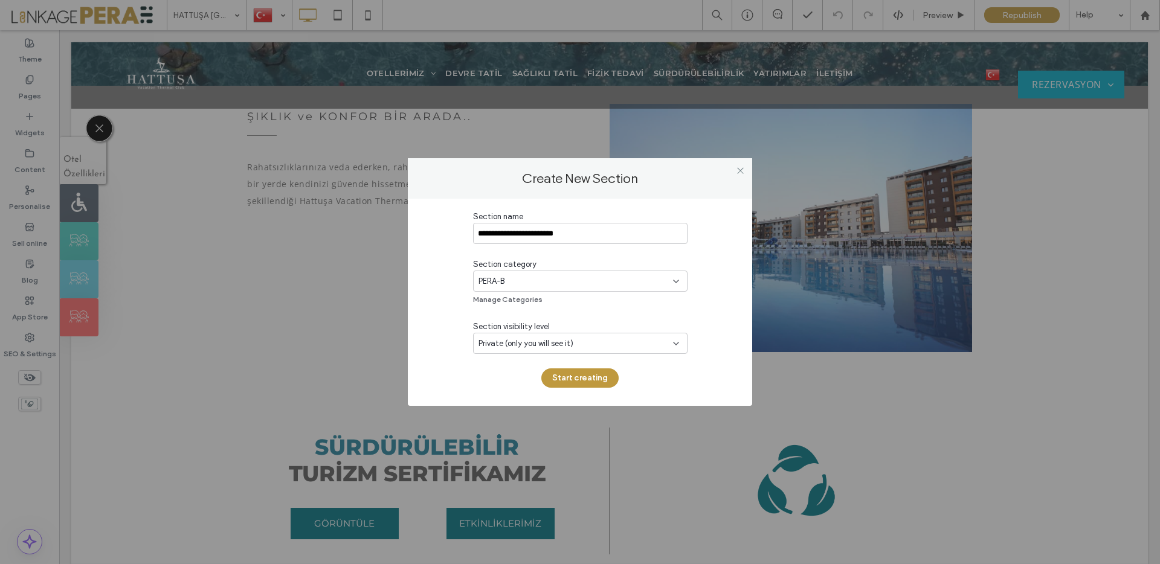
click at [537, 343] on span "Private (only you will see it)" at bounding box center [525, 344] width 95 height 12
click at [542, 407] on span "Public (all team members & clients will see it)" at bounding box center [558, 407] width 160 height 12
click at [564, 381] on button "Start creating" at bounding box center [579, 377] width 77 height 19
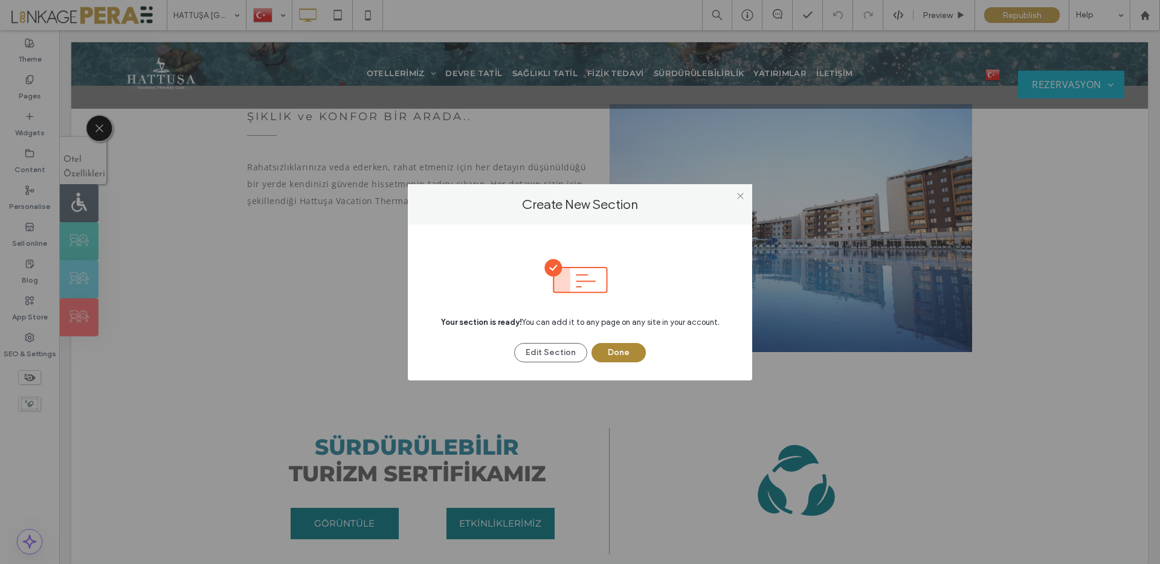
click at [606, 356] on button "Done" at bounding box center [618, 352] width 54 height 19
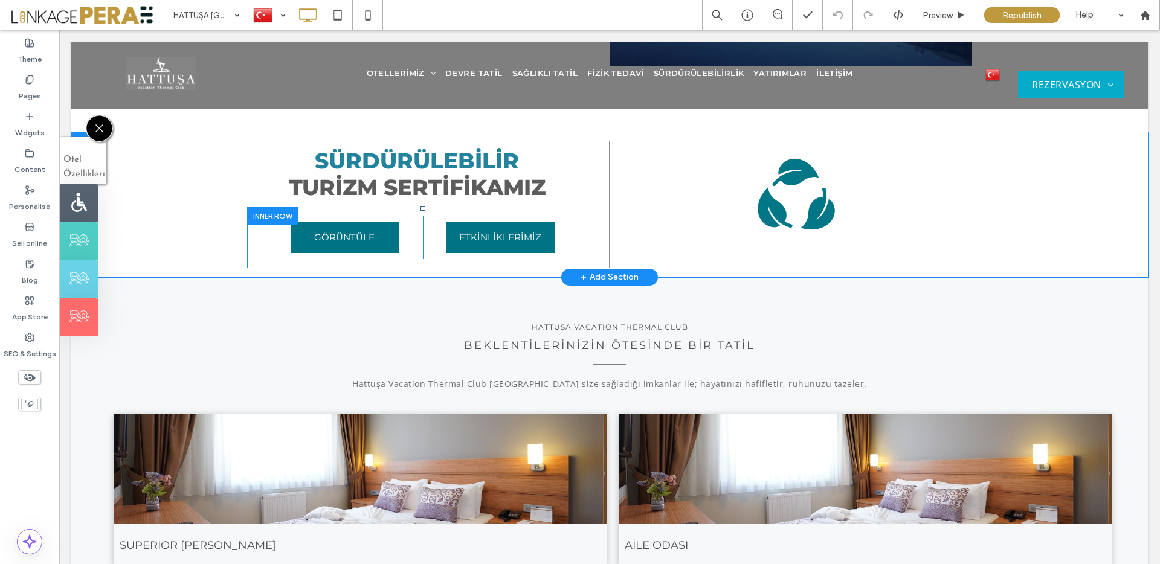
scroll to position [1865, 0]
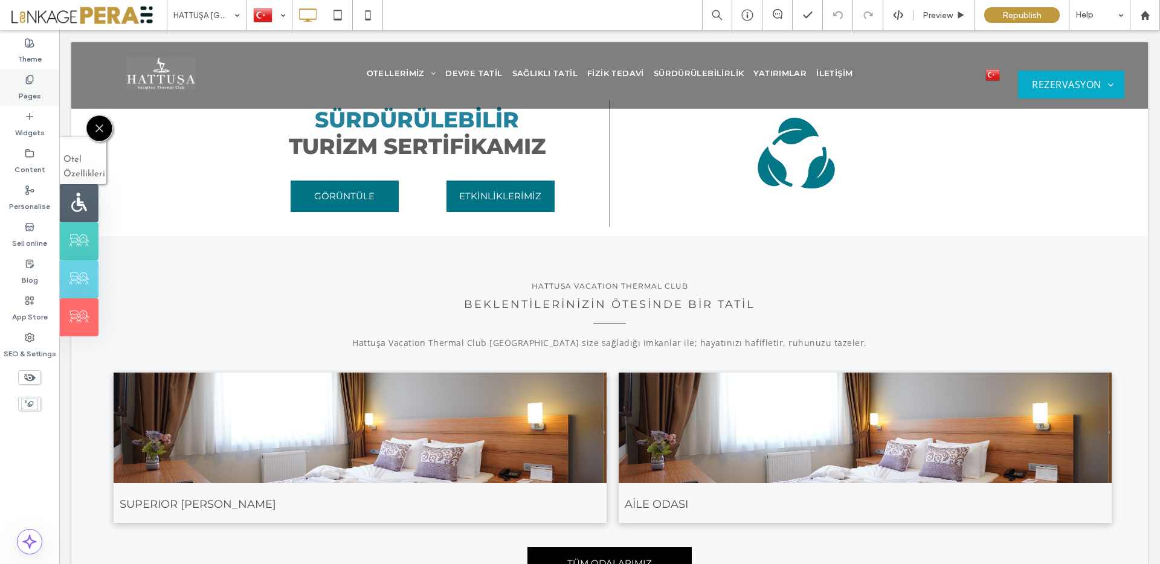
click at [37, 88] on label "Pages" at bounding box center [30, 93] width 22 height 17
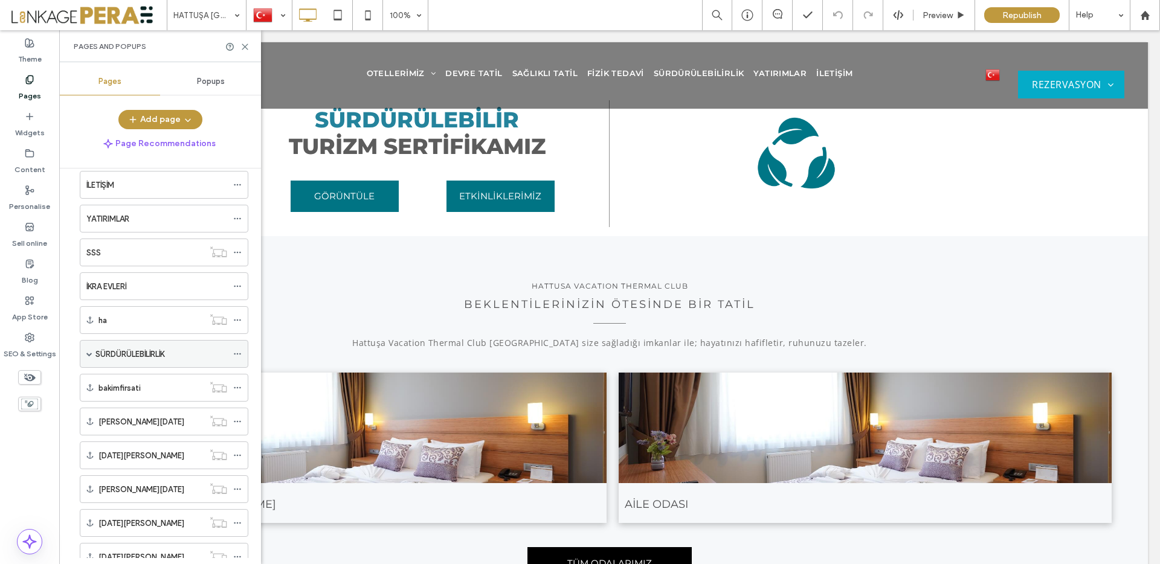
scroll to position [657, 0]
click at [92, 355] on div "SÜRDÜRÜLEBİLİRLİK" at bounding box center [164, 353] width 169 height 28
click at [88, 352] on span at bounding box center [89, 353] width 6 height 6
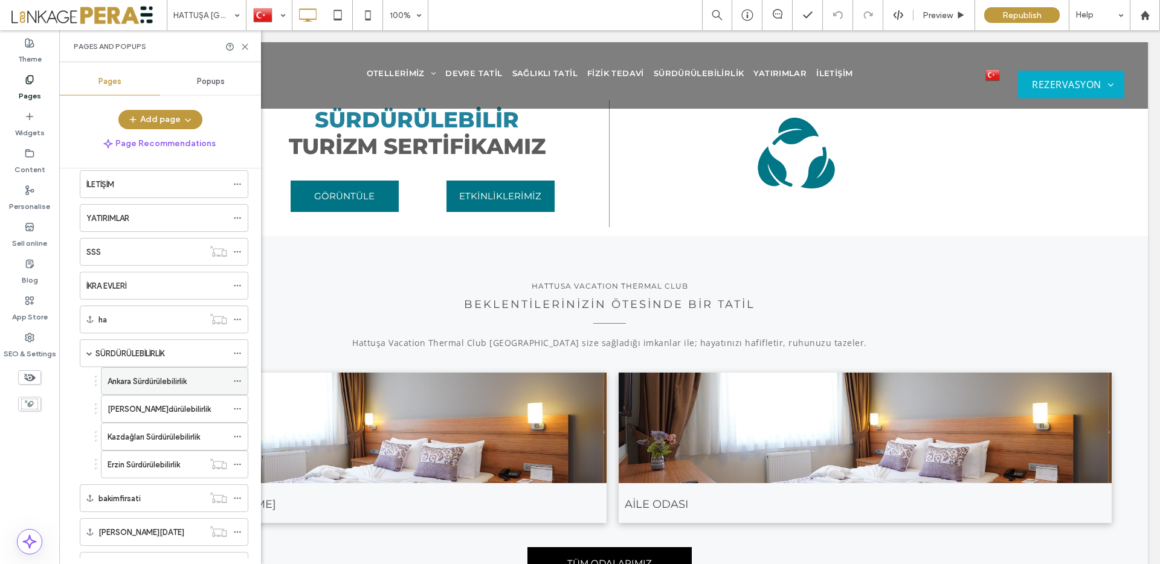
click at [148, 385] on label "Ankara Sürdürülebilirlik" at bounding box center [147, 381] width 79 height 21
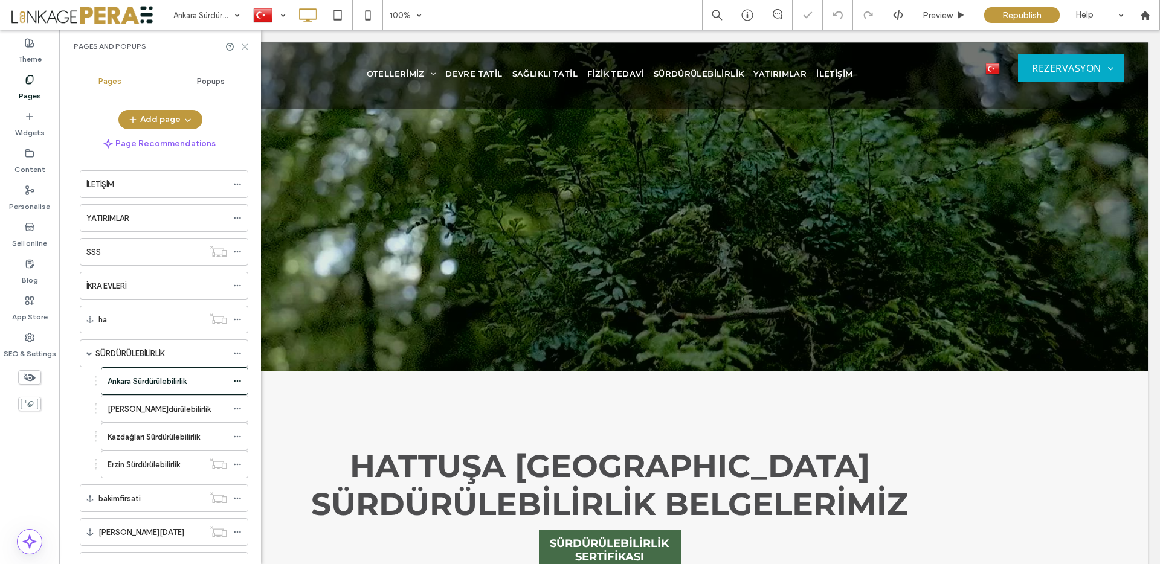
click at [240, 47] on icon at bounding box center [244, 46] width 9 height 9
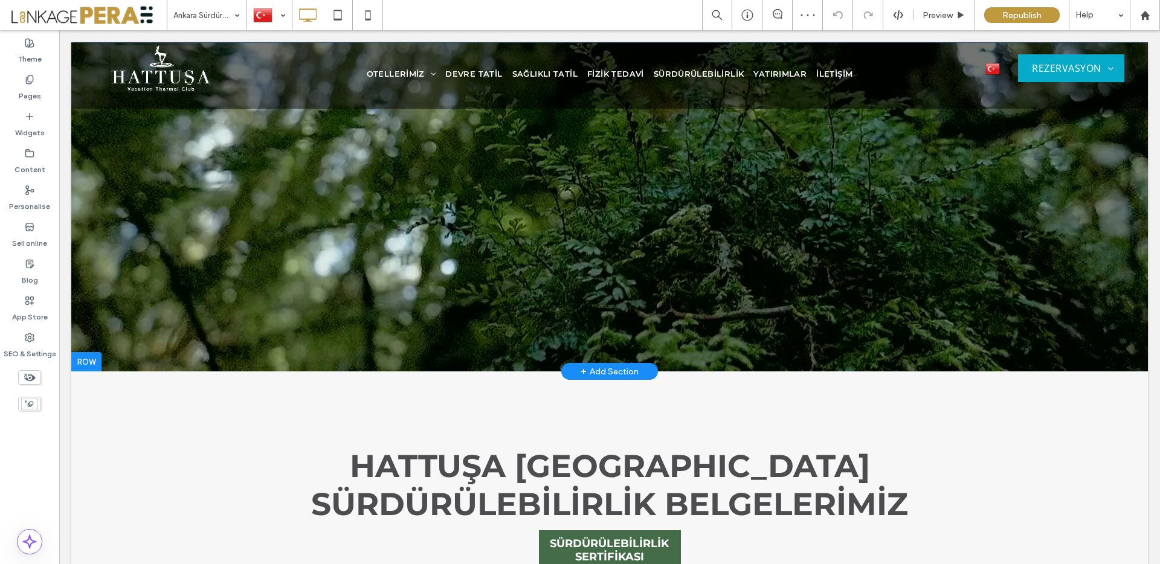
click at [110, 271] on div at bounding box center [609, 206] width 1076 height 329
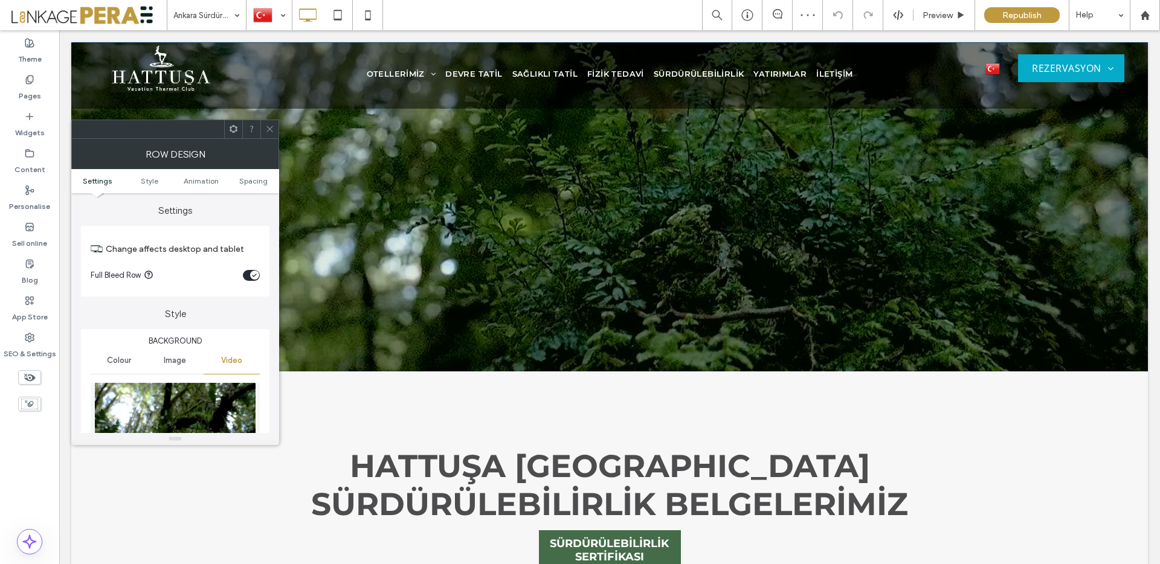
click at [239, 121] on div at bounding box center [233, 129] width 18 height 18
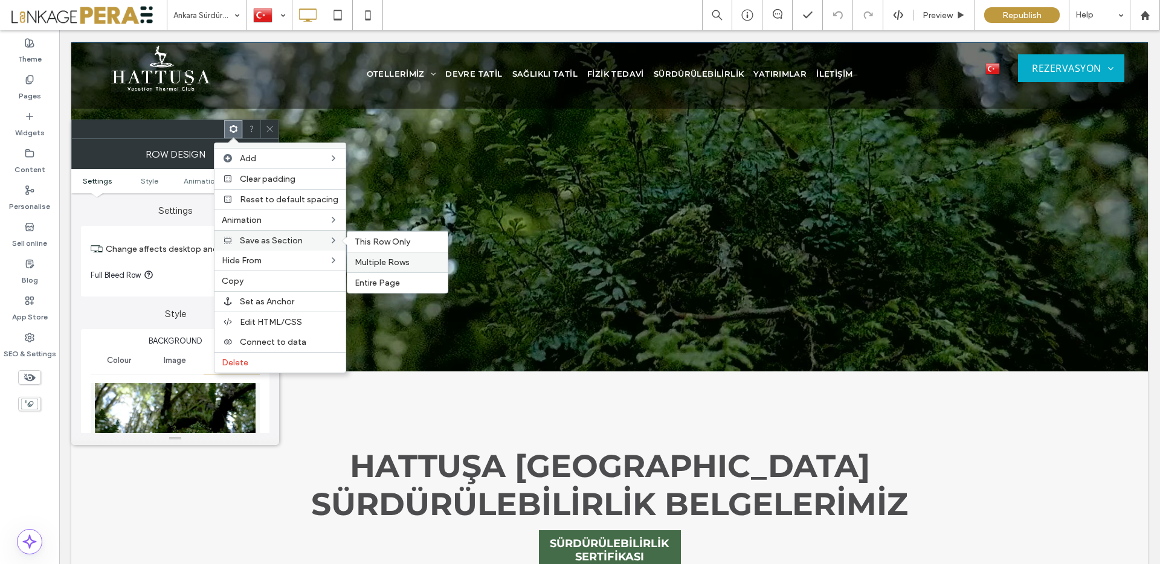
click at [398, 264] on span "Multiple Rows" at bounding box center [382, 262] width 55 height 10
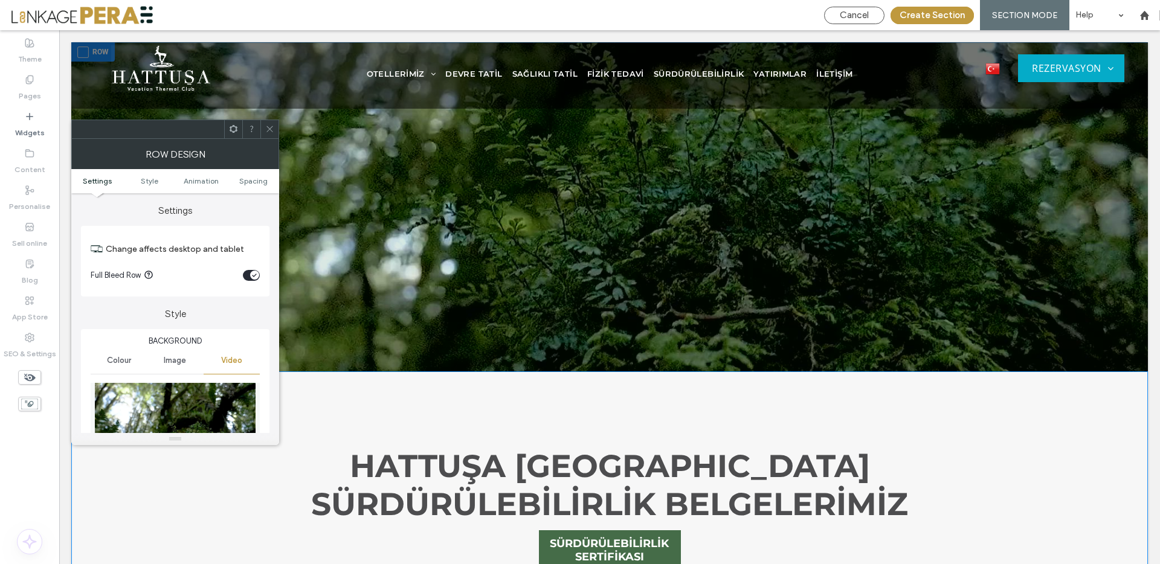
drag, startPoint x: 269, startPoint y: 132, endPoint x: 213, endPoint y: 126, distance: 56.4
click at [269, 132] on icon at bounding box center [269, 128] width 9 height 9
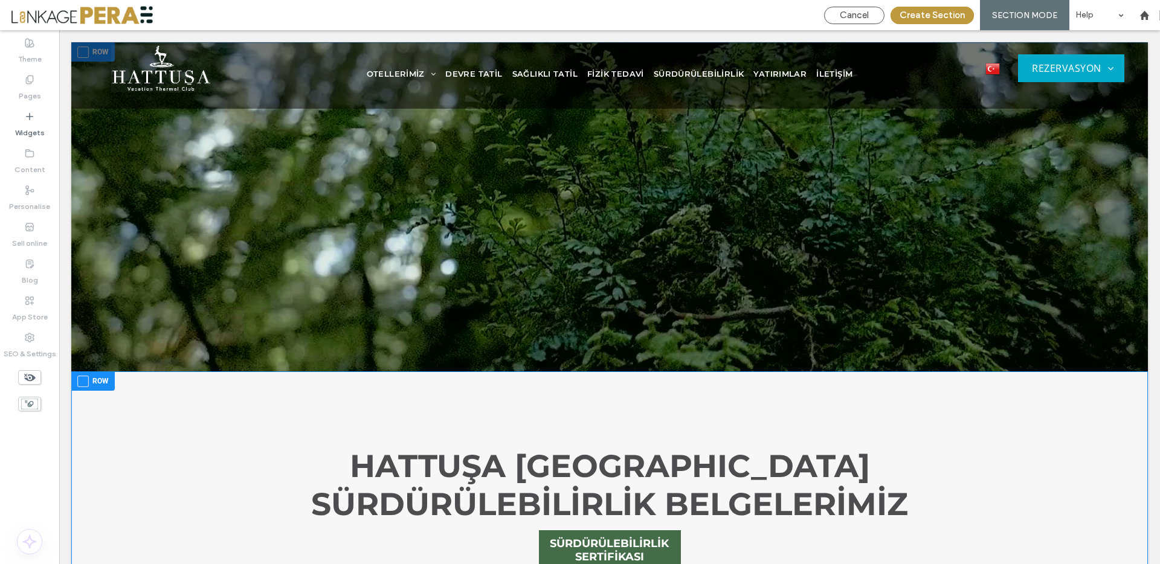
click at [92, 117] on div at bounding box center [609, 206] width 1076 height 329
click at [85, 386] on span at bounding box center [82, 381] width 11 height 11
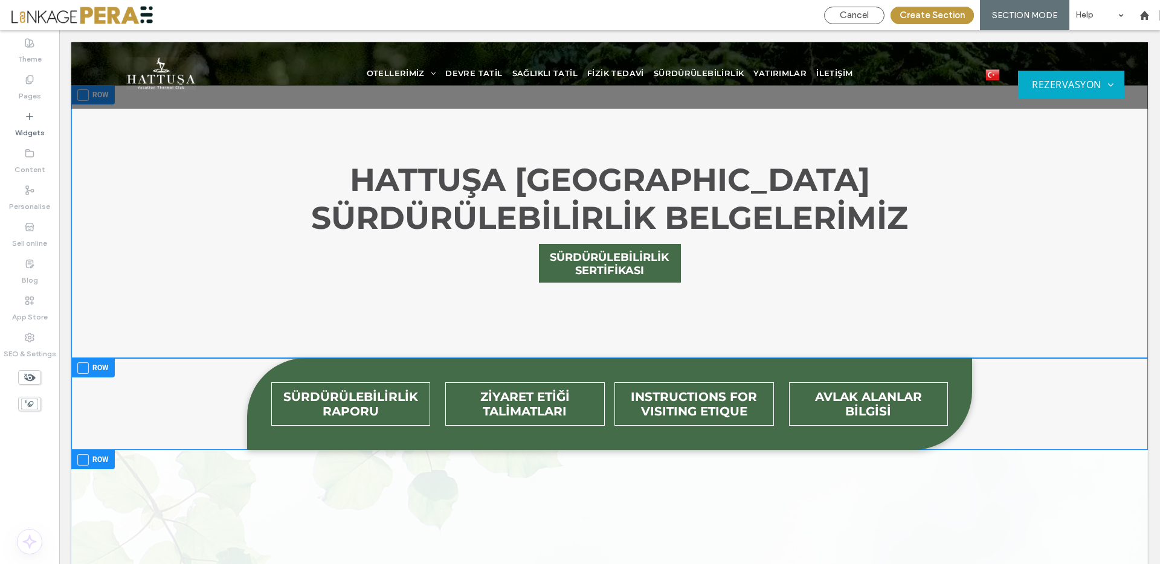
click at [85, 364] on span at bounding box center [82, 367] width 11 height 11
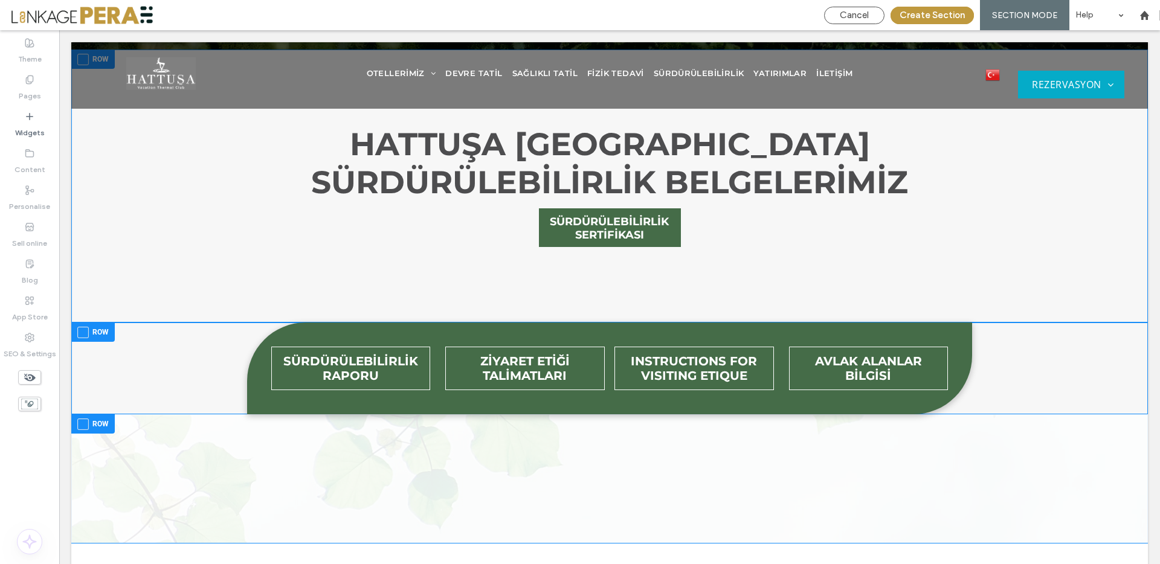
scroll to position [401, 0]
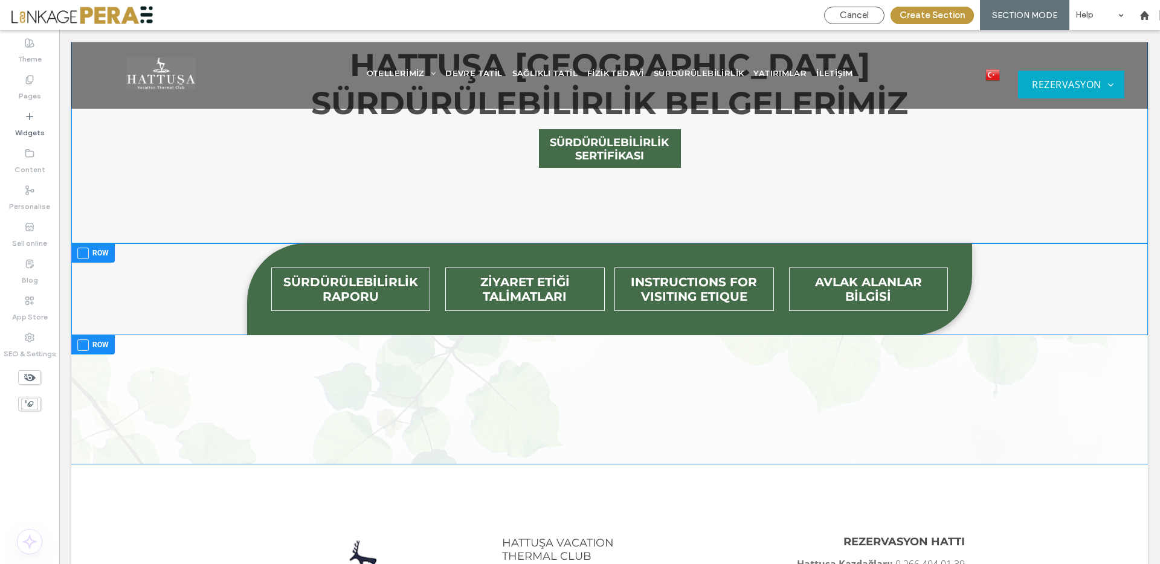
click at [82, 344] on span at bounding box center [82, 344] width 11 height 11
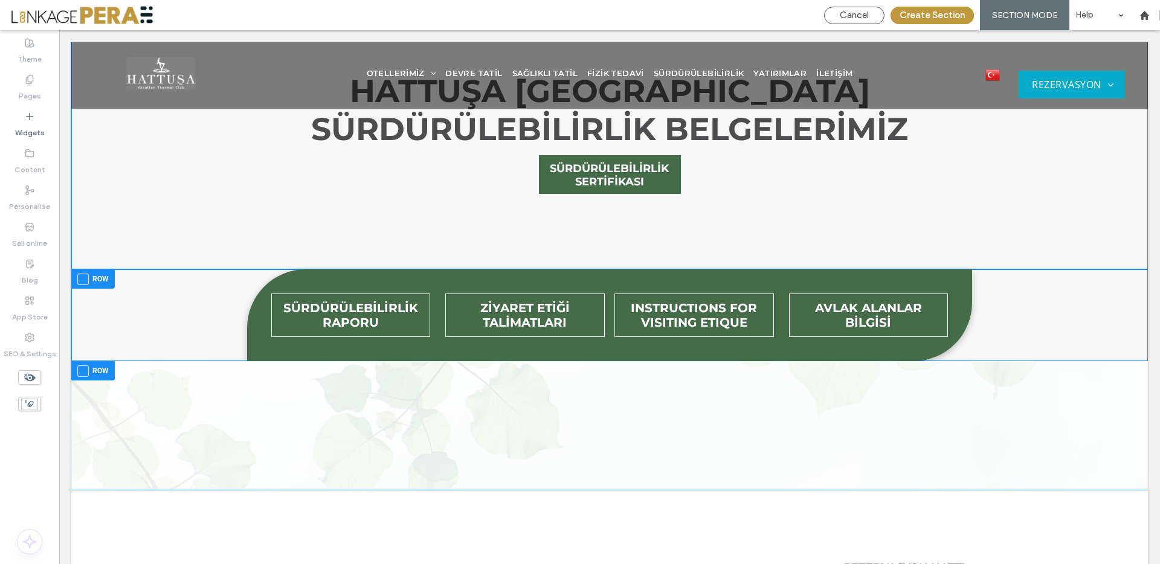
scroll to position [369, 0]
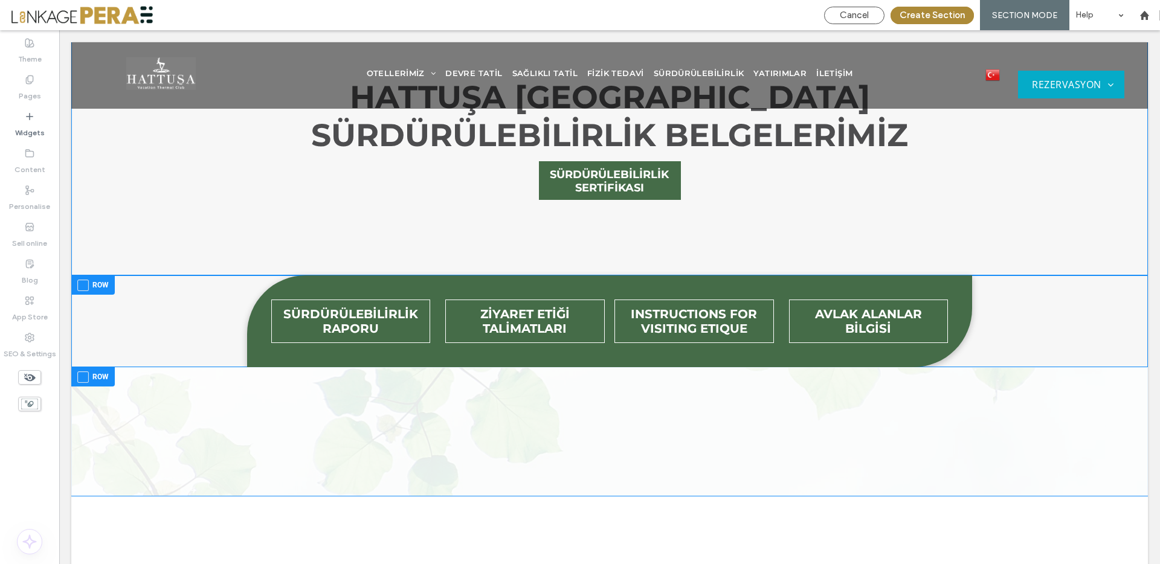
click at [945, 21] on button "Create Section" at bounding box center [931, 16] width 83 height 18
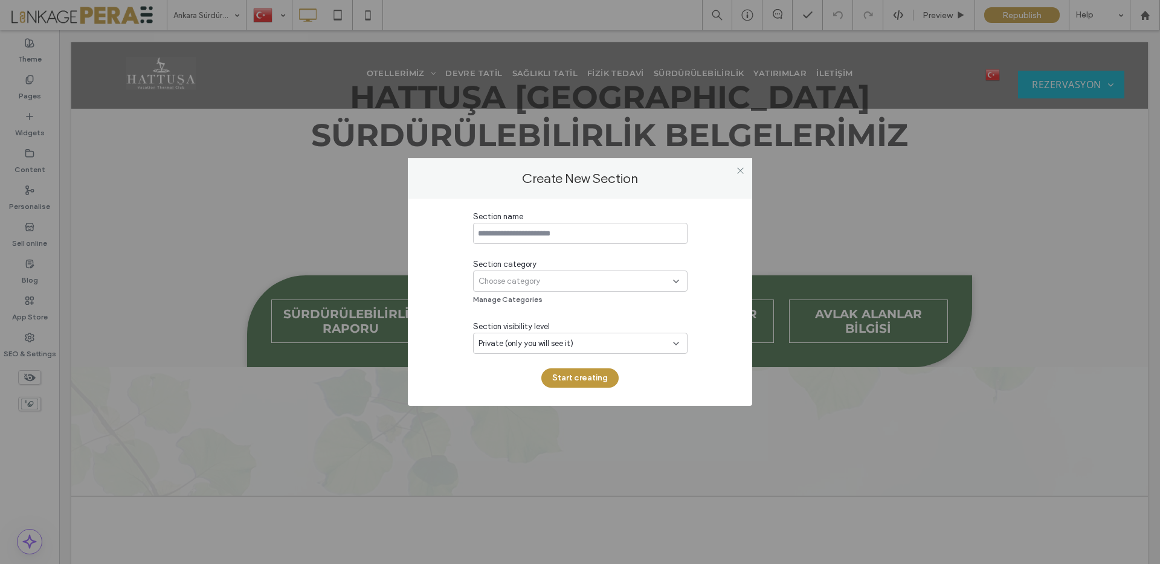
click at [560, 234] on input at bounding box center [580, 233] width 214 height 21
type input "**********"
click at [594, 280] on div "Choose category" at bounding box center [575, 281] width 194 height 12
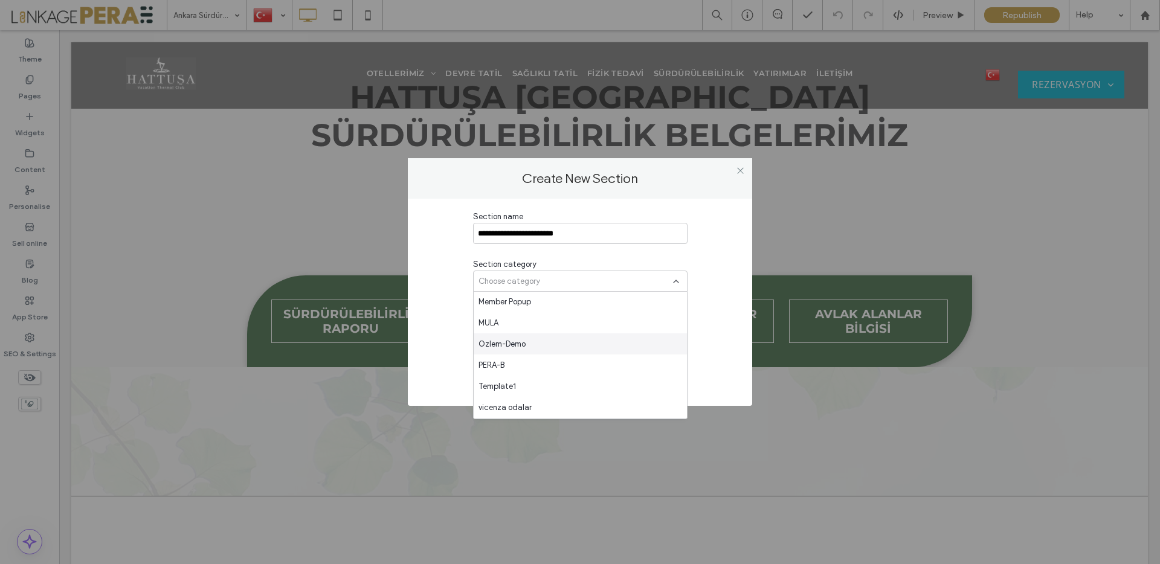
scroll to position [1250, 0]
click at [555, 367] on div "PERA-B" at bounding box center [580, 363] width 213 height 21
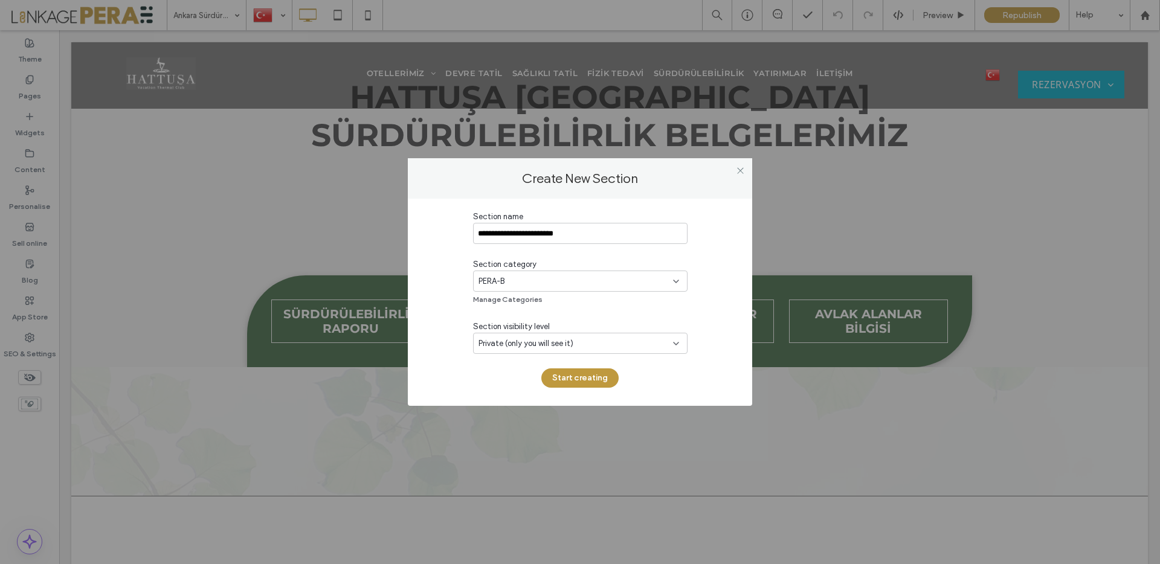
drag, startPoint x: 554, startPoint y: 346, endPoint x: 552, endPoint y: 352, distance: 6.3
click at [554, 346] on span "Private (only you will see it)" at bounding box center [525, 344] width 95 height 12
click at [557, 406] on span "Public (all team members & clients will see it)" at bounding box center [558, 407] width 160 height 12
click at [567, 379] on button "Start creating" at bounding box center [579, 377] width 77 height 19
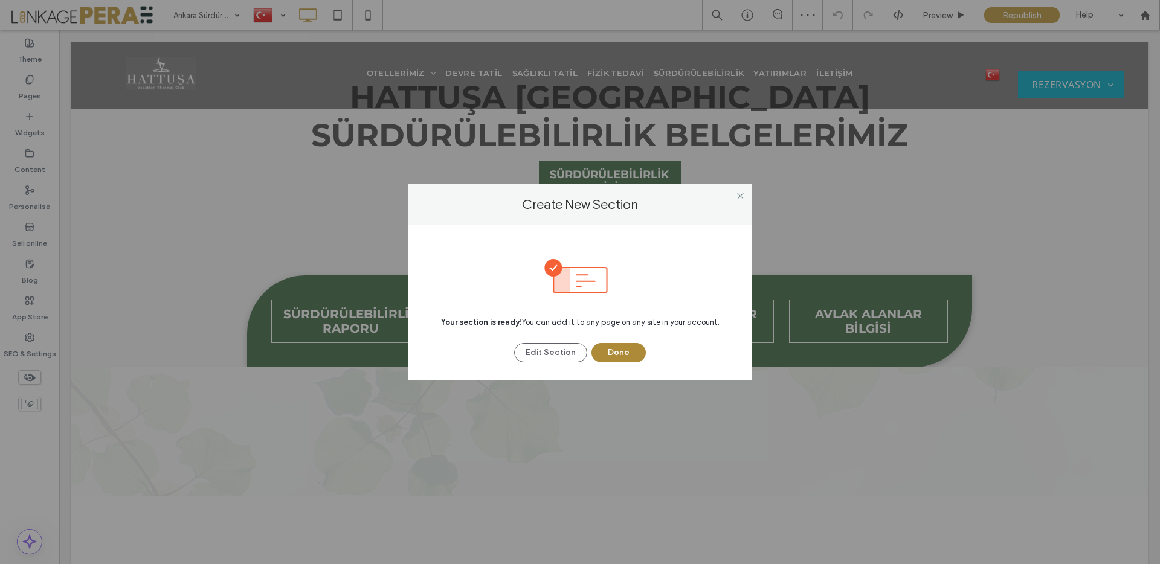
click at [610, 358] on button "Done" at bounding box center [618, 352] width 54 height 19
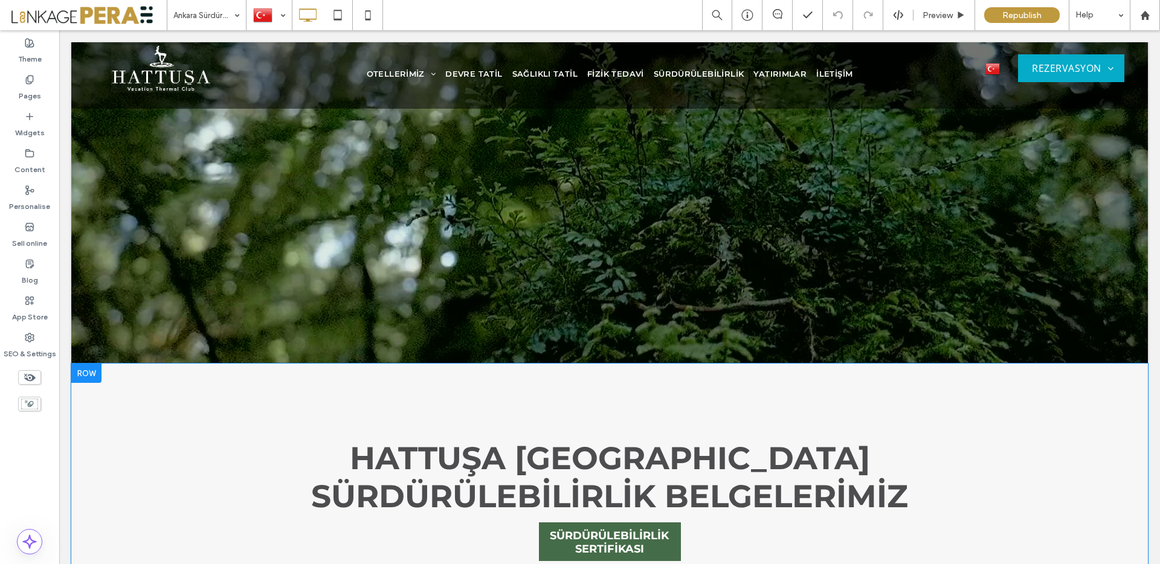
scroll to position [7, 0]
